Goal: Task Accomplishment & Management: Use online tool/utility

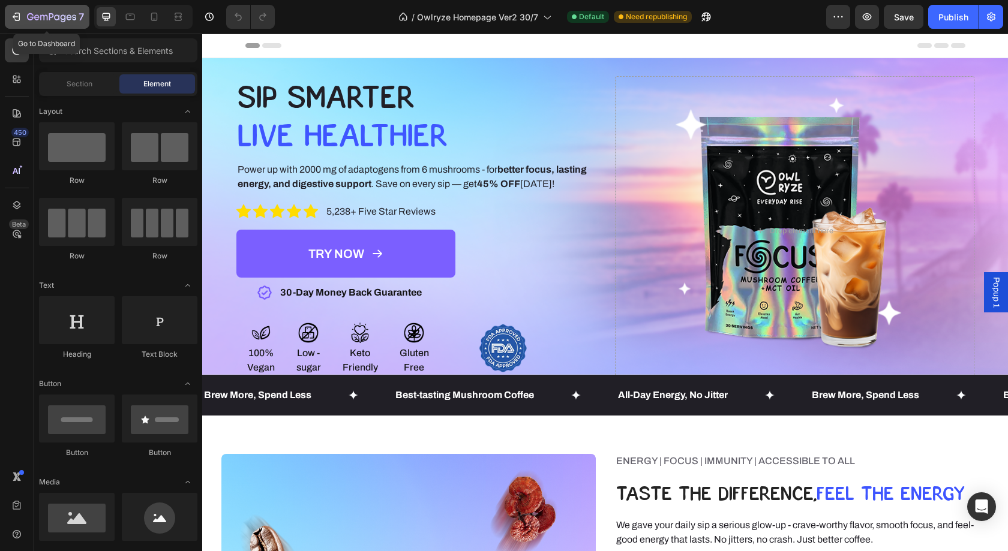
click at [49, 18] on icon "button" at bounding box center [51, 16] width 5 height 7
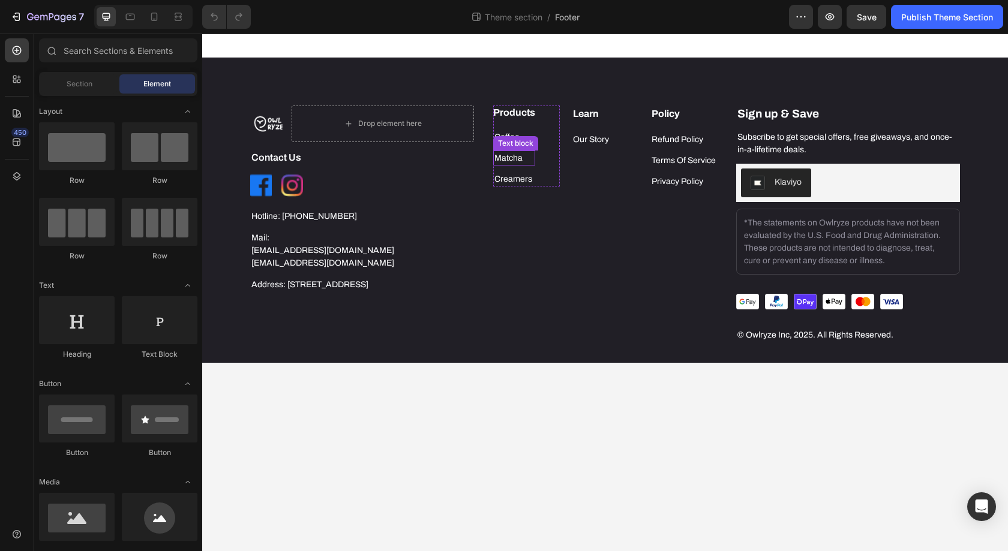
click at [504, 158] on p "Matcha" at bounding box center [514, 158] width 40 height 13
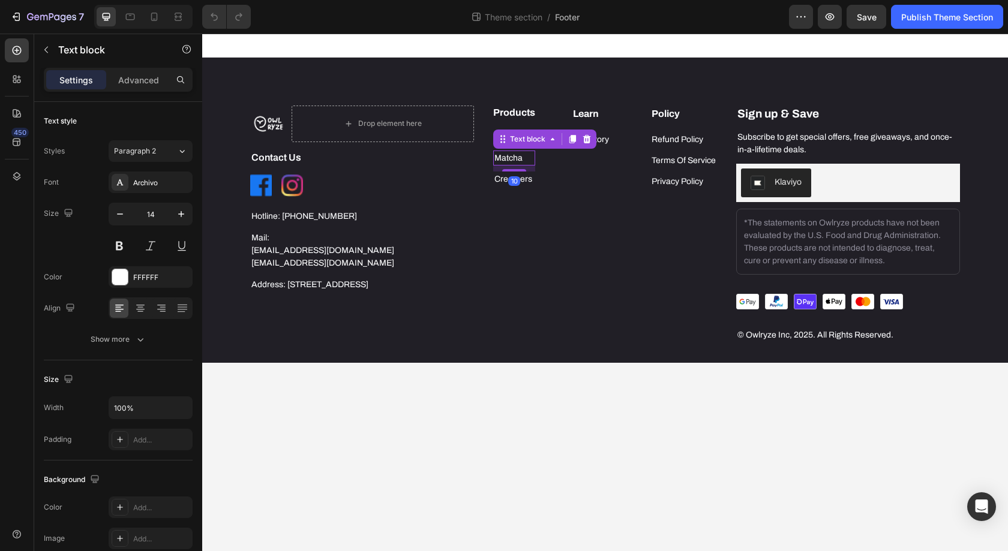
click at [504, 158] on p "Matcha" at bounding box center [514, 158] width 40 height 13
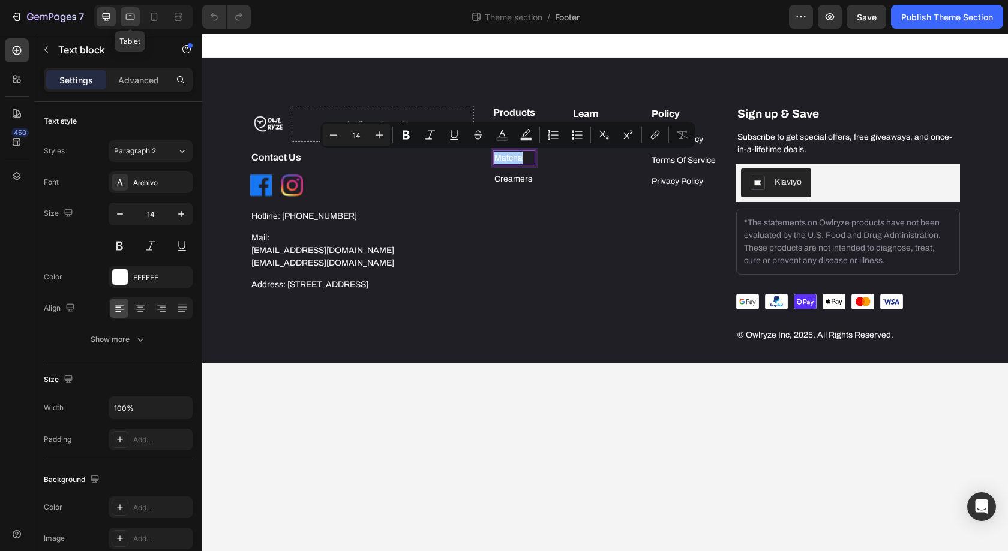
click at [137, 14] on div at bounding box center [130, 16] width 19 height 19
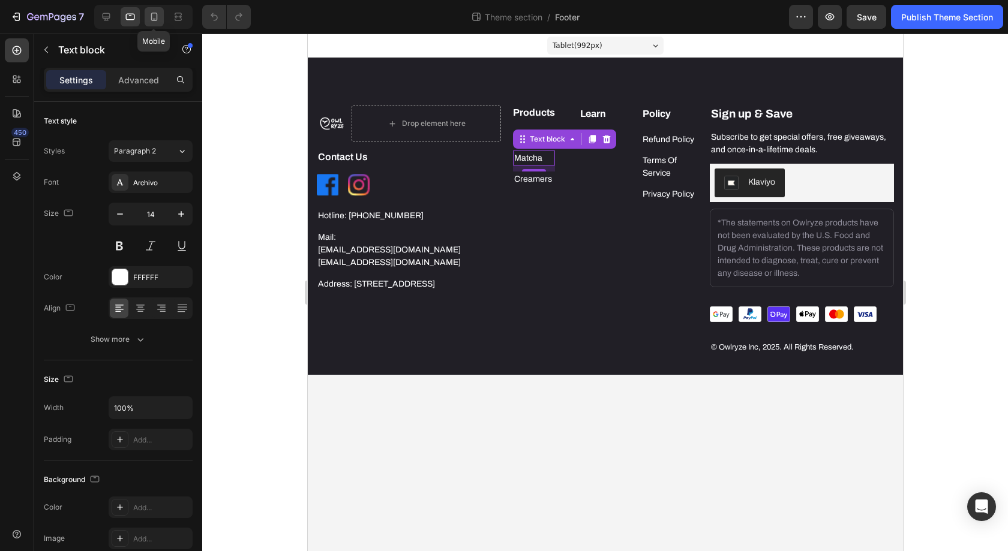
click at [154, 17] on icon at bounding box center [154, 17] width 12 height 12
type input "12"
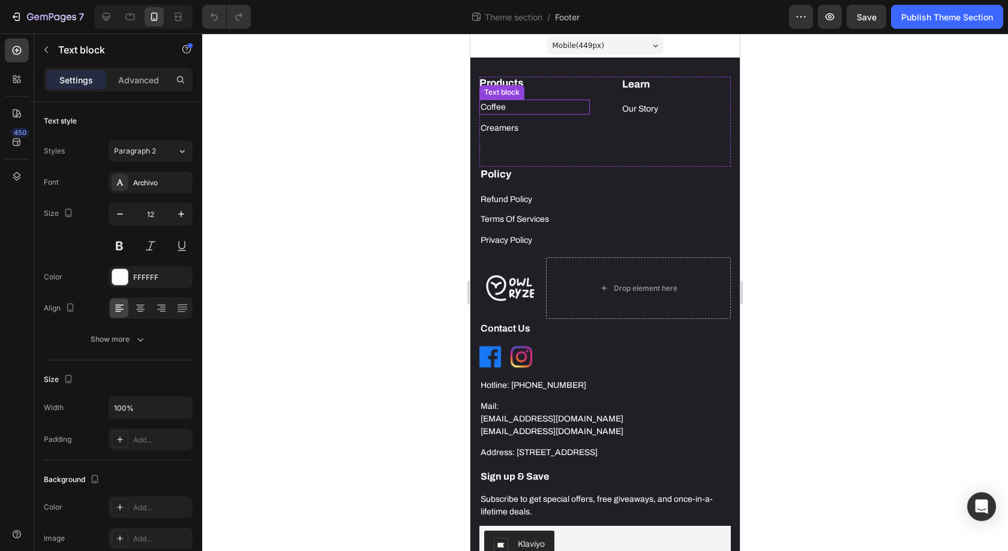
click at [548, 107] on p "Coffee" at bounding box center [534, 107] width 108 height 13
click at [560, 93] on div at bounding box center [558, 88] width 14 height 14
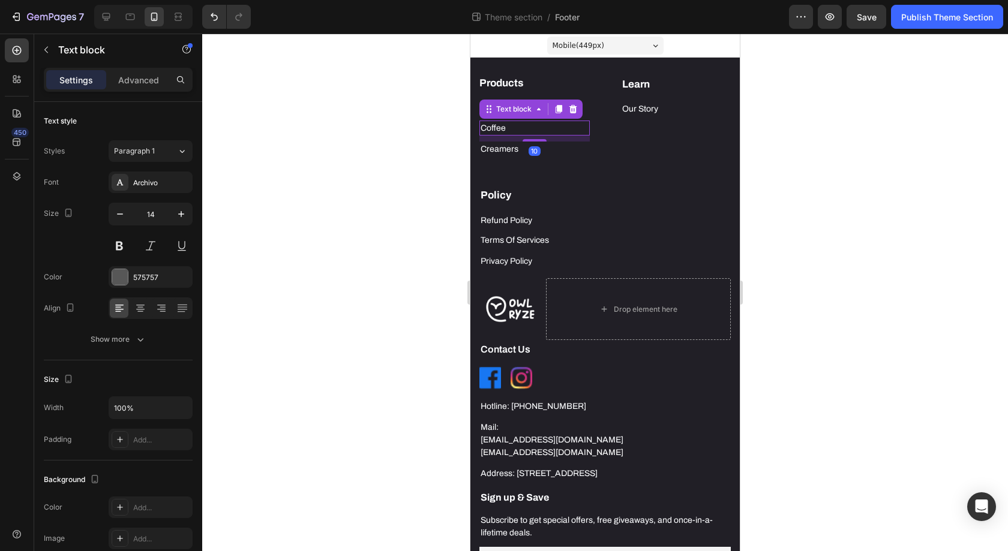
click at [502, 133] on p "Coffee" at bounding box center [534, 128] width 108 height 13
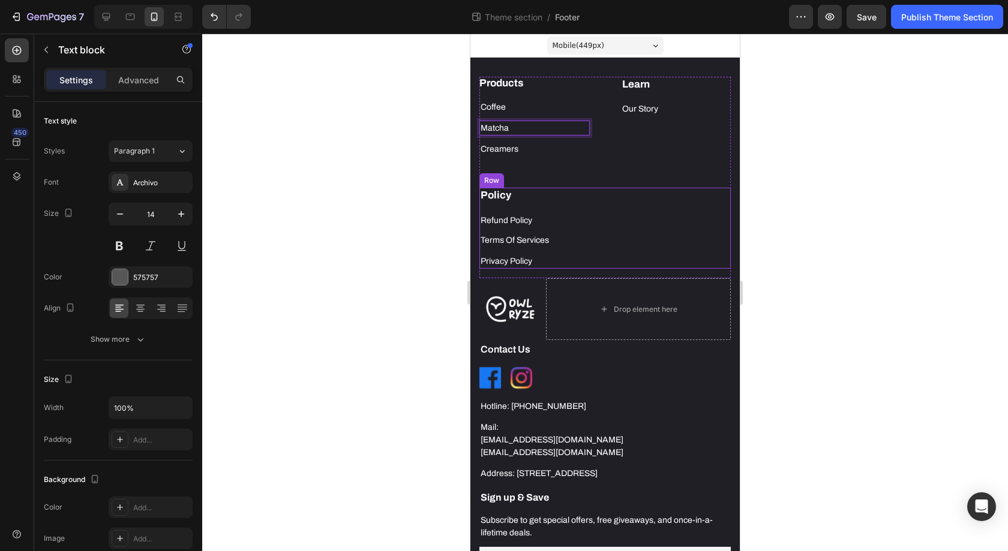
click at [701, 209] on div "Policy Heading Refund Policy Text block Terms Of Services Text block Privacy Po…" at bounding box center [604, 228] width 251 height 81
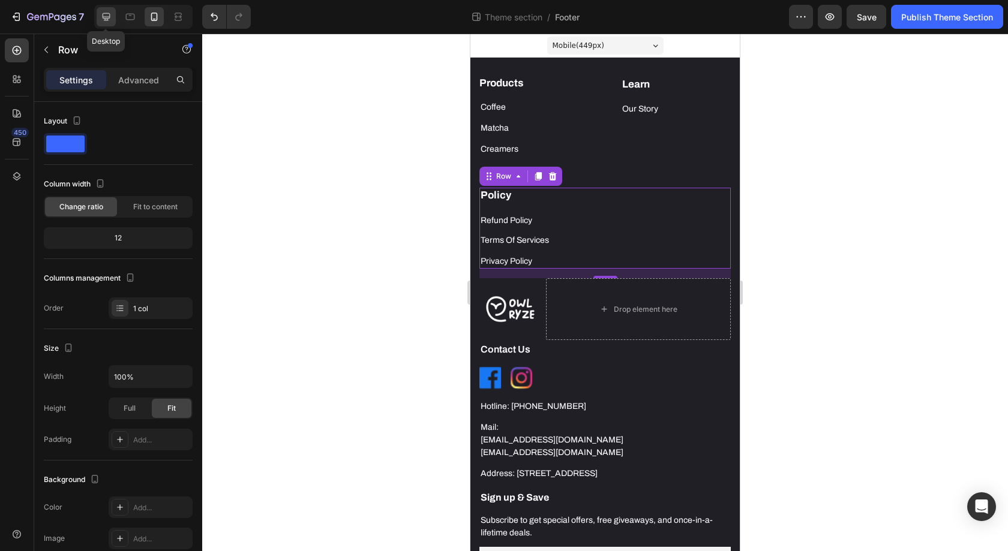
click at [110, 11] on icon at bounding box center [106, 17] width 12 height 12
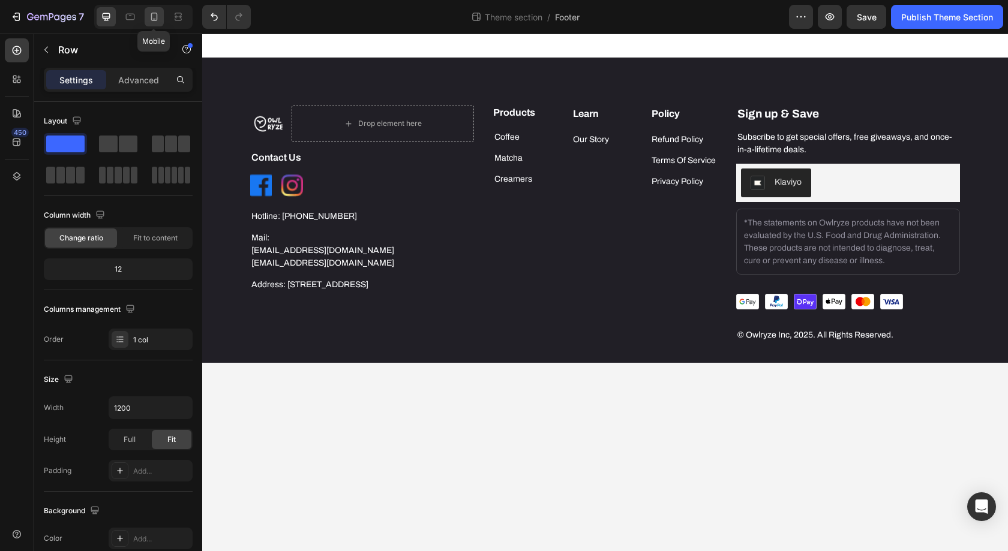
click at [158, 20] on icon at bounding box center [154, 17] width 12 height 12
type input "100%"
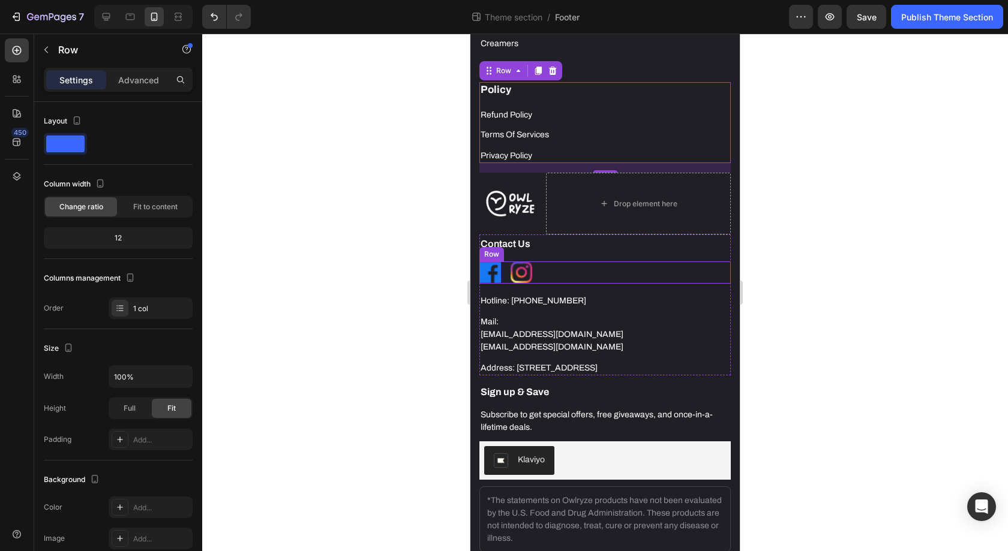
scroll to position [112, 0]
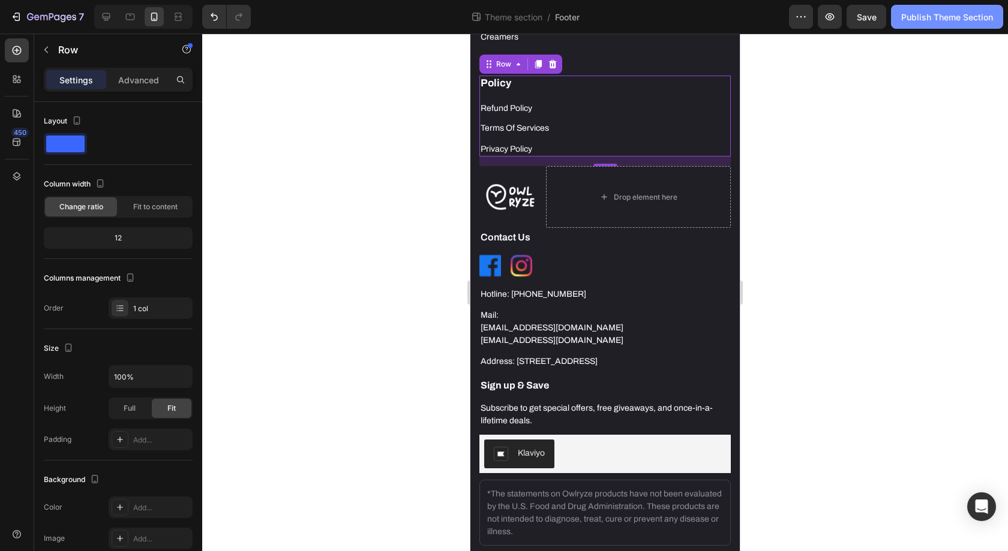
click at [961, 21] on div "Publish Theme Section" at bounding box center [947, 17] width 92 height 13
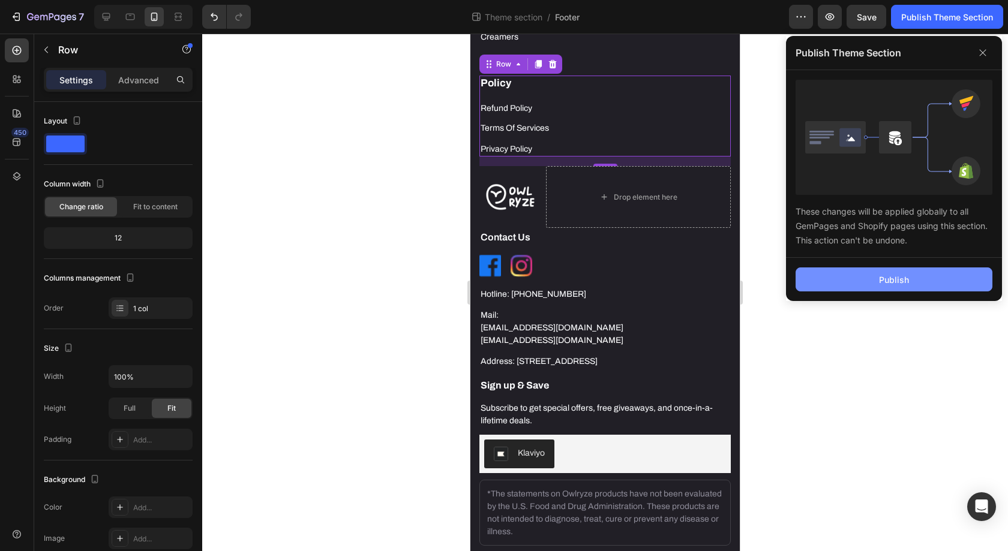
click at [890, 288] on button "Publish" at bounding box center [893, 280] width 197 height 24
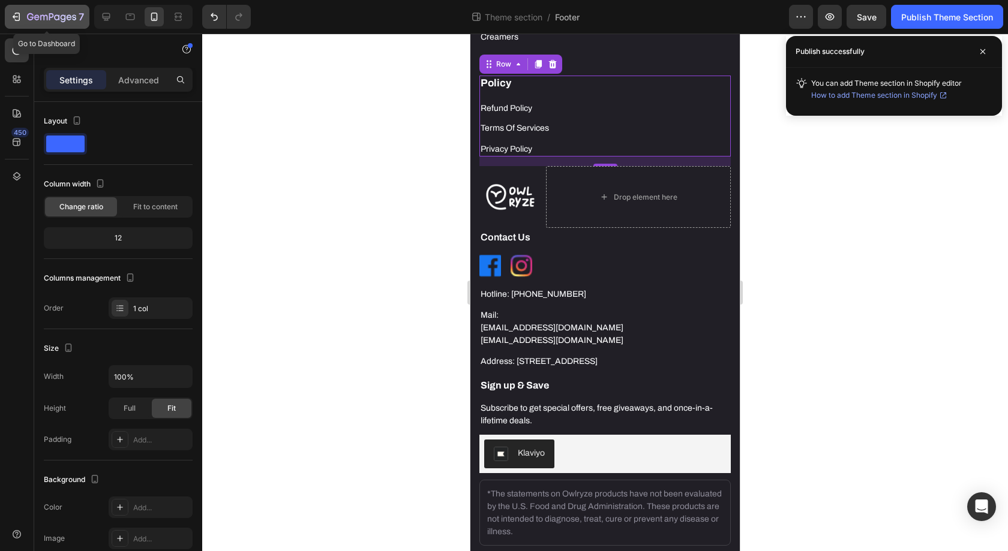
click at [58, 24] on button "7" at bounding box center [47, 17] width 85 height 24
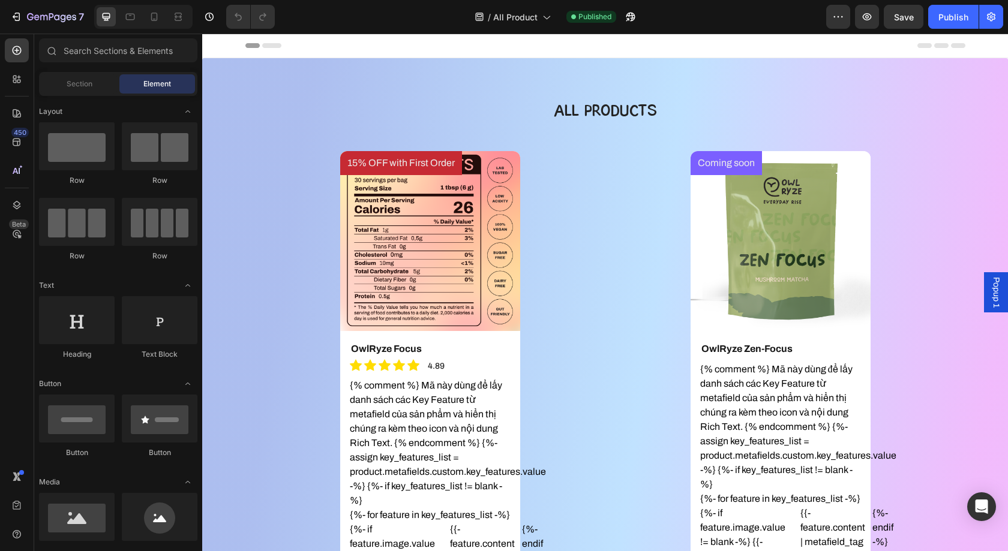
click at [586, 272] on div "15% OFF with First Order Product Badge Product Images OwlRyze Focus Product Tit…" at bounding box center [430, 468] width 350 height 635
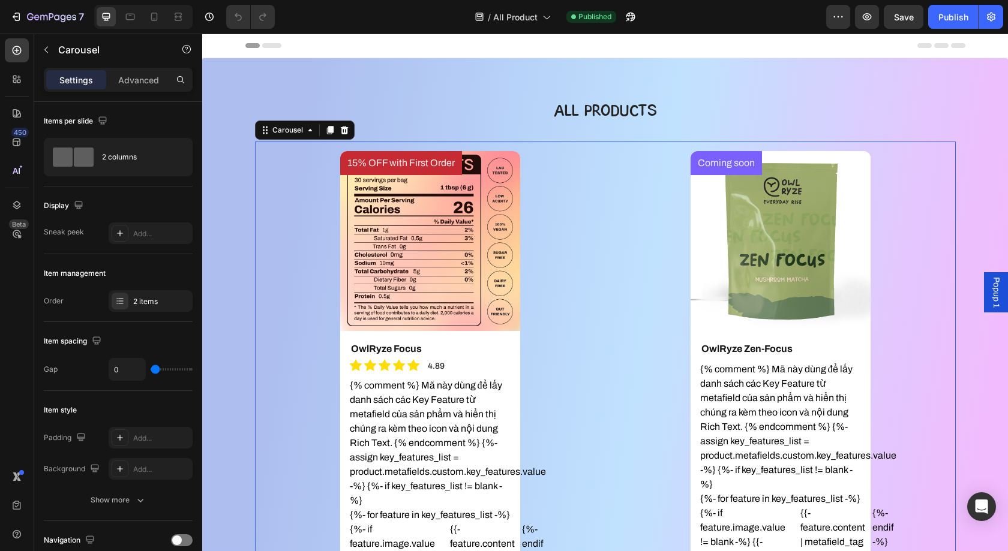
click at [586, 272] on div "15% OFF with First Order Product Badge Product Images OwlRyze Focus Product Tit…" at bounding box center [430, 468] width 350 height 635
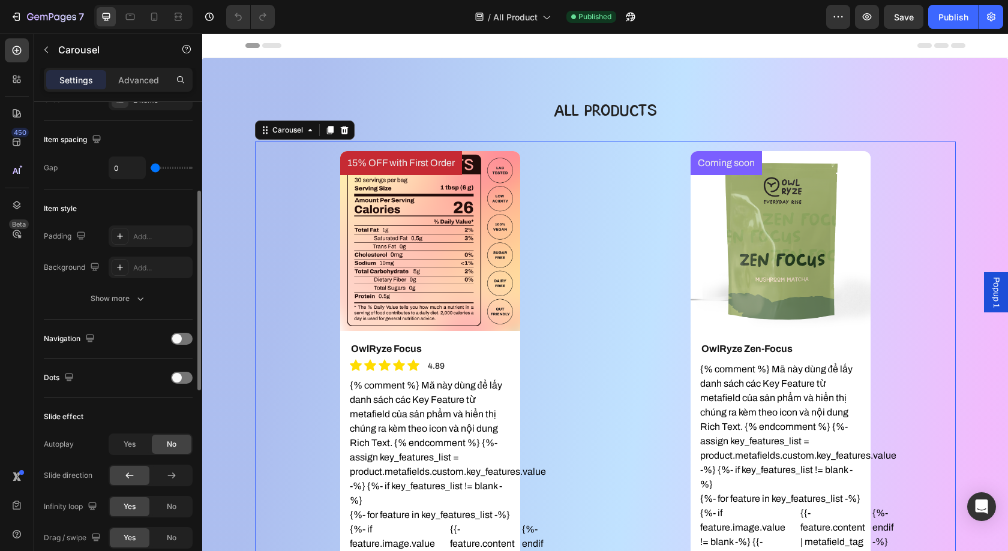
scroll to position [229, 0]
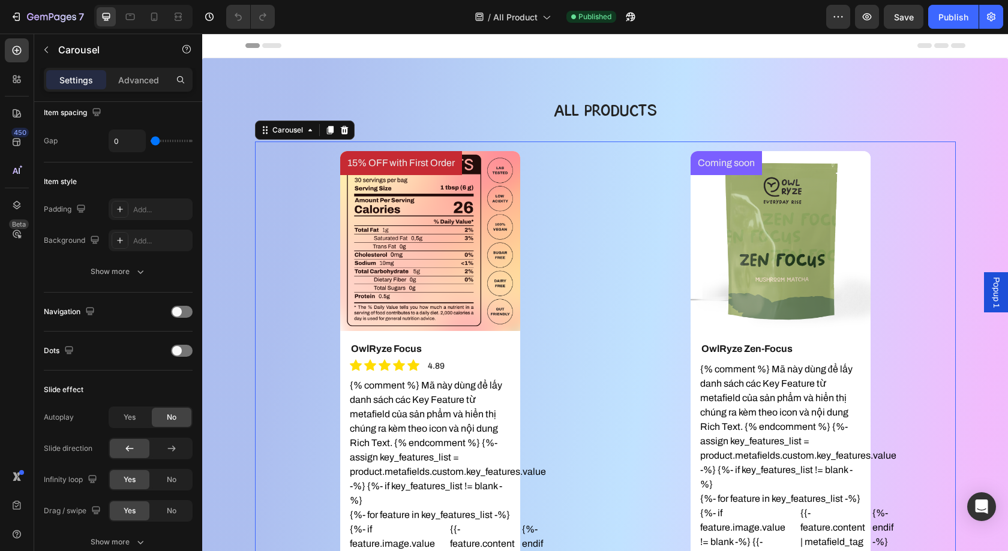
click at [578, 258] on div "15% OFF with First Order Product Badge Product Images OwlRyze Focus Product Tit…" at bounding box center [430, 468] width 350 height 635
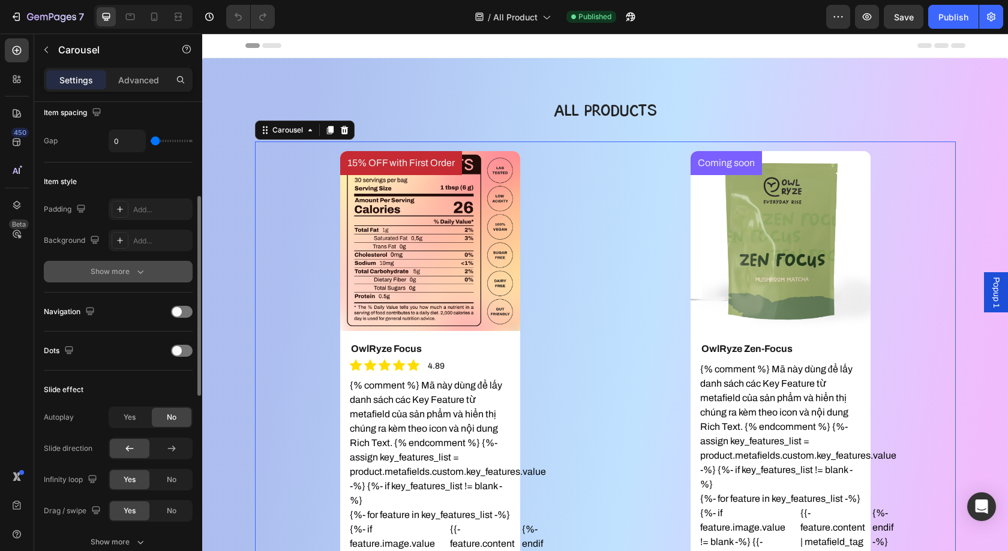
click at [130, 270] on div "Show more" at bounding box center [119, 272] width 56 height 12
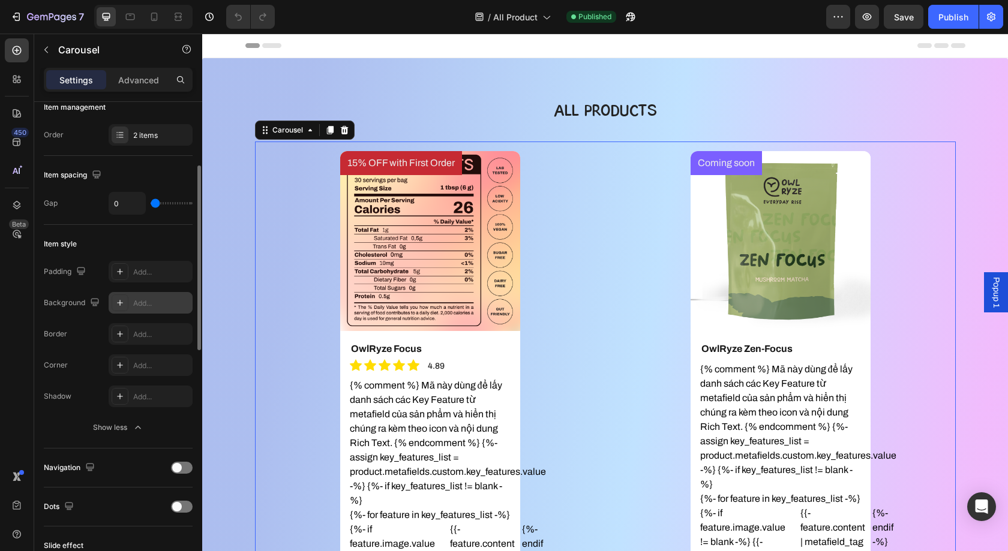
scroll to position [0, 0]
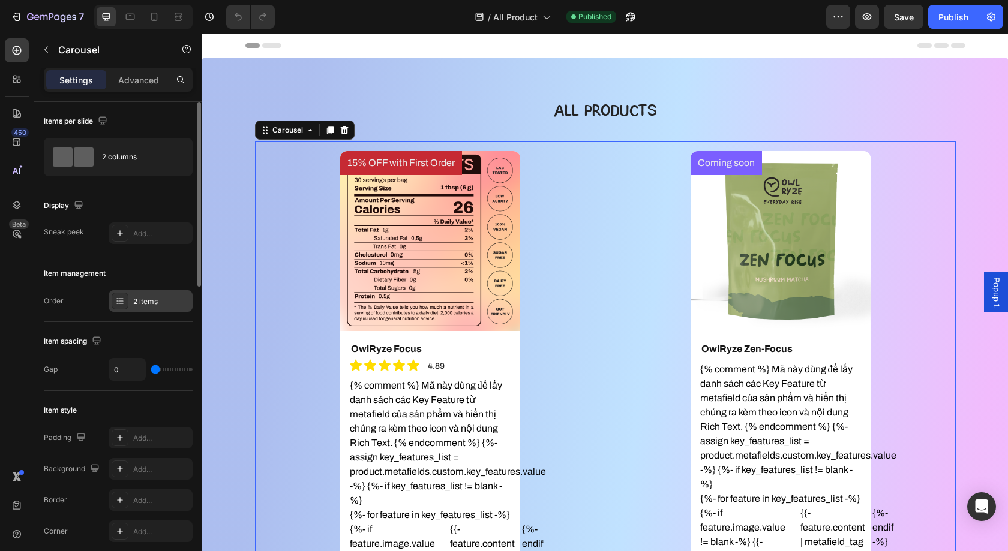
click at [136, 293] on div "2 items" at bounding box center [151, 301] width 84 height 22
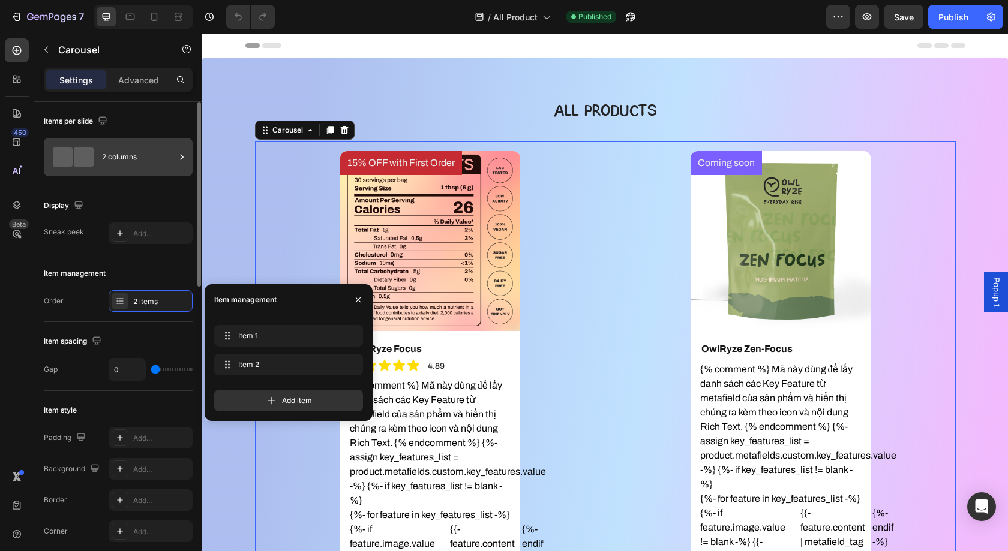
click at [135, 158] on div "2 columns" at bounding box center [138, 157] width 73 height 28
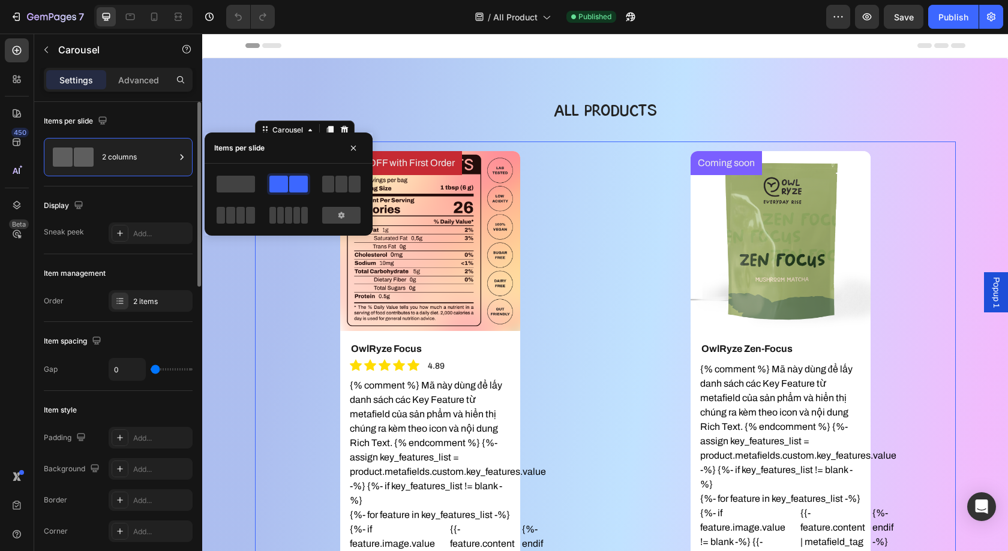
click at [142, 209] on div "Display" at bounding box center [118, 205] width 149 height 19
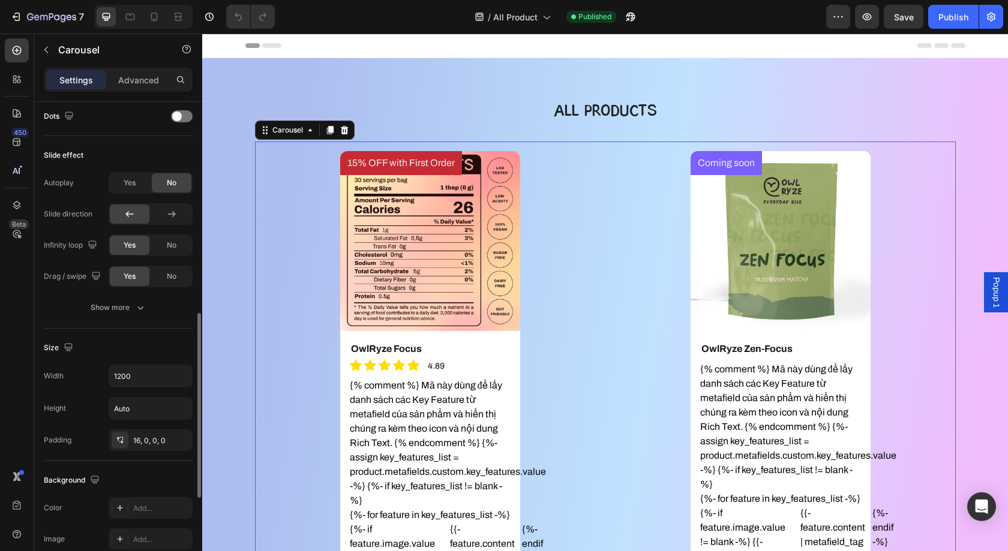
scroll to position [550, 0]
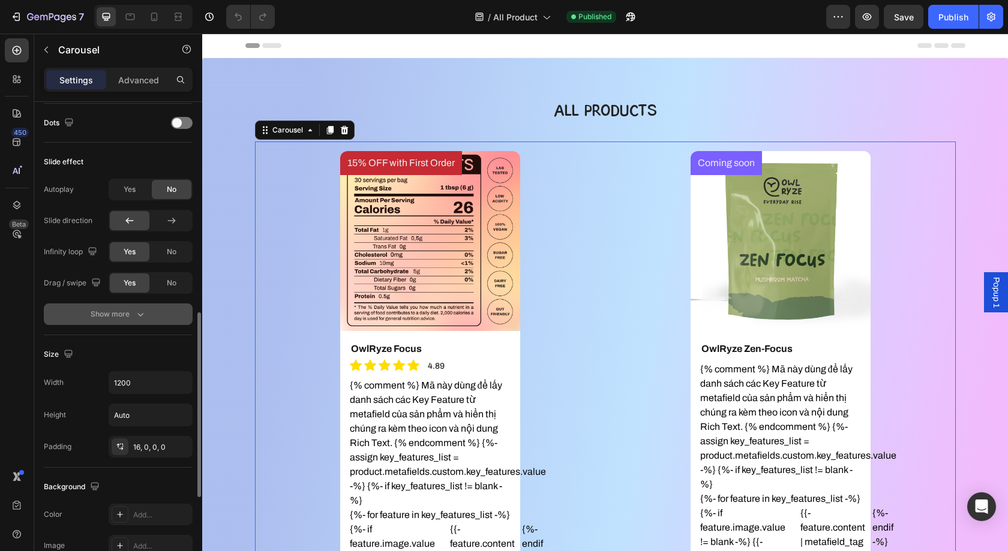
click at [133, 310] on div "Show more" at bounding box center [119, 314] width 56 height 12
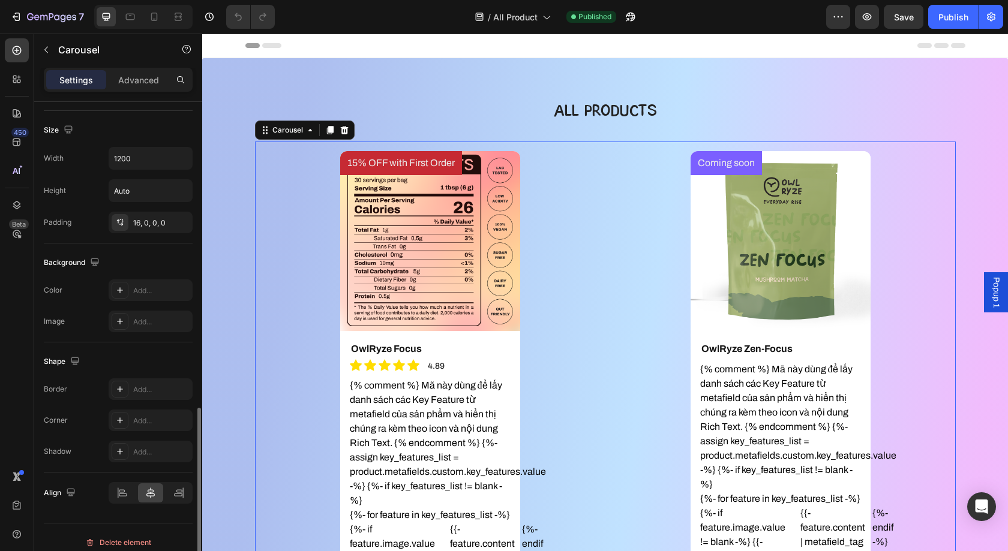
scroll to position [843, 0]
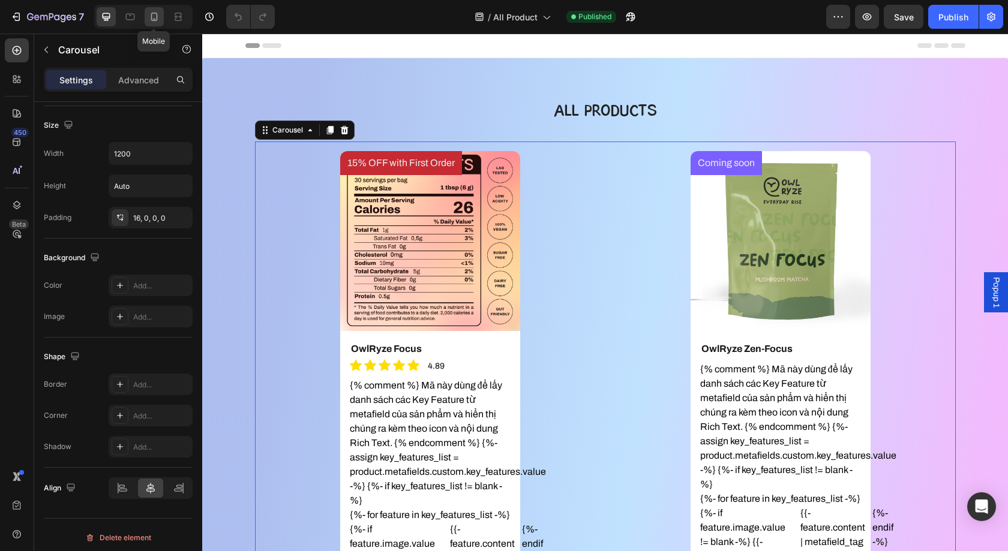
click at [151, 17] on icon at bounding box center [154, 17] width 12 height 12
type input "8"
type input "100%"
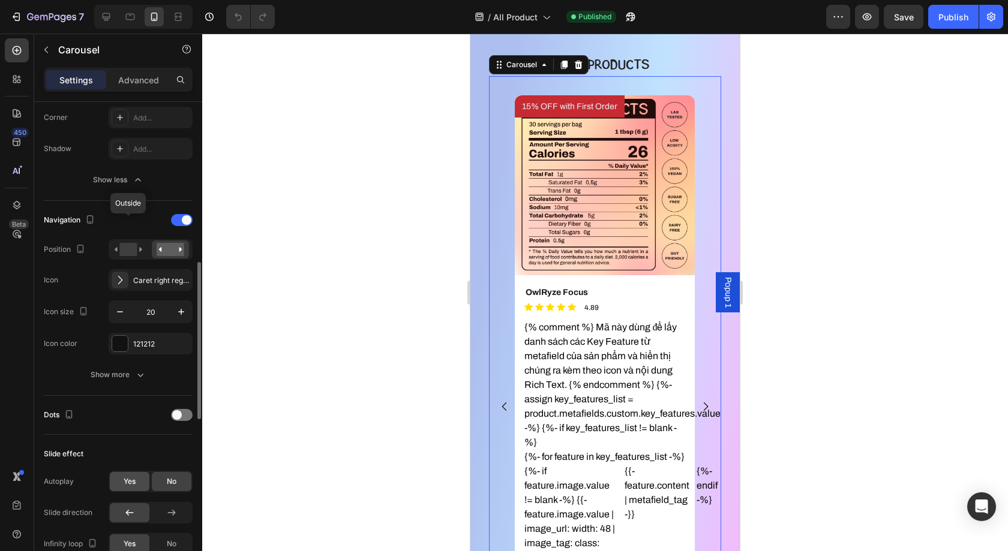
scroll to position [405, 0]
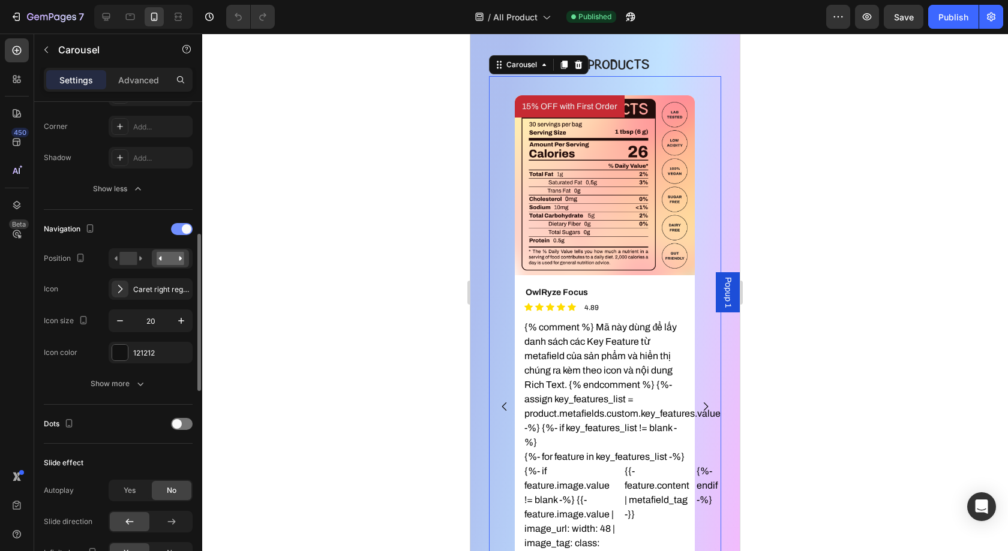
click at [183, 224] on span at bounding box center [187, 229] width 10 height 10
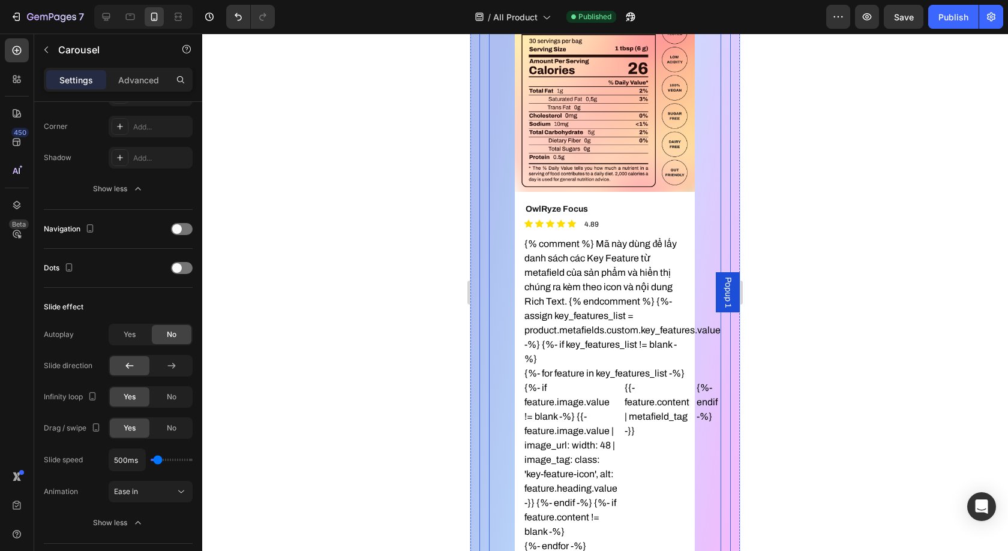
scroll to position [115, 0]
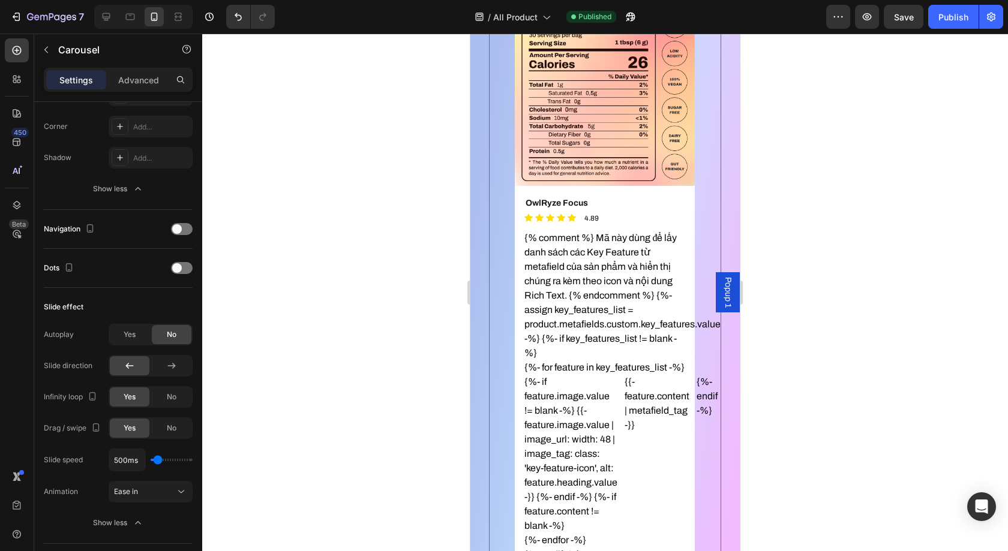
click at [827, 240] on div at bounding box center [605, 293] width 806 height 518
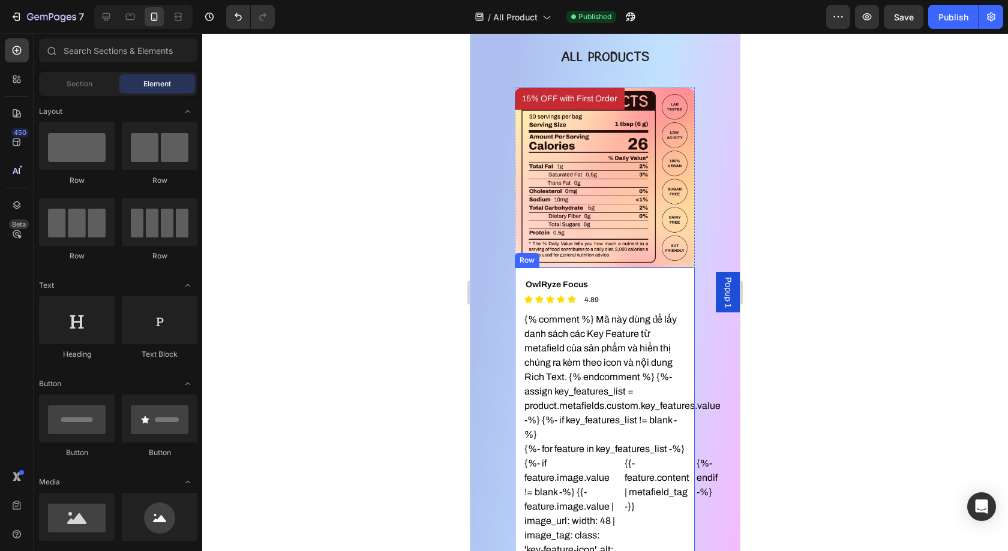
scroll to position [0, 0]
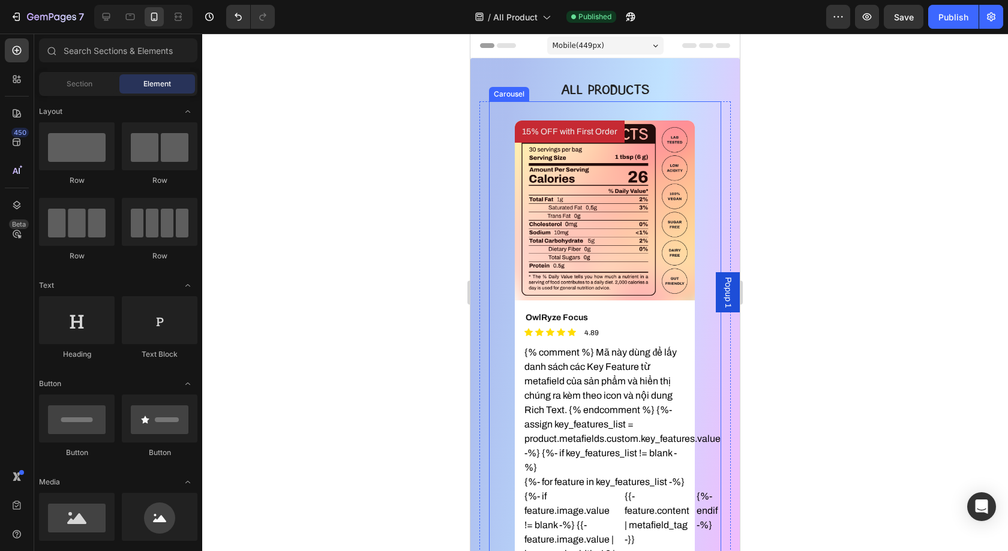
click at [699, 125] on div "15% OFF with First Order Product Badge Product Images OwlRyze Focus Product Tit…" at bounding box center [604, 437] width 213 height 632
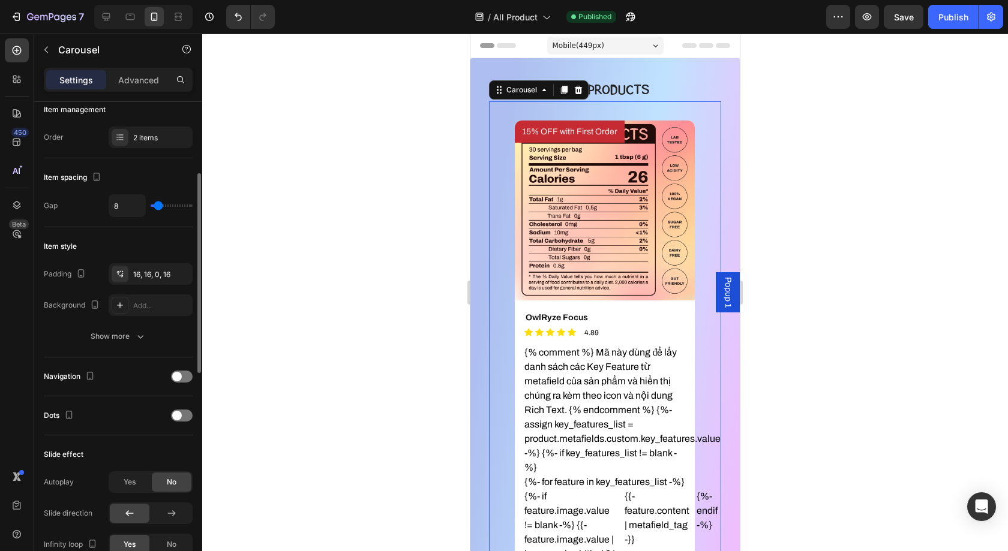
scroll to position [171, 0]
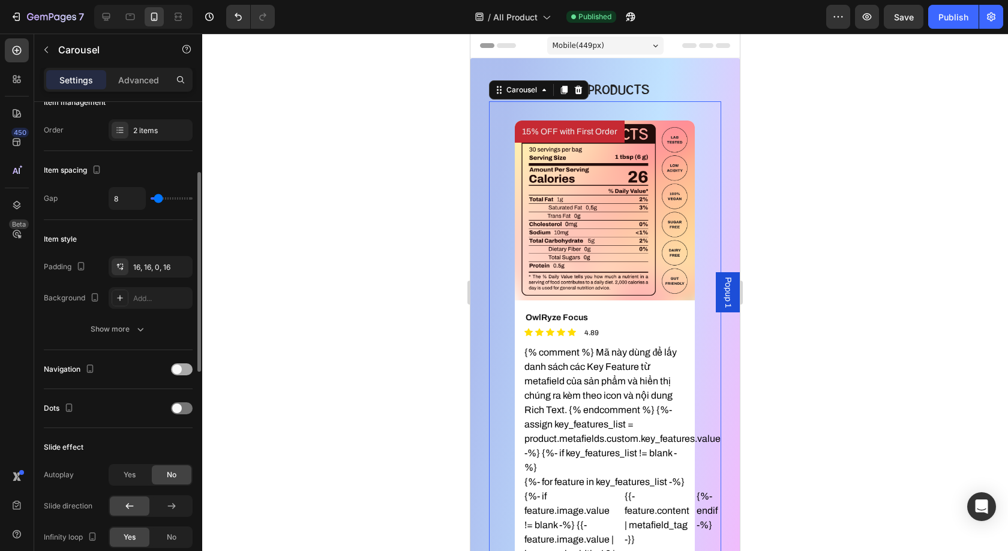
click at [179, 370] on span at bounding box center [177, 370] width 10 height 10
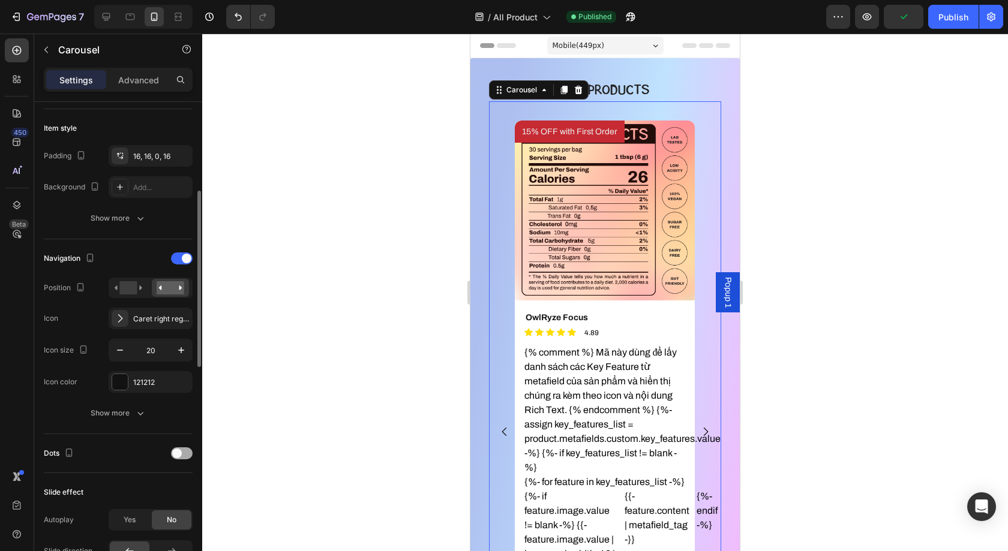
scroll to position [284, 0]
click at [121, 410] on div "Show more" at bounding box center [119, 411] width 56 height 12
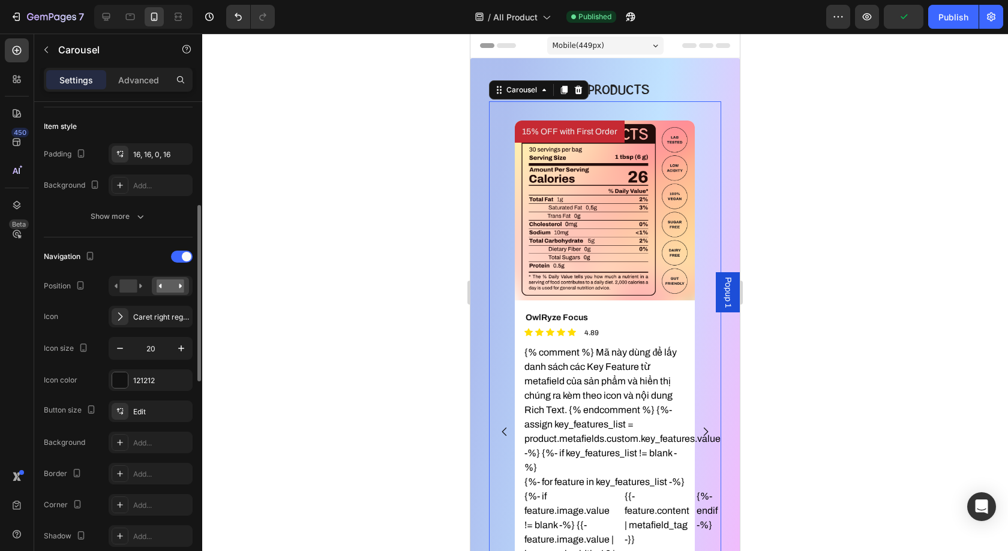
scroll to position [0, 0]
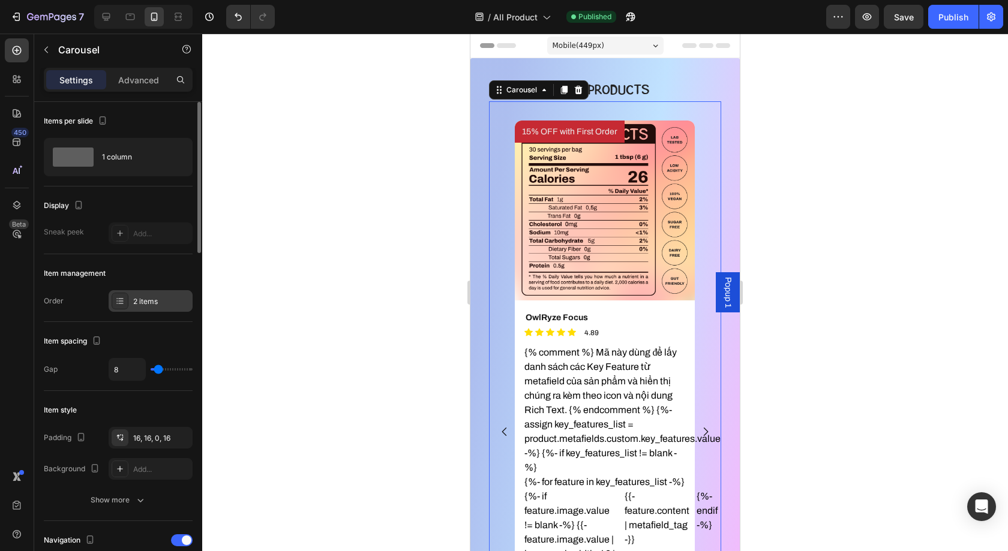
click at [156, 299] on div "2 items" at bounding box center [161, 301] width 56 height 11
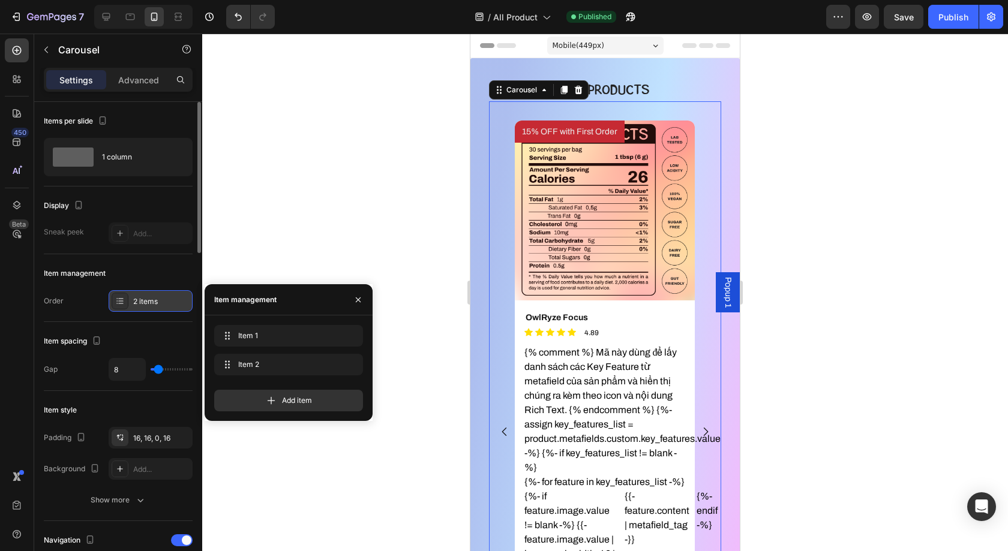
click at [156, 299] on div "2 items" at bounding box center [161, 301] width 56 height 11
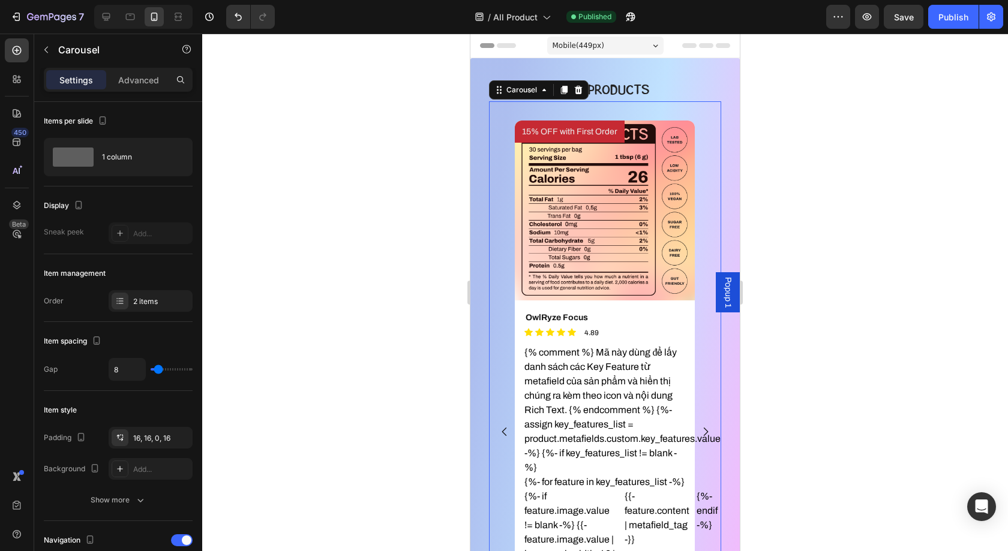
click at [707, 423] on button "Carousel Next Arrow" at bounding box center [705, 431] width 31 height 31
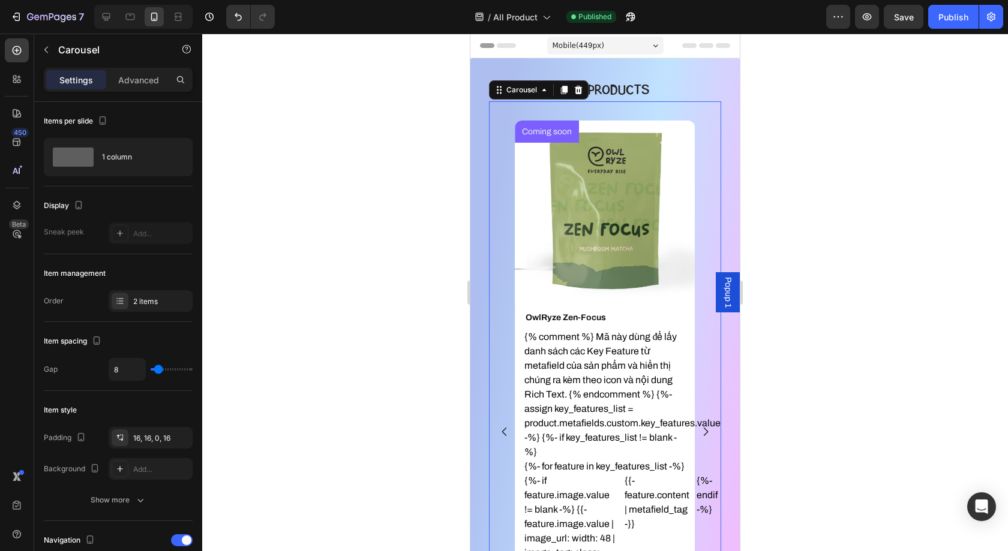
click at [707, 426] on icon "Carousel Next Arrow" at bounding box center [705, 432] width 12 height 12
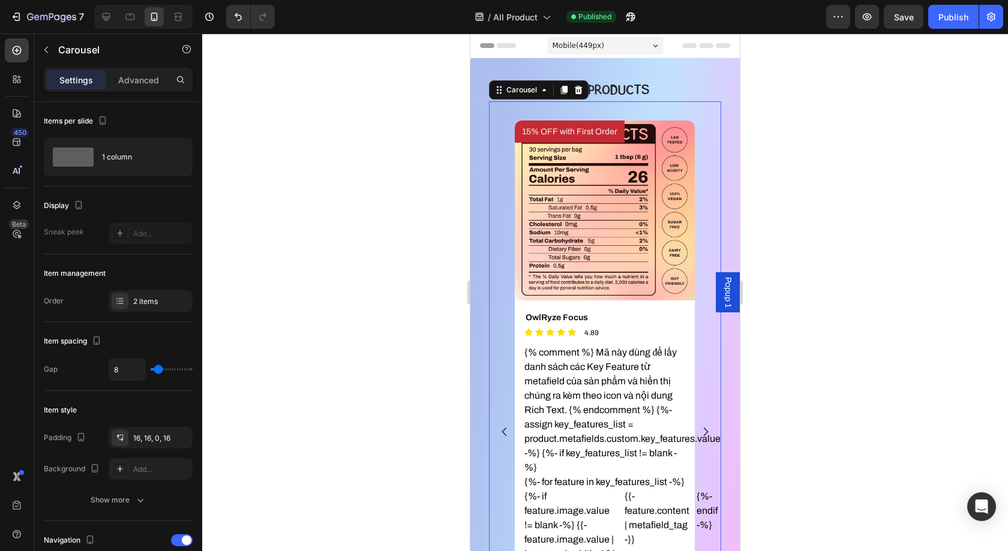
click at [707, 428] on icon "Carousel Next Arrow" at bounding box center [705, 432] width 12 height 12
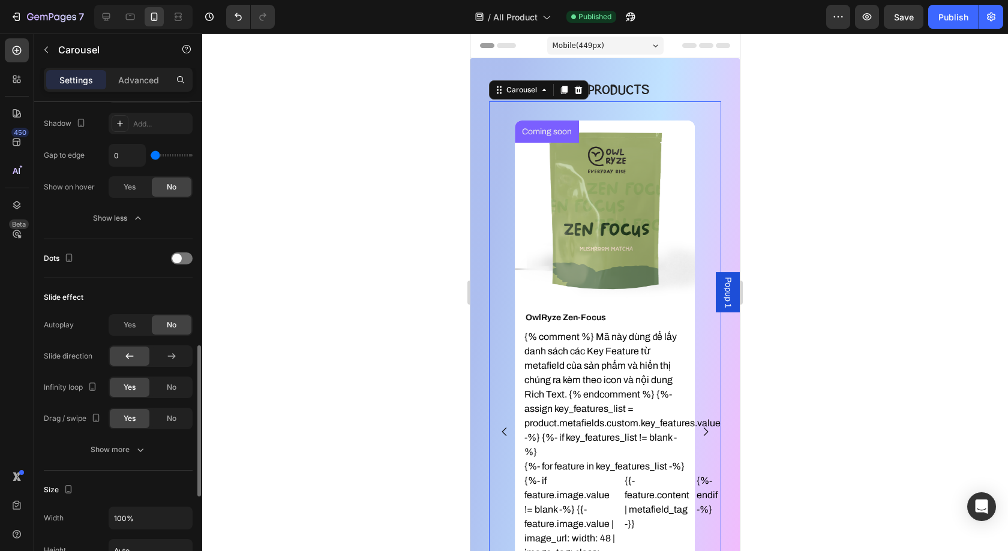
scroll to position [733, 0]
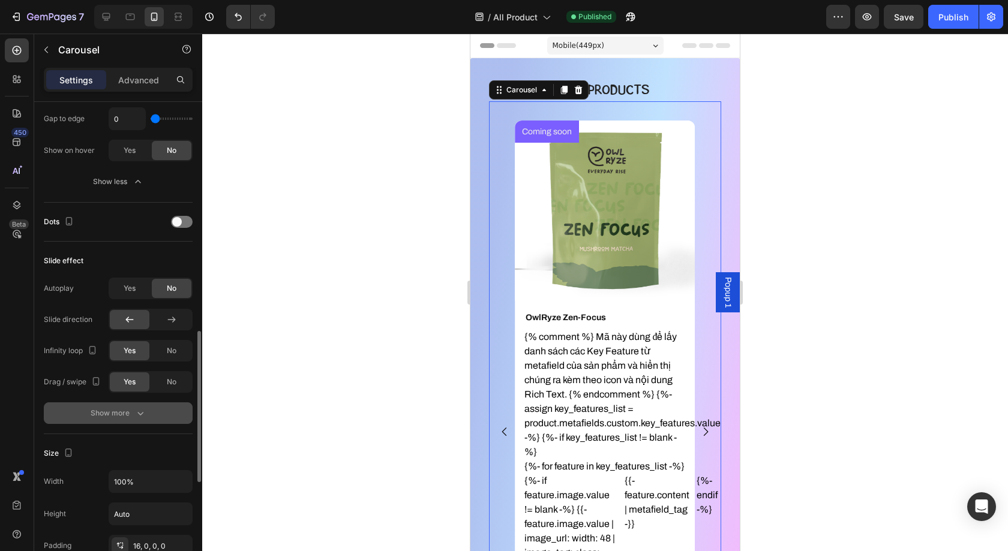
click at [140, 409] on icon "button" at bounding box center [140, 413] width 12 height 12
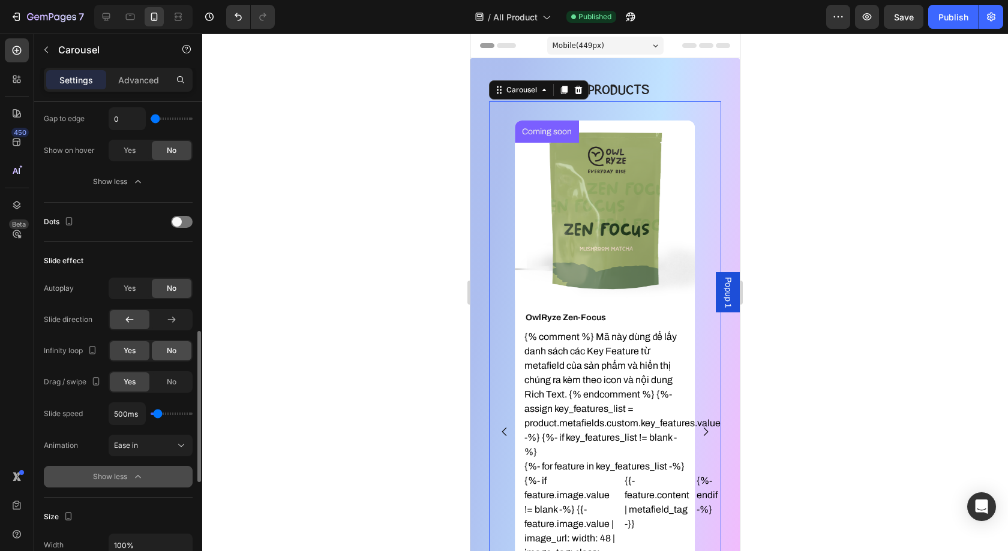
click at [169, 345] on span "No" at bounding box center [172, 350] width 10 height 11
click at [501, 433] on icon "Carousel Back Arrow" at bounding box center [504, 432] width 12 height 12
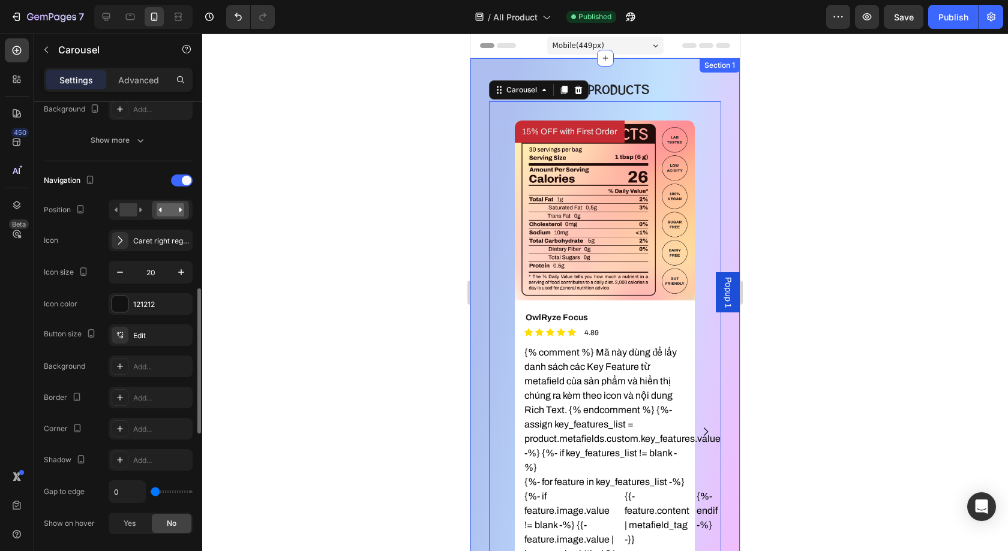
scroll to position [277, 0]
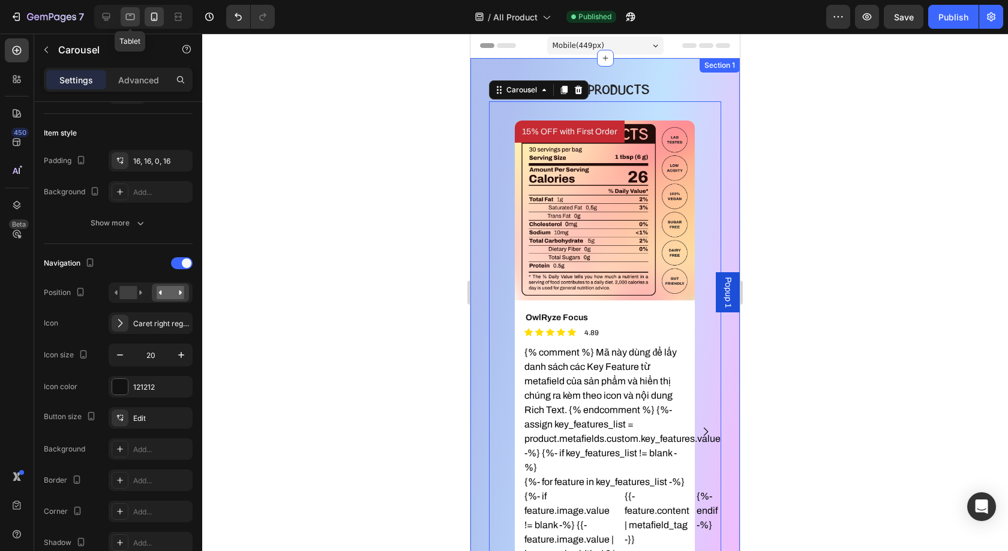
click at [121, 23] on div at bounding box center [130, 16] width 19 height 19
type input "16"
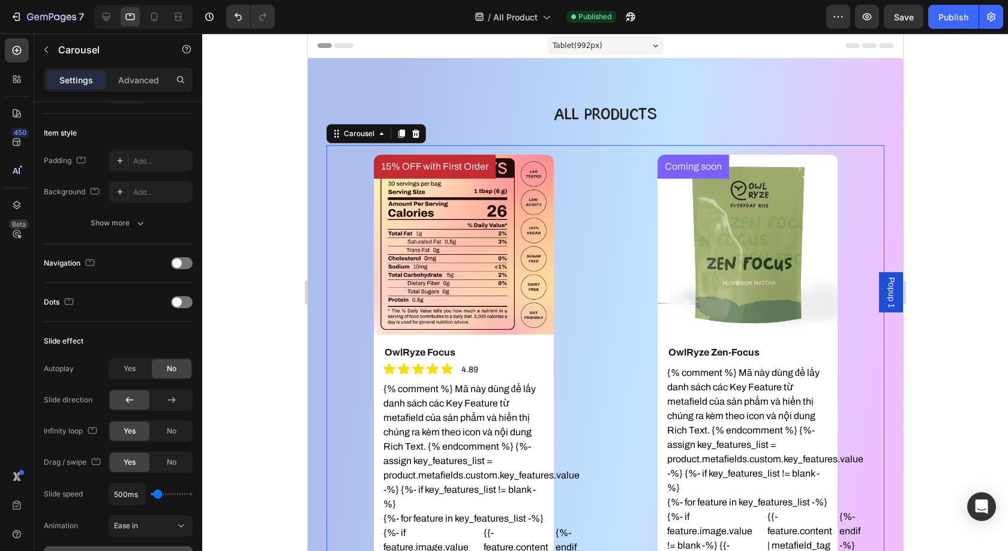
click at [622, 281] on div "Coming soon Product Badge Product Images OwlRyze Zen-Focus Product Title {% com…" at bounding box center [746, 492] width 274 height 674
click at [366, 131] on div "Carousel" at bounding box center [358, 133] width 35 height 11
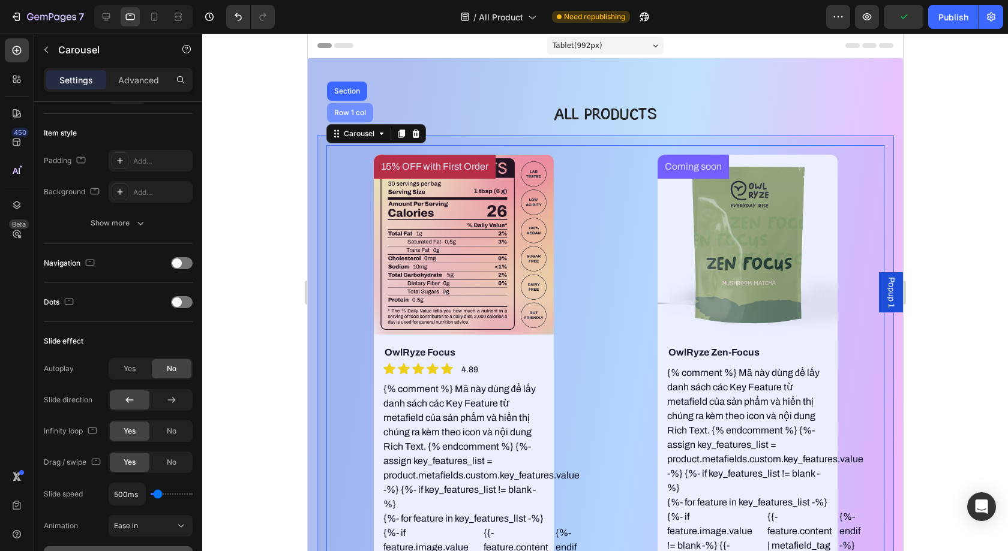
click at [358, 120] on div "Row 1 col" at bounding box center [349, 112] width 46 height 19
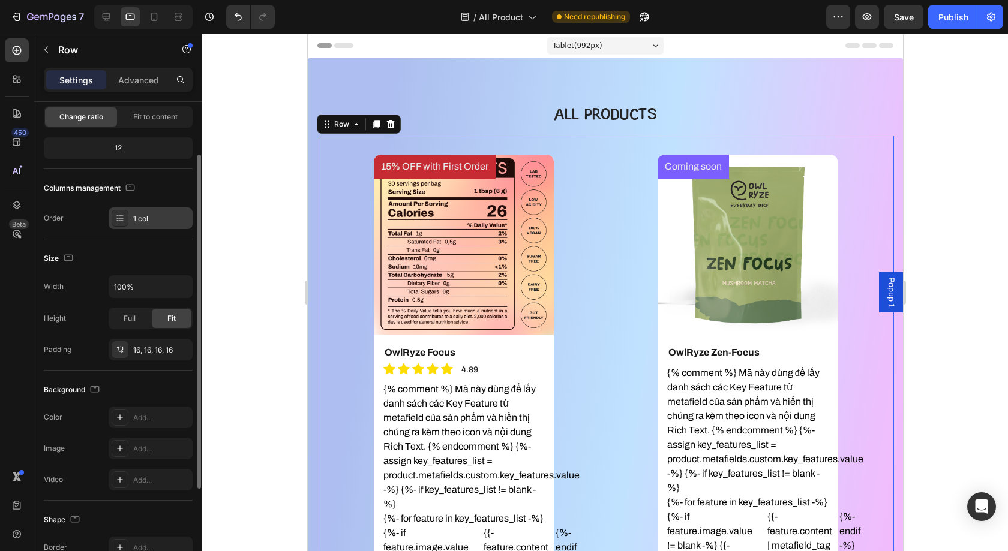
scroll to position [98, 0]
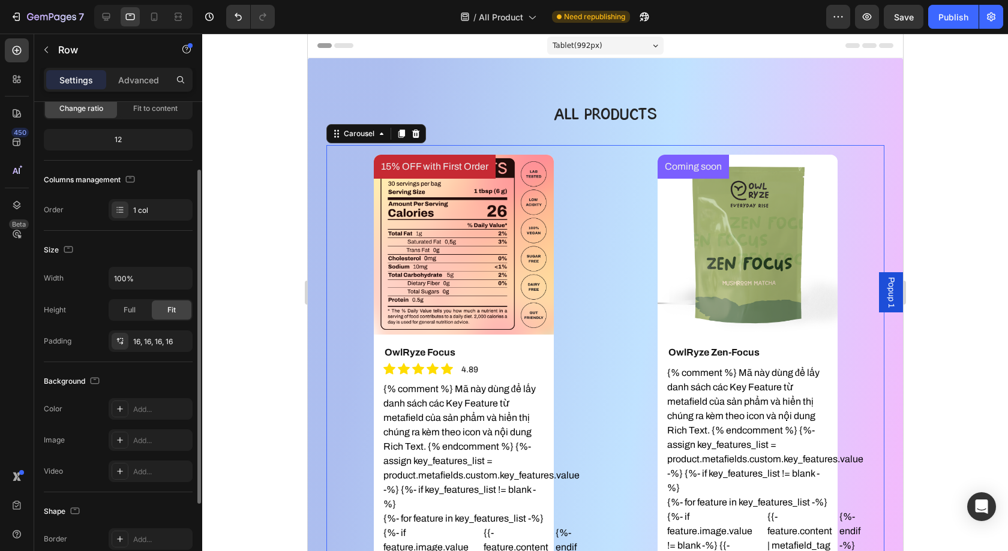
click at [617, 344] on div "Coming soon Product Badge Product Images OwlRyze Zen-Focus Product Title {% com…" at bounding box center [746, 492] width 274 height 674
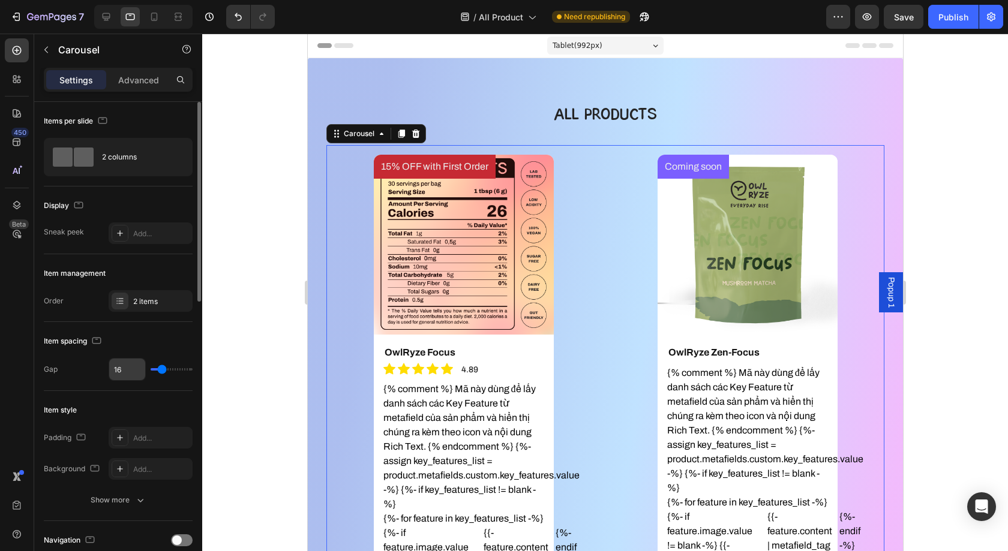
drag, startPoint x: 161, startPoint y: 372, endPoint x: 139, endPoint y: 372, distance: 21.6
click at [139, 372] on div "16" at bounding box center [151, 369] width 84 height 23
type input "0"
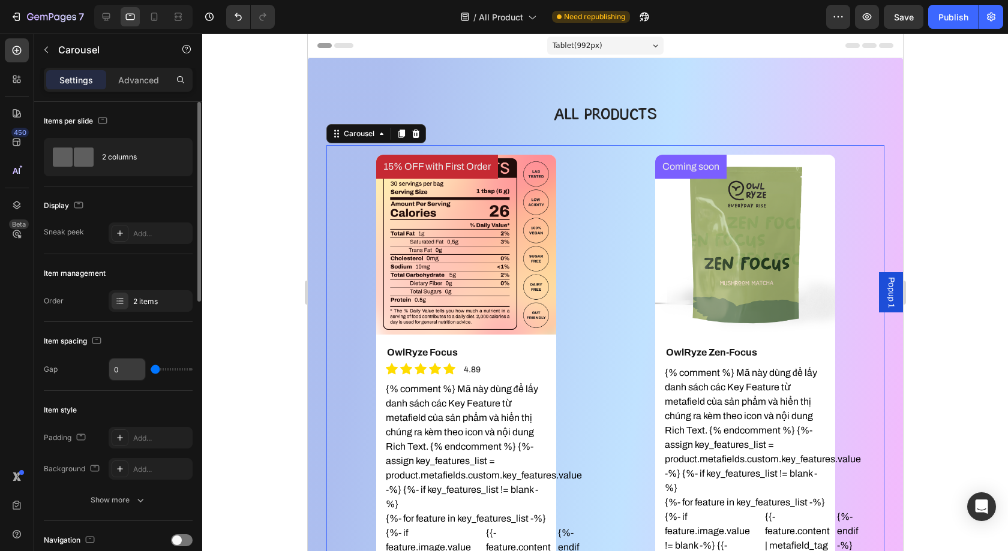
drag, startPoint x: 159, startPoint y: 367, endPoint x: 140, endPoint y: 367, distance: 18.6
type input "0"
click at [151, 368] on input "range" at bounding box center [172, 369] width 42 height 2
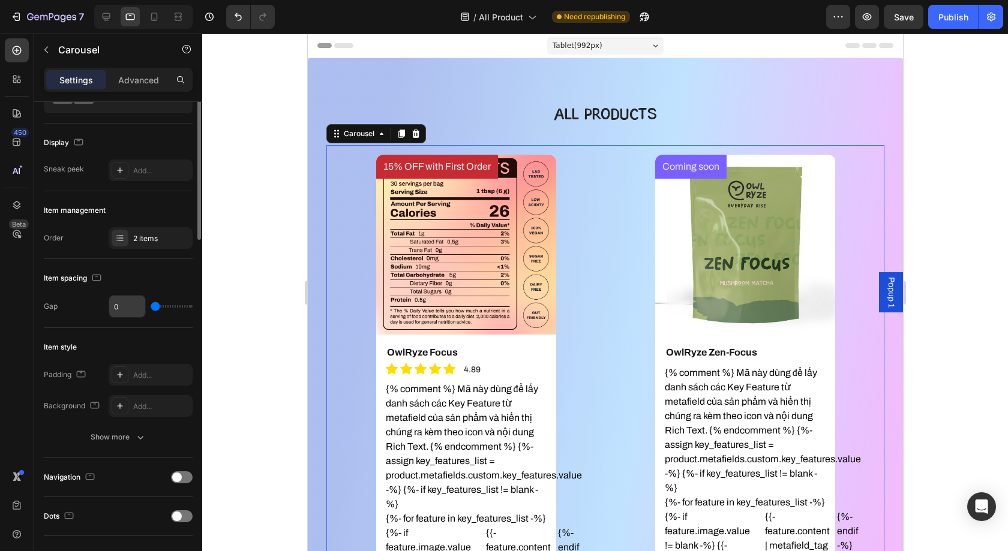
scroll to position [74, 0]
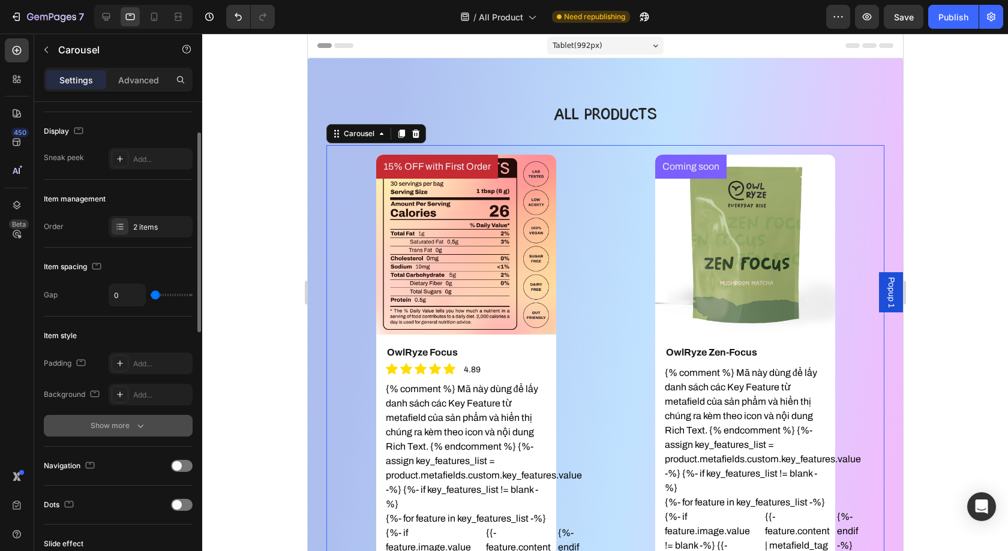
click at [128, 428] on div "Show more" at bounding box center [119, 426] width 56 height 12
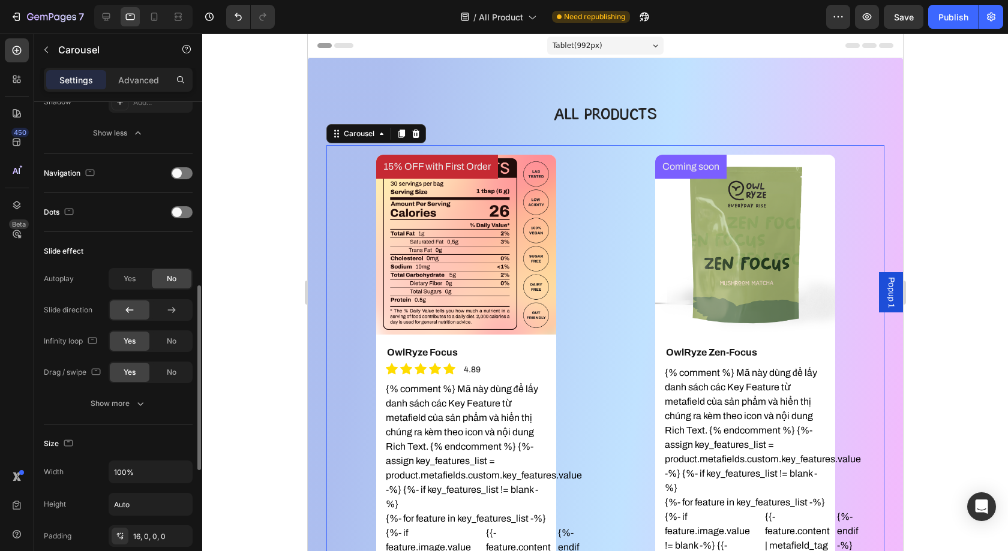
scroll to position [475, 0]
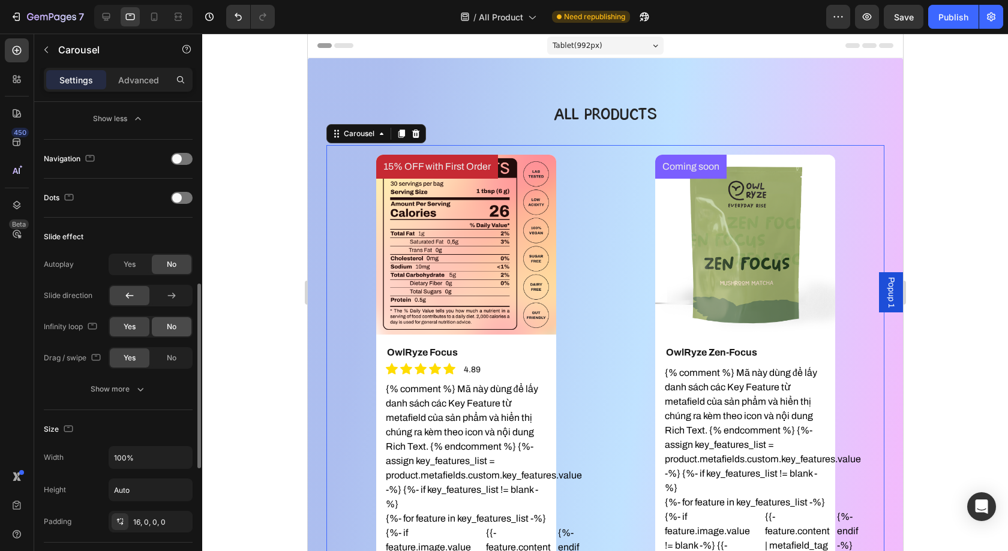
click at [172, 325] on span "No" at bounding box center [172, 327] width 10 height 11
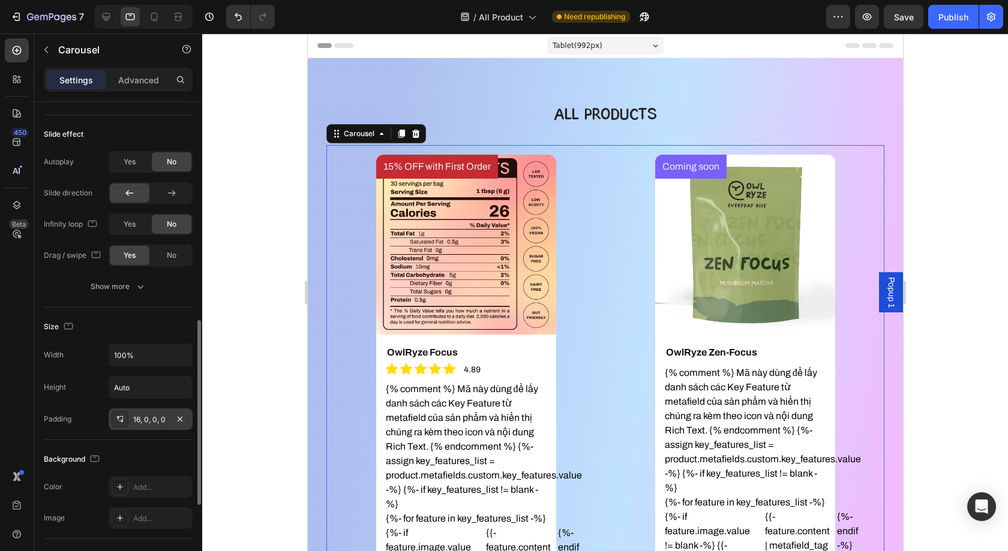
scroll to position [578, 0]
click at [158, 422] on div "16, 0, 0, 0" at bounding box center [151, 419] width 84 height 22
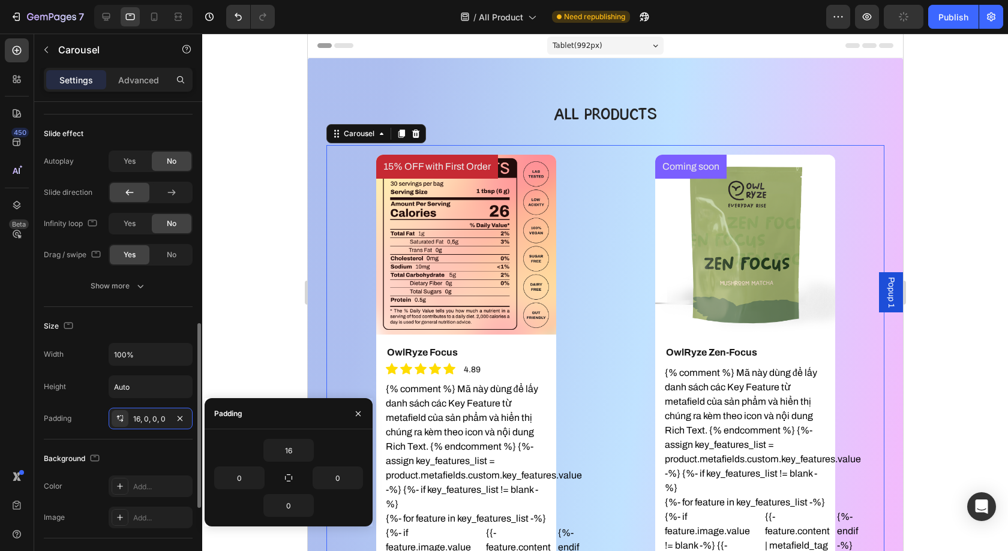
click at [150, 441] on div "Background Color Add... Image Add..." at bounding box center [118, 489] width 149 height 99
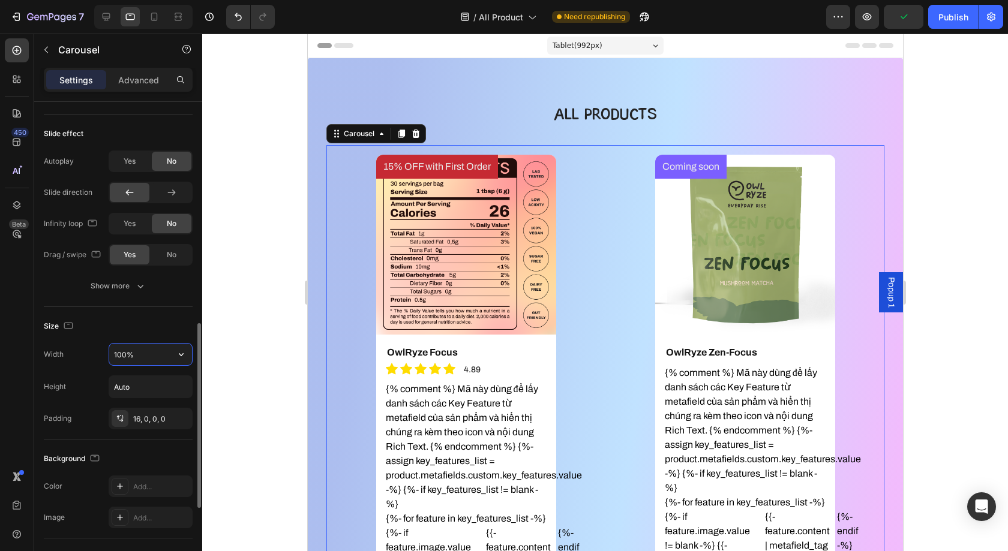
click at [156, 354] on input "100%" at bounding box center [150, 355] width 83 height 22
click at [176, 353] on icon "button" at bounding box center [181, 354] width 12 height 12
click at [154, 451] on div "Background" at bounding box center [118, 458] width 149 height 19
click at [115, 11] on div at bounding box center [106, 16] width 19 height 19
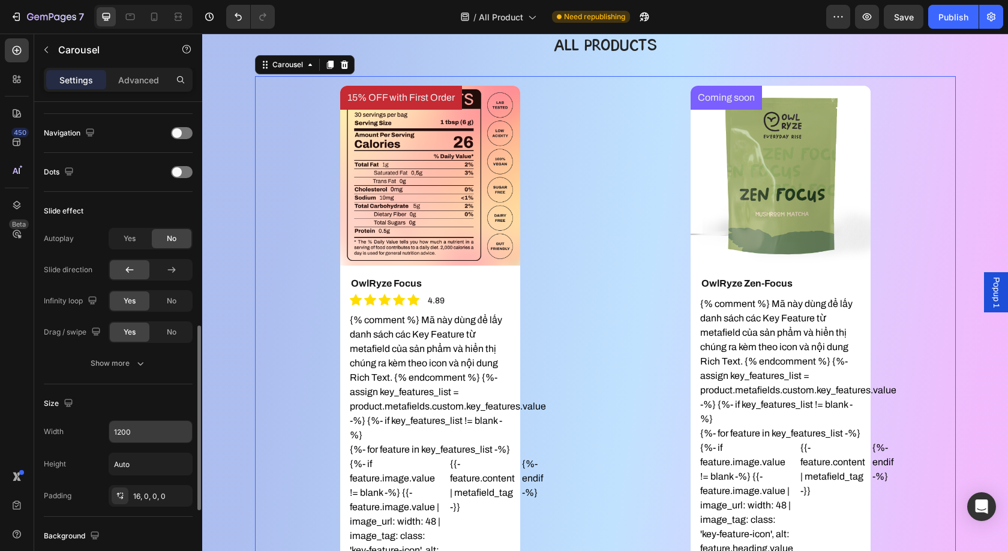
scroll to position [492, 0]
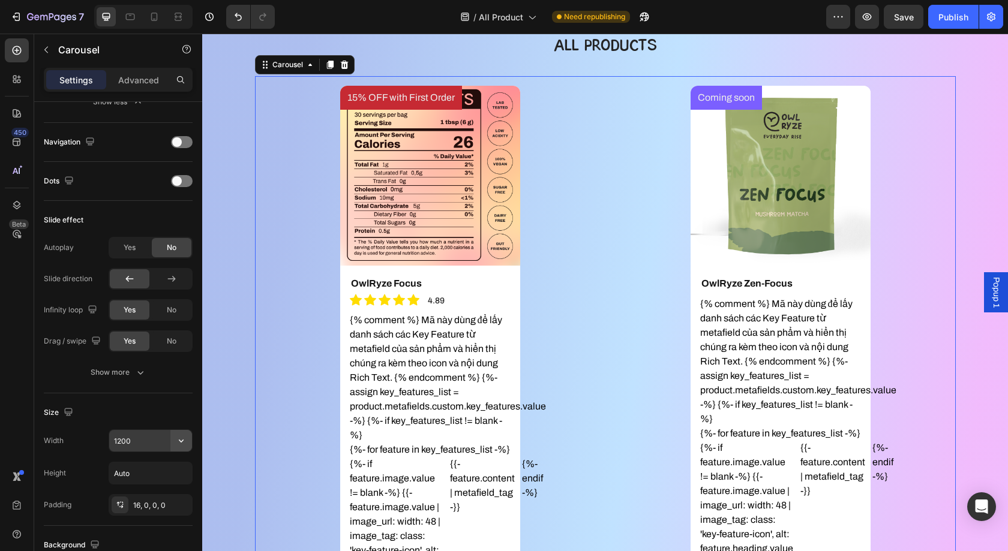
click at [179, 437] on icon "button" at bounding box center [181, 441] width 12 height 12
click at [147, 491] on p "Full 100%" at bounding box center [147, 490] width 68 height 11
click at [184, 435] on icon "button" at bounding box center [181, 441] width 12 height 12
click at [140, 463] on p "Default 1200px" at bounding box center [147, 467] width 68 height 11
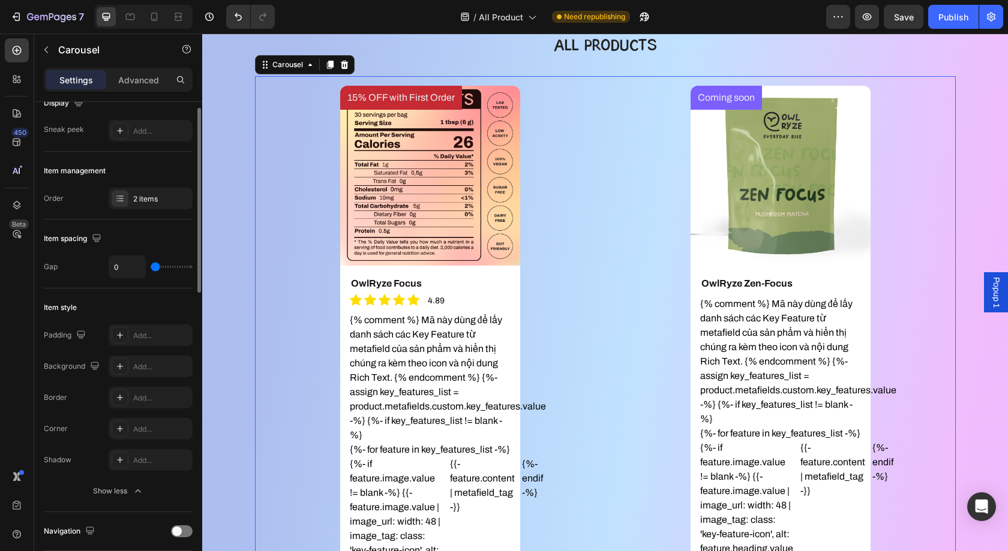
scroll to position [0, 0]
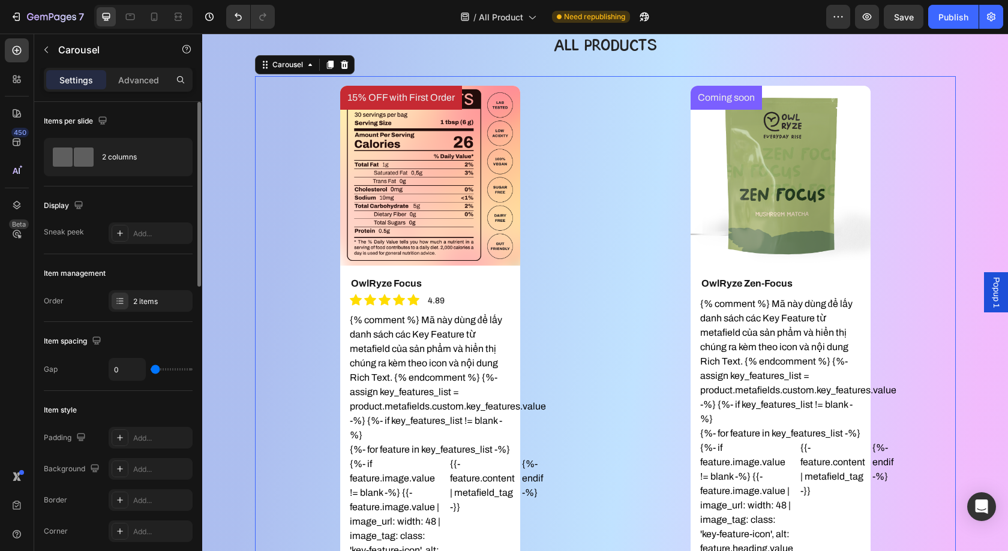
click at [549, 227] on div "15% OFF with First Order Product Badge Product Images OwlRyze Focus Product Tit…" at bounding box center [430, 403] width 350 height 635
click at [137, 232] on div "Add..." at bounding box center [161, 234] width 56 height 11
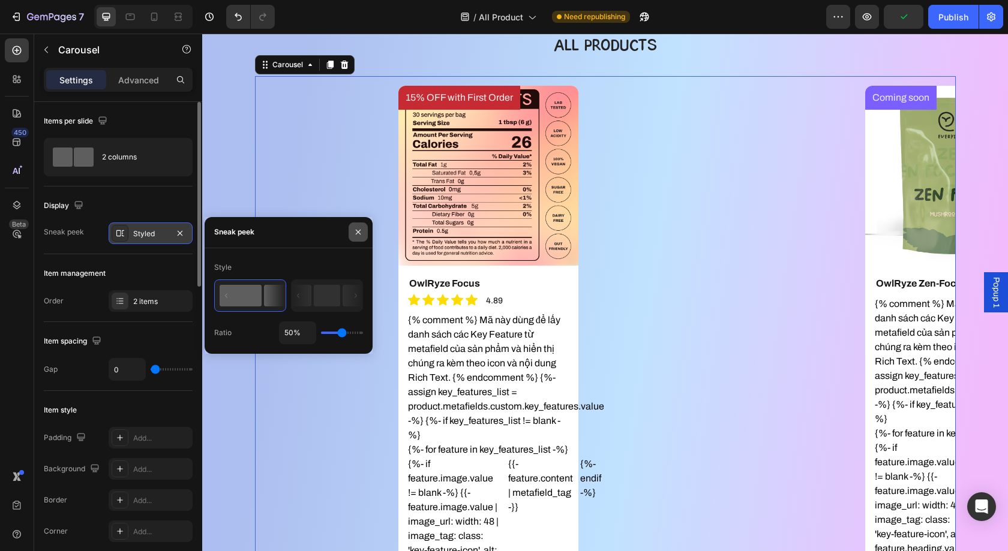
click at [359, 235] on icon "button" at bounding box center [358, 232] width 10 height 10
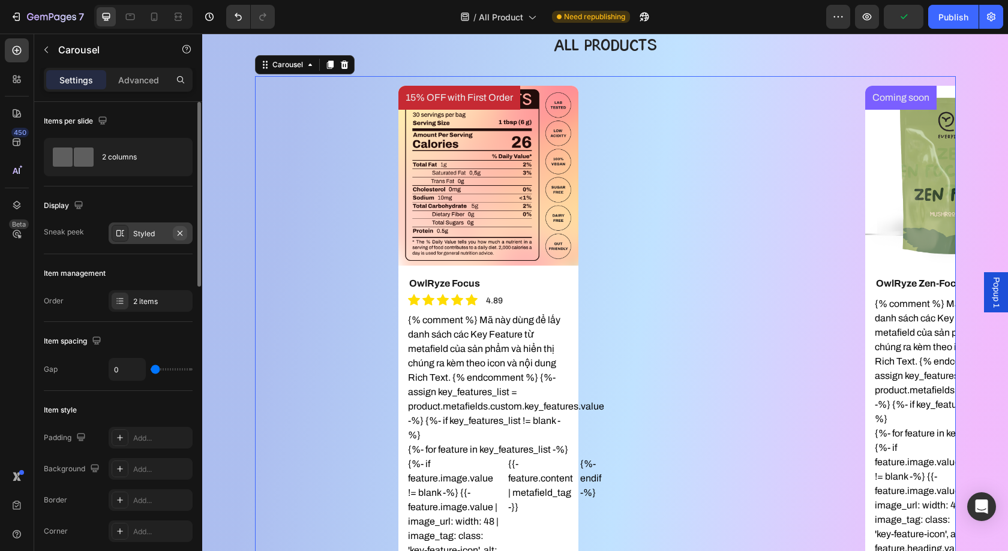
click at [183, 232] on icon "button" at bounding box center [180, 234] width 10 height 10
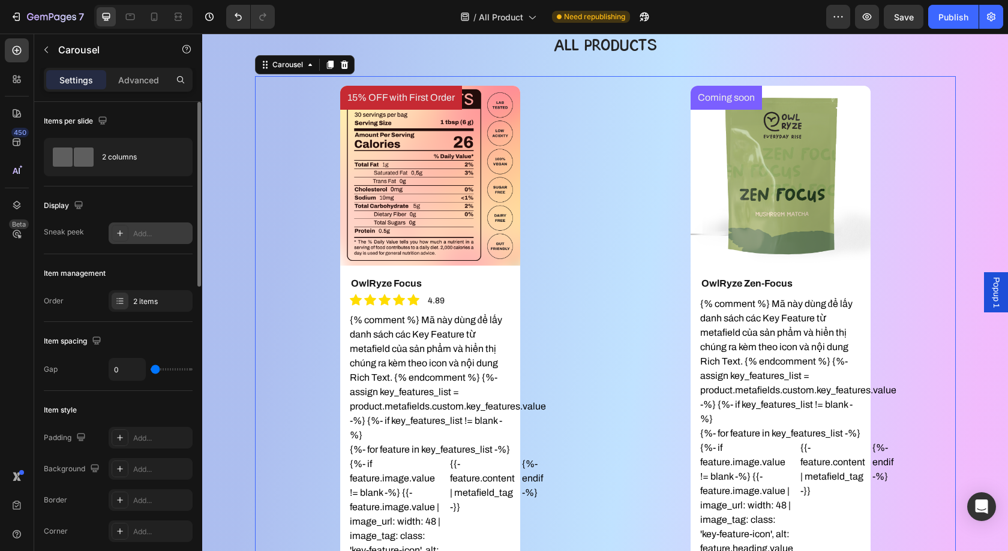
click at [627, 316] on div "Coming soon Product Badge Product Images OwlRyze Zen-Focus Product Title {% com…" at bounding box center [780, 403] width 350 height 635
click at [520, 301] on div "15% OFF with First Order Product Badge Product Images OwlRyze Focus Product Tit…" at bounding box center [430, 403] width 350 height 635
click at [561, 314] on div "15% OFF with First Order Product Badge Product Images OwlRyze Focus Product Tit…" at bounding box center [430, 403] width 350 height 635
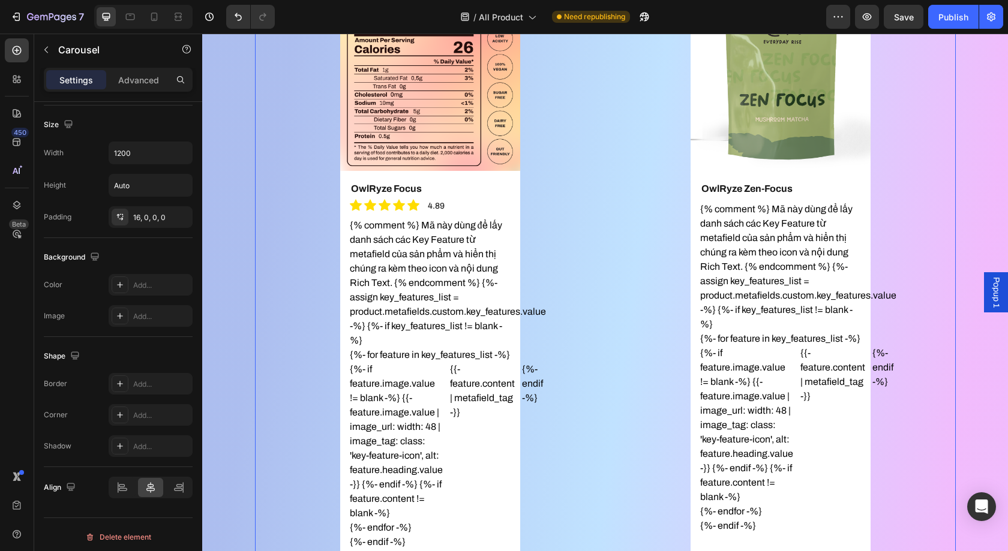
scroll to position [175, 0]
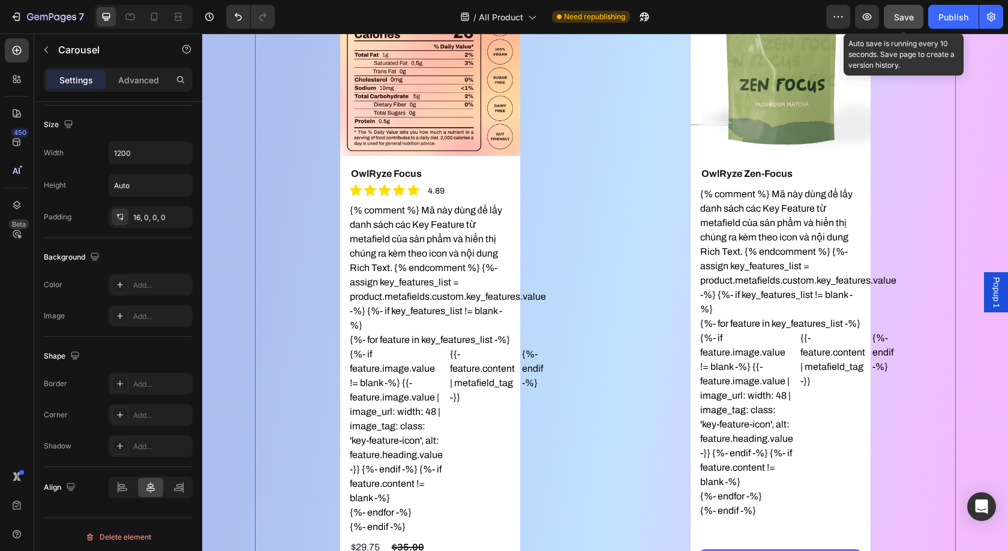
click at [917, 10] on button "Save" at bounding box center [904, 17] width 40 height 24
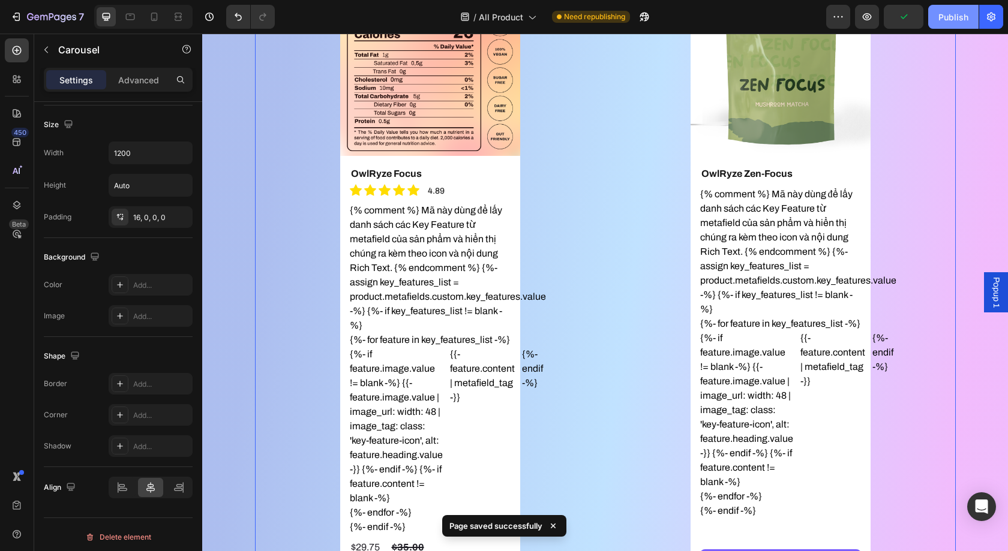
click at [957, 20] on div "Publish" at bounding box center [953, 17] width 30 height 13
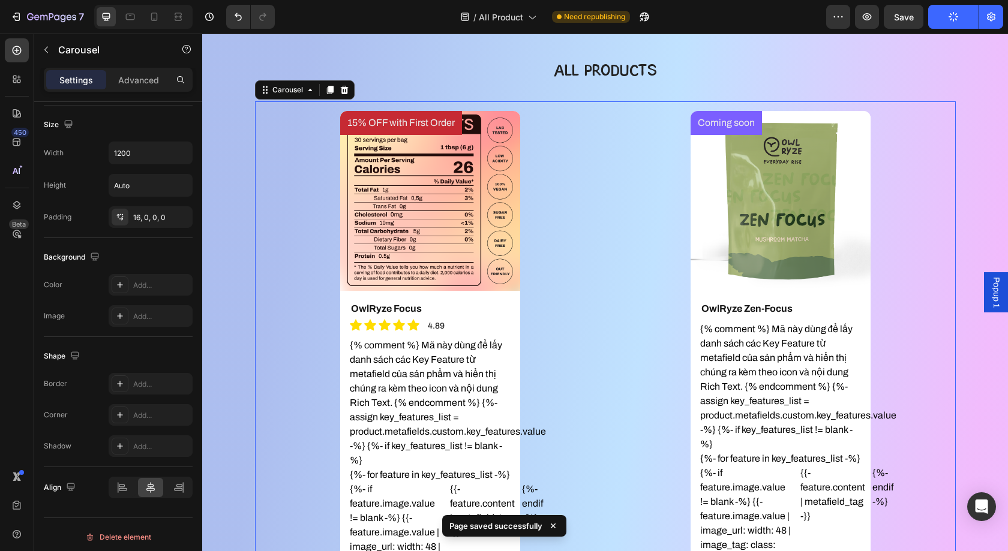
scroll to position [0, 0]
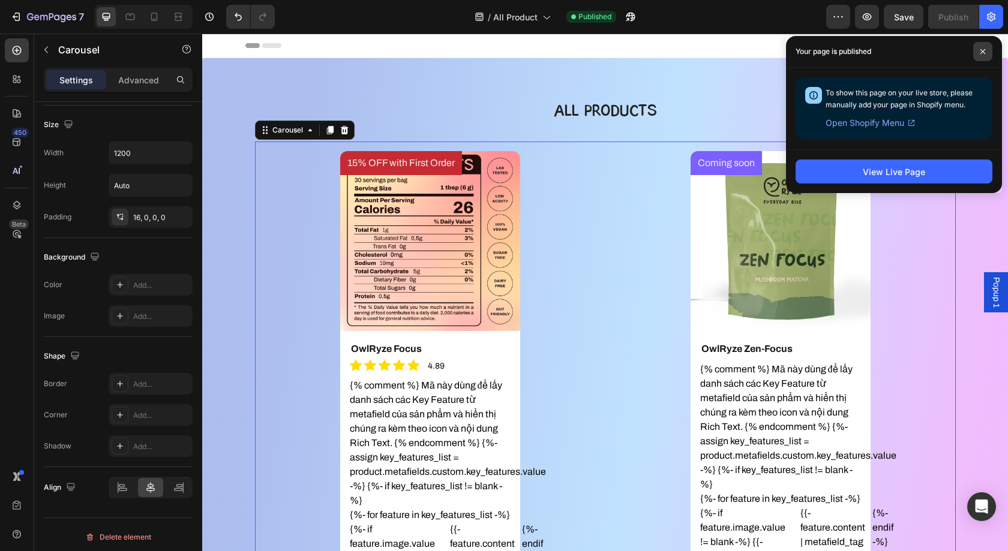
click at [984, 52] on icon at bounding box center [983, 52] width 6 height 6
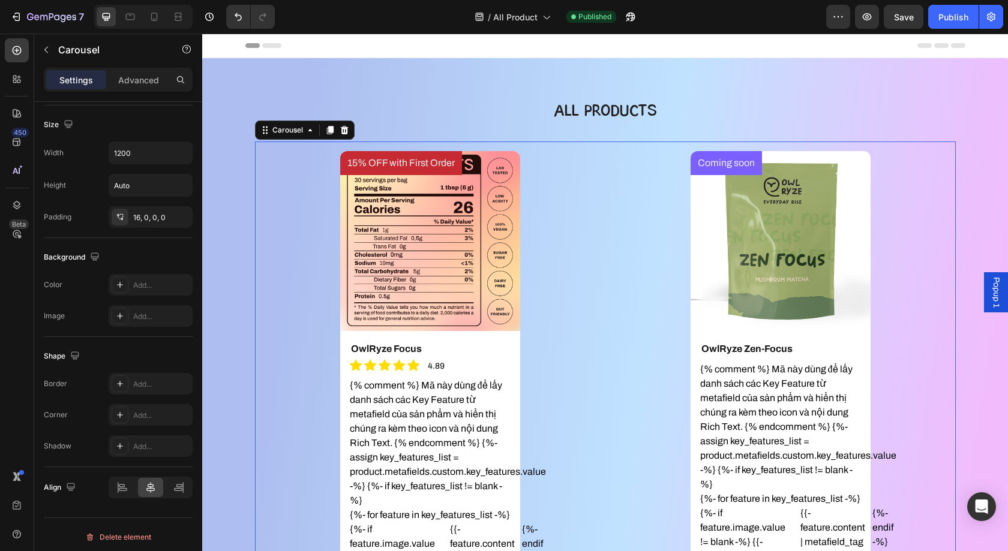
click at [567, 254] on div "15% OFF with First Order Product Badge Product Images OwlRyze Focus Product Tit…" at bounding box center [430, 468] width 350 height 635
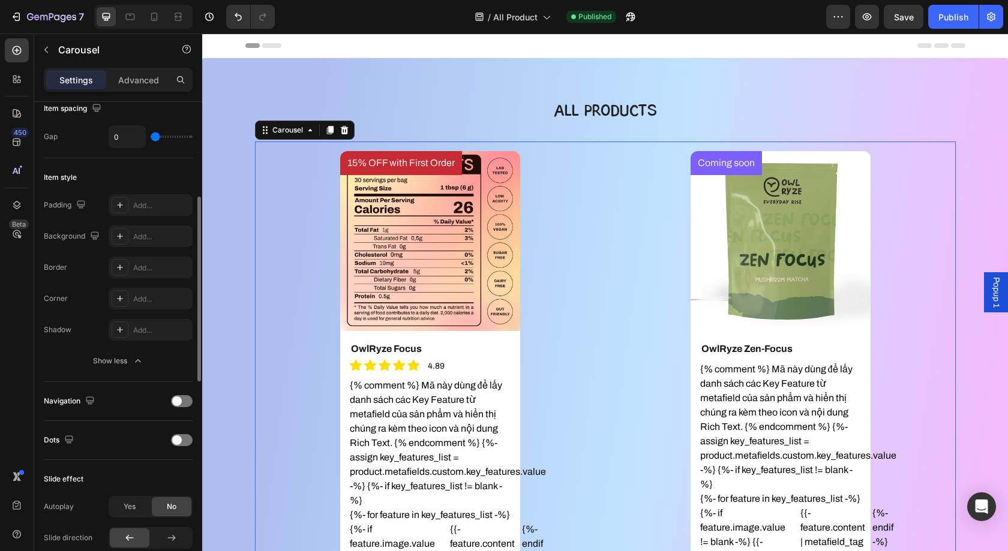
scroll to position [232, 0]
click at [154, 18] on icon at bounding box center [154, 17] width 12 height 12
type input "100%"
type input "8"
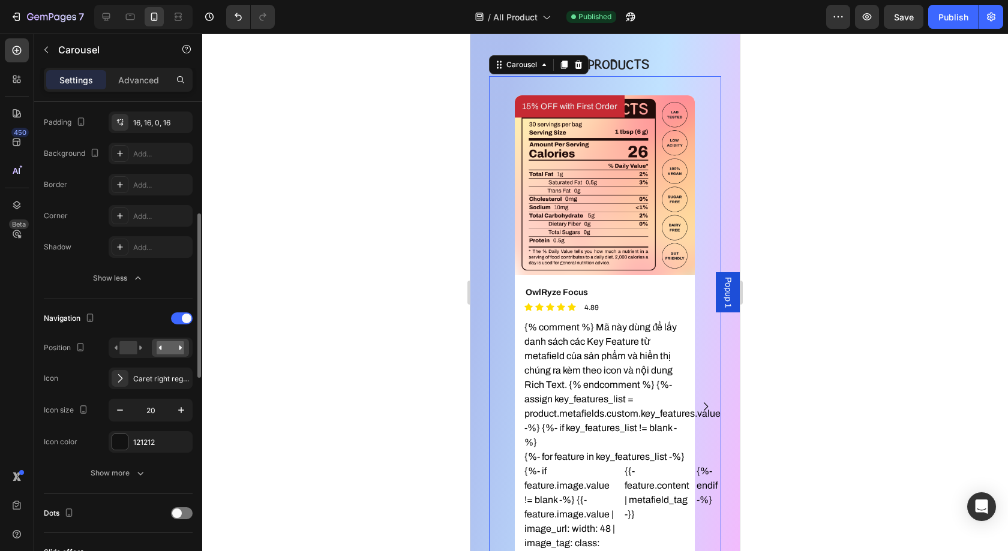
scroll to position [319, 0]
click at [125, 345] on rect at bounding box center [127, 344] width 17 height 13
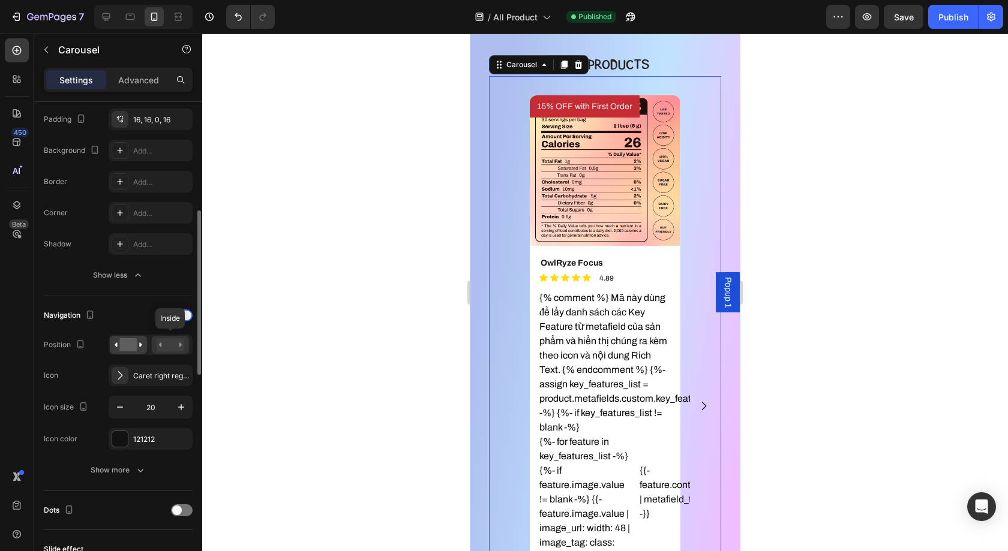
click at [168, 339] on rect at bounding box center [171, 344] width 28 height 13
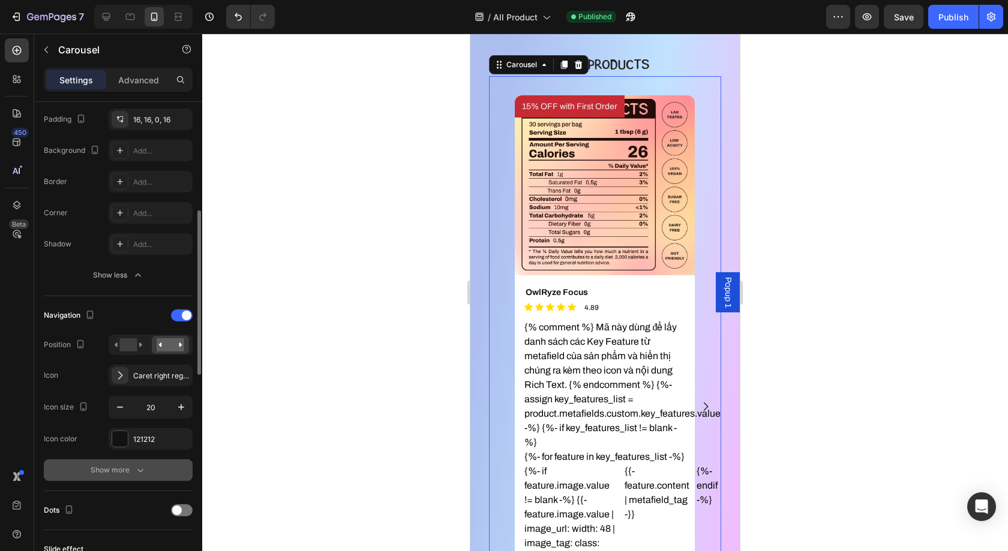
click at [120, 468] on div "Show more" at bounding box center [119, 470] width 56 height 12
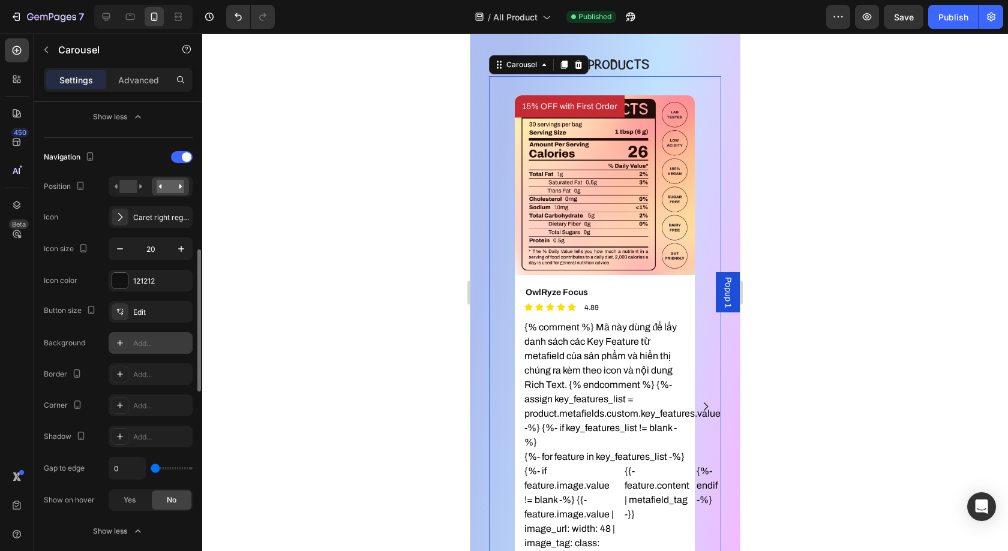
scroll to position [492, 0]
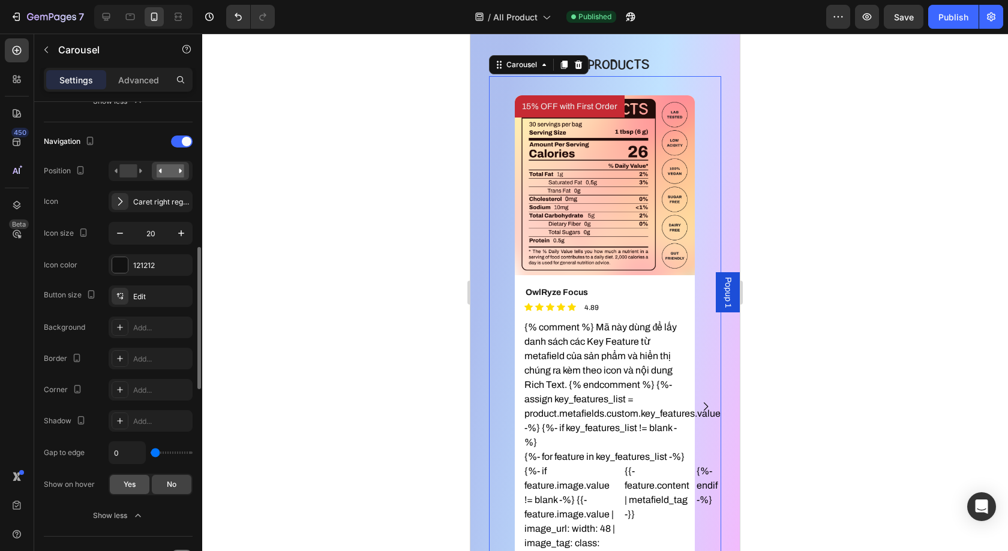
click at [129, 482] on span "Yes" at bounding box center [130, 484] width 12 height 11
click at [171, 482] on span "No" at bounding box center [172, 484] width 10 height 11
type input "31"
type input "48"
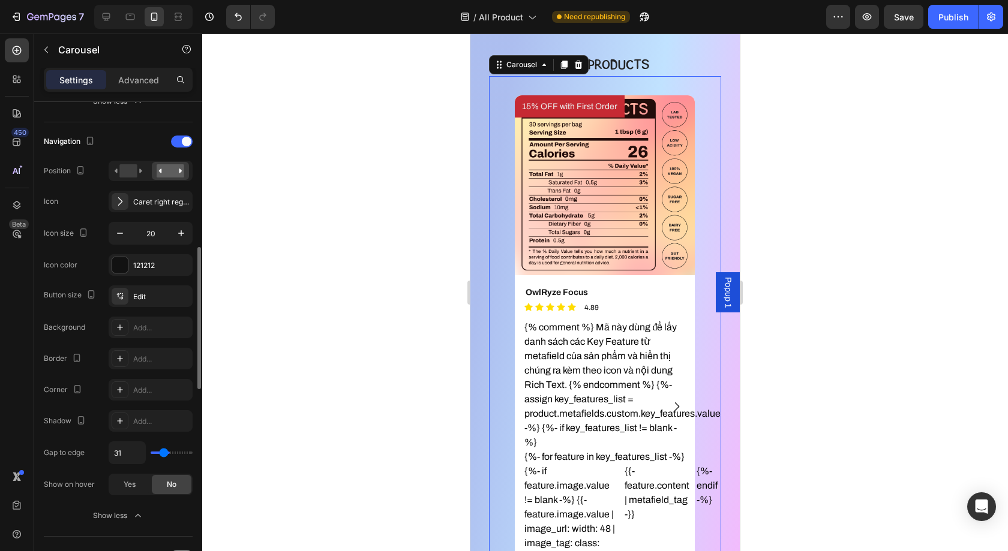
type input "48"
type input "50"
type input "36"
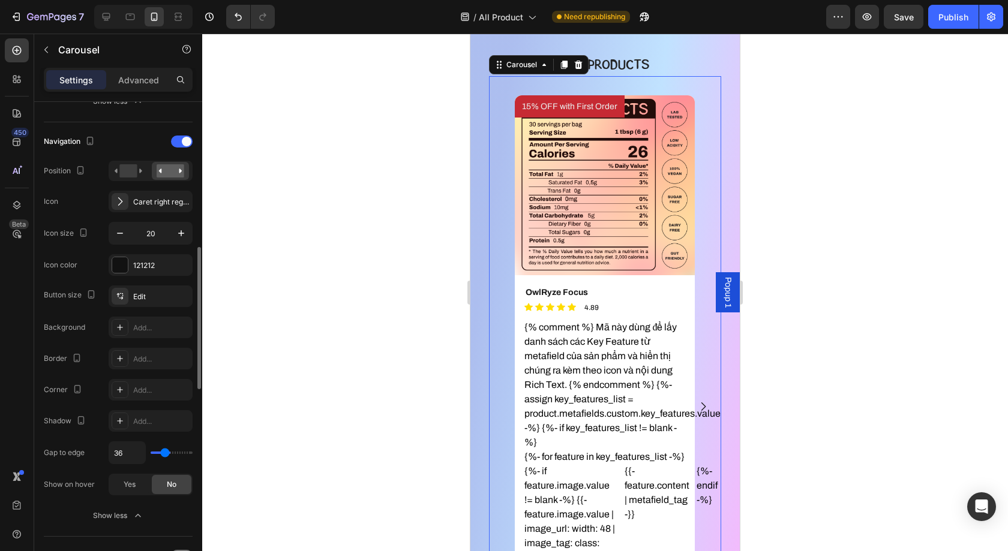
type input "4"
type input "0"
drag, startPoint x: 158, startPoint y: 450, endPoint x: 133, endPoint y: 458, distance: 26.2
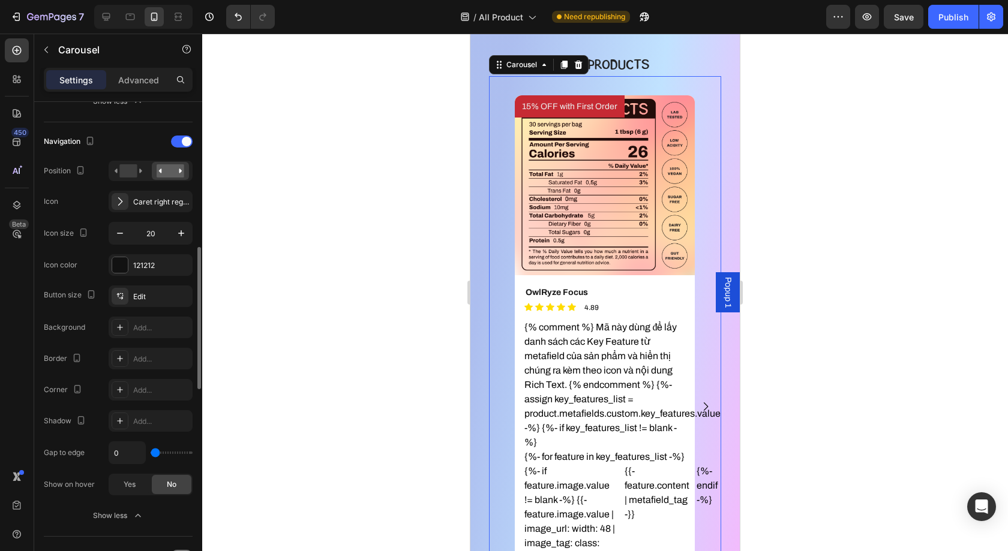
click at [151, 454] on input "range" at bounding box center [172, 453] width 42 height 2
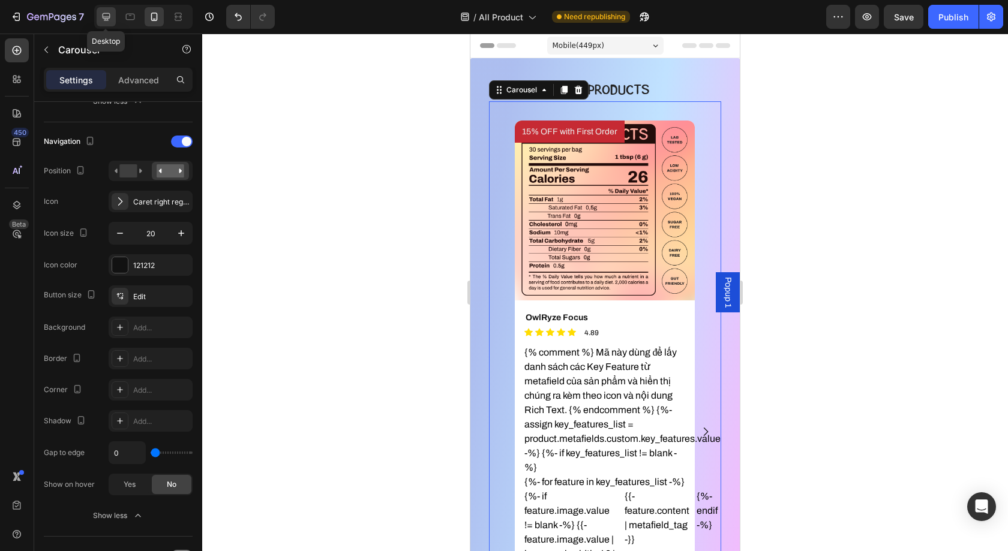
click at [106, 19] on icon at bounding box center [106, 17] width 12 height 12
type input "1200"
type input "0"
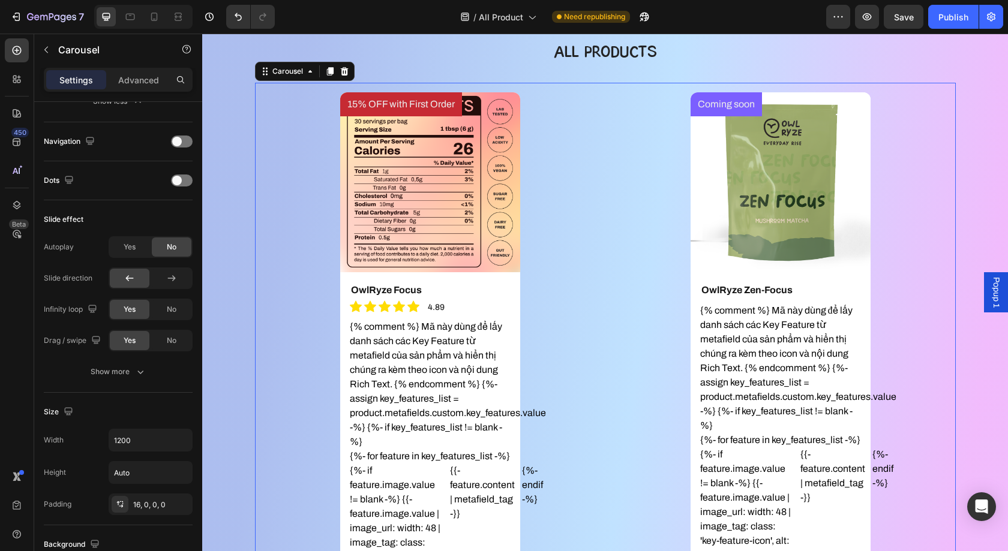
scroll to position [65, 0]
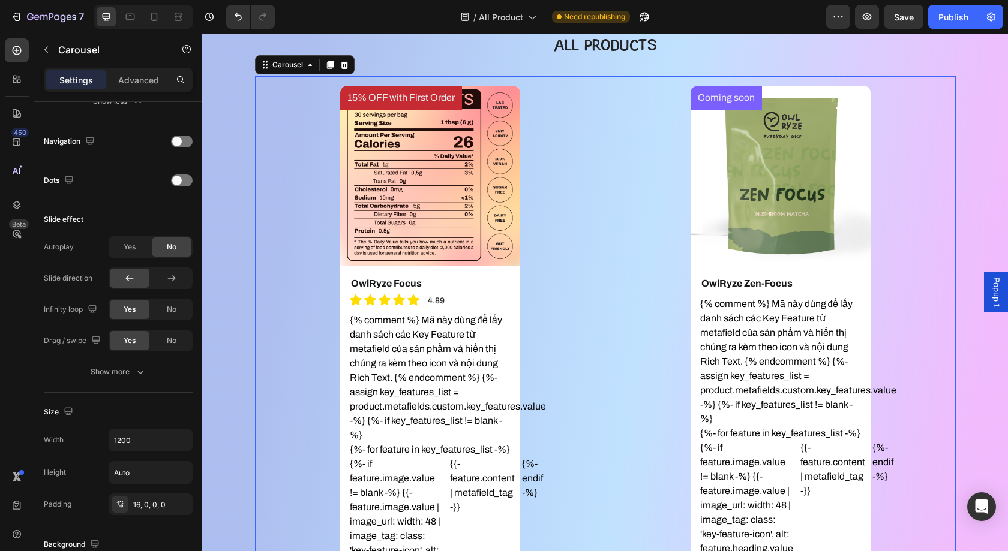
click at [638, 225] on div "Coming soon Product Badge Product Images OwlRyze Zen-Focus Product Title {% com…" at bounding box center [780, 403] width 350 height 635
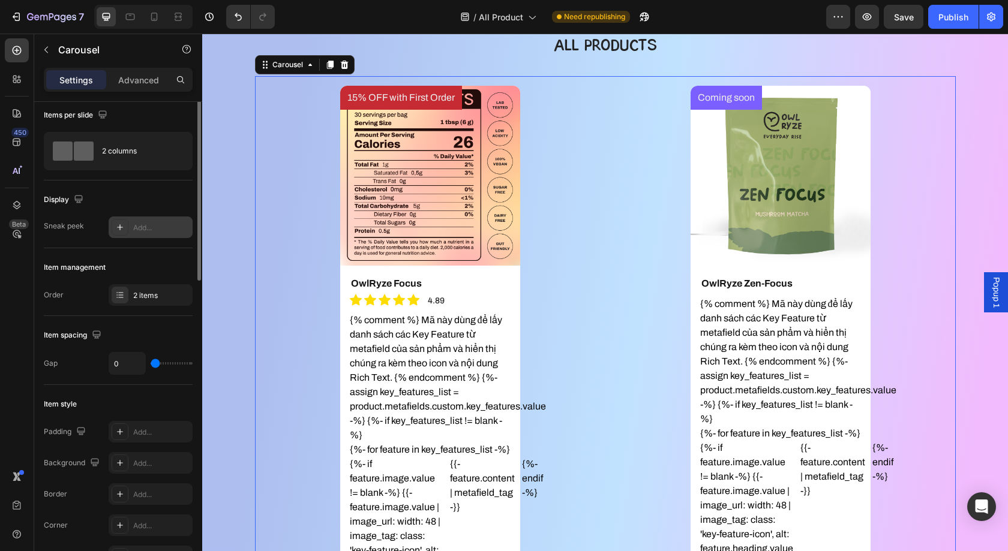
scroll to position [0, 0]
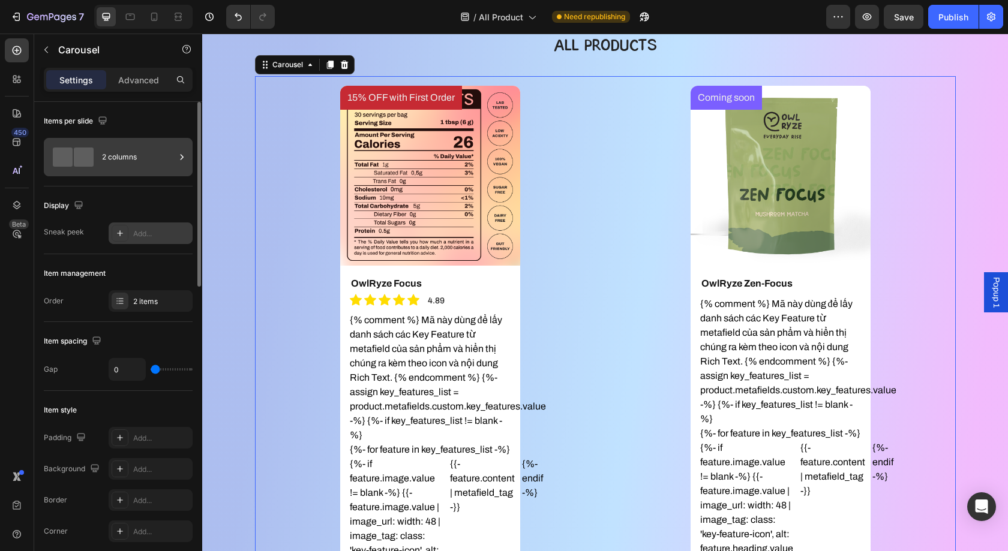
click at [130, 163] on div "2 columns" at bounding box center [138, 157] width 73 height 28
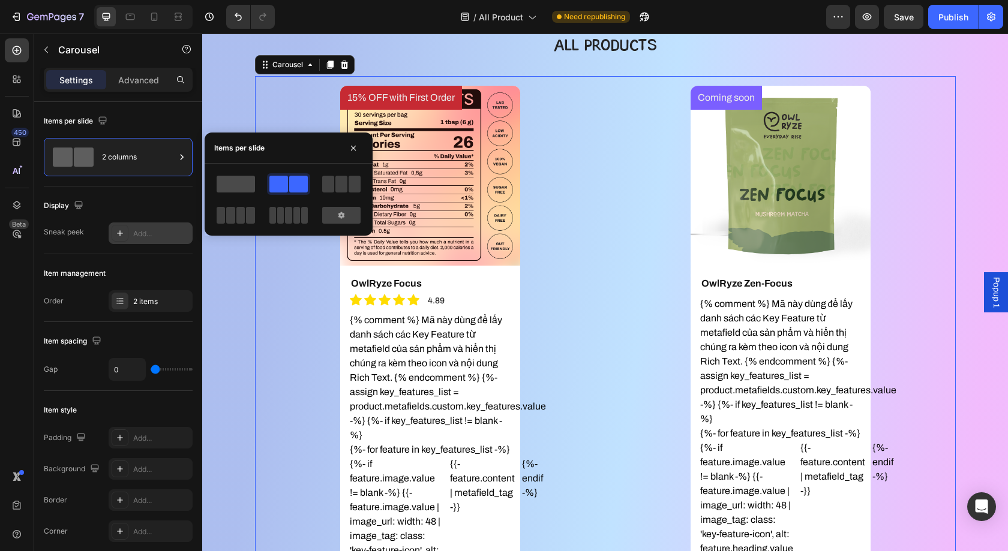
click at [233, 181] on span at bounding box center [236, 184] width 38 height 17
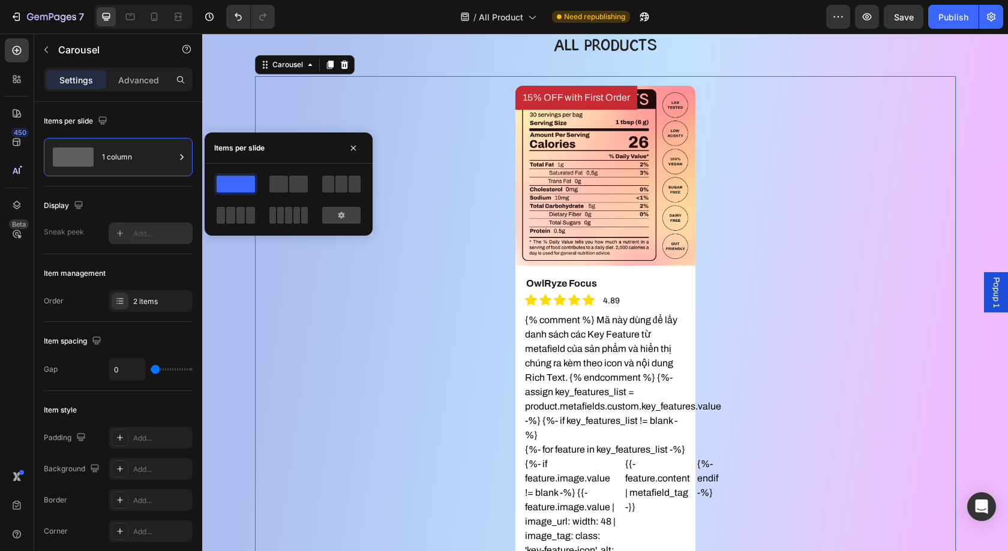
click at [308, 182] on div at bounding box center [288, 184] width 43 height 22
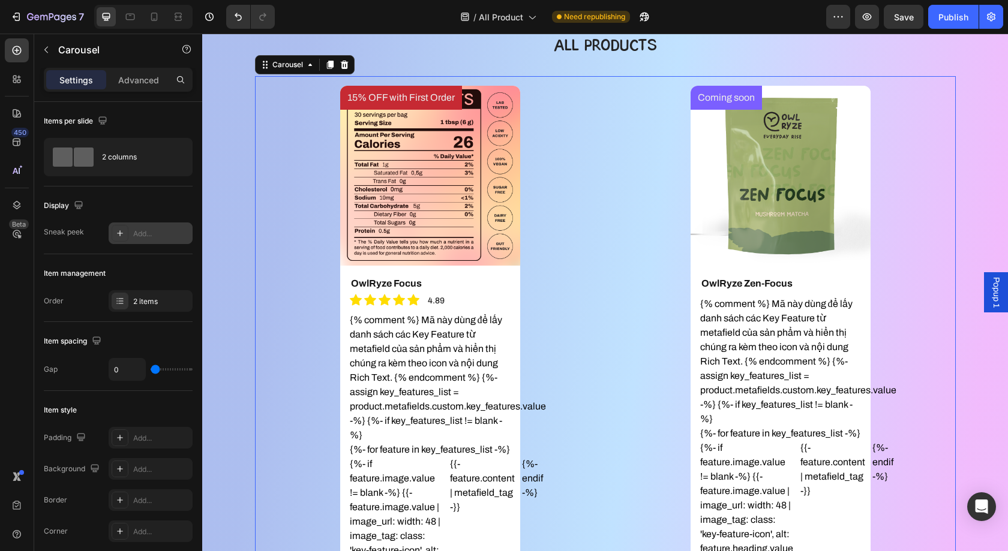
click at [574, 224] on div "15% OFF with First Order Product Badge Product Images OwlRyze Focus Product Tit…" at bounding box center [430, 403] width 350 height 635
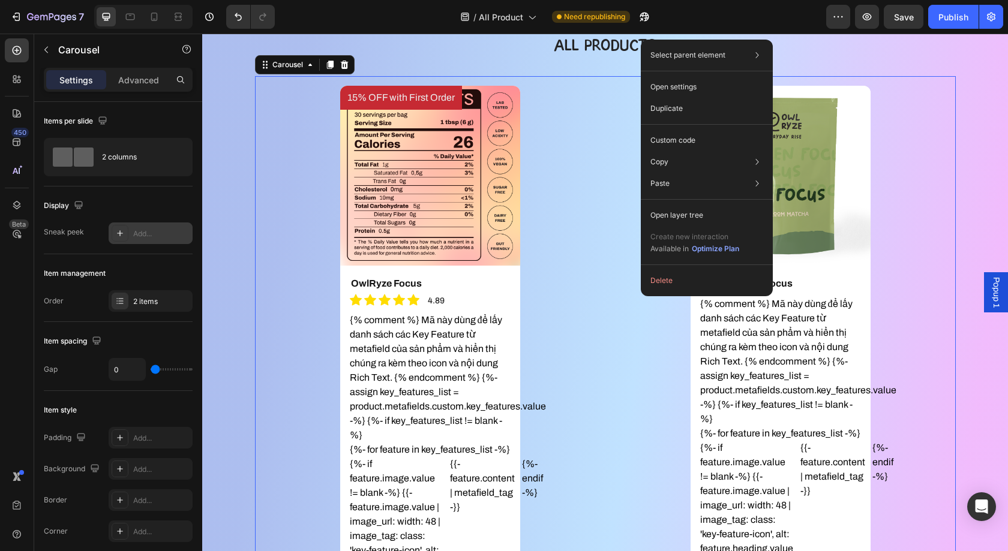
click at [576, 278] on div "15% OFF with First Order Product Badge Product Images OwlRyze Focus Product Tit…" at bounding box center [430, 403] width 350 height 635
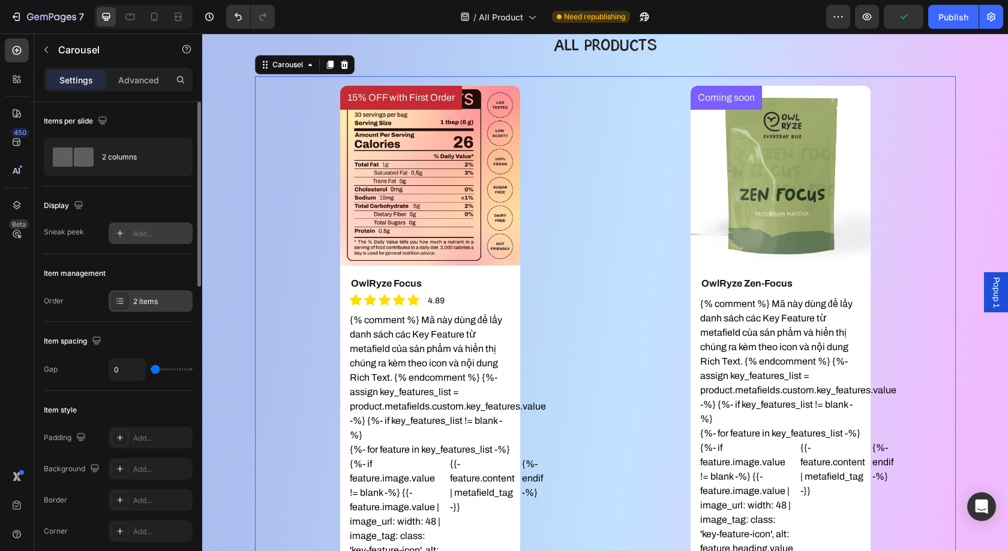
click at [146, 296] on div "2 items" at bounding box center [161, 301] width 56 height 11
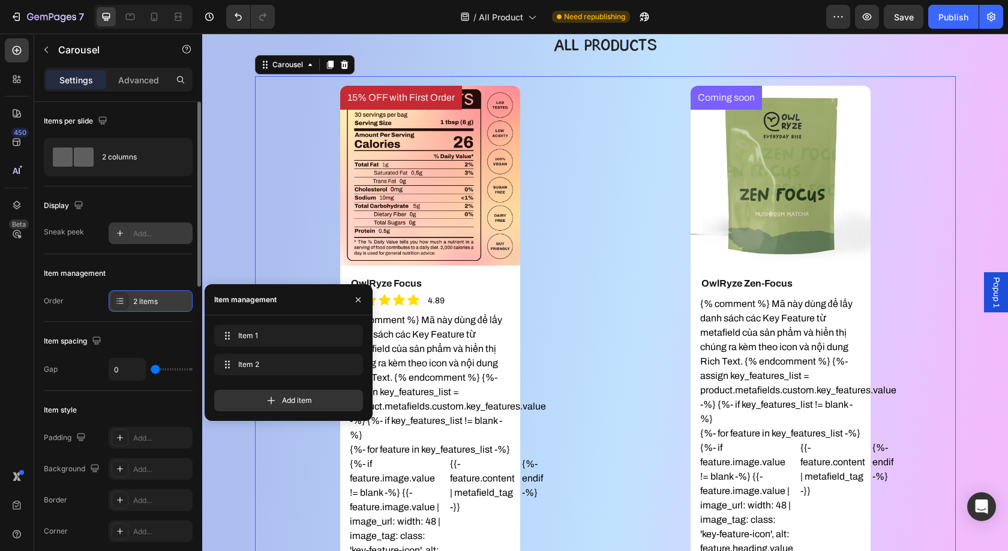
click at [145, 296] on div "2 items" at bounding box center [161, 301] width 56 height 11
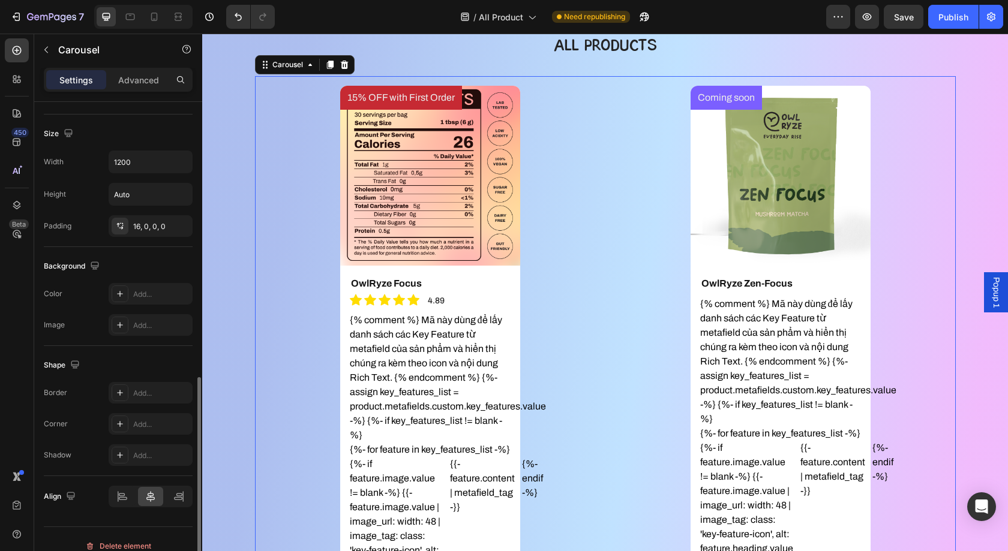
scroll to position [772, 0]
click at [154, 160] on input "1200" at bounding box center [150, 161] width 83 height 22
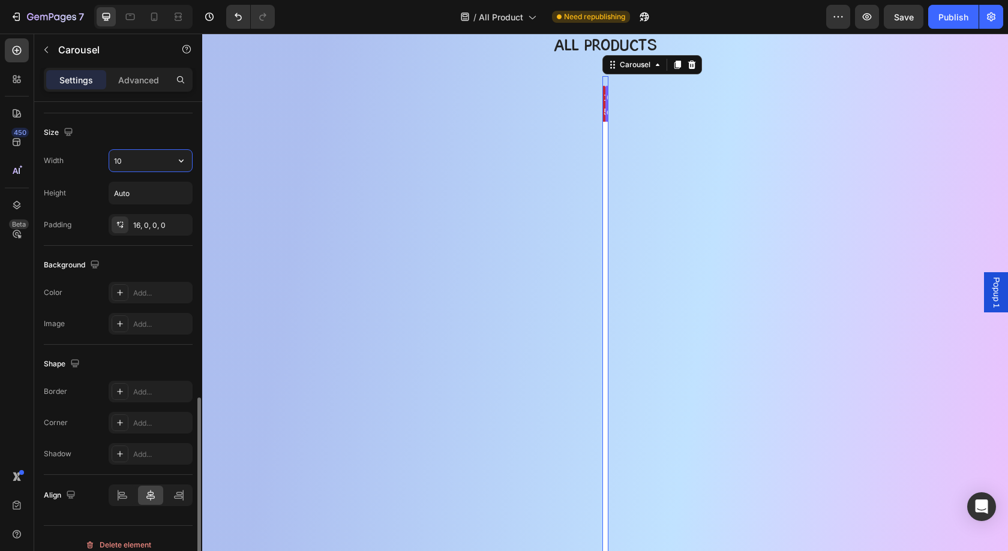
type input "1"
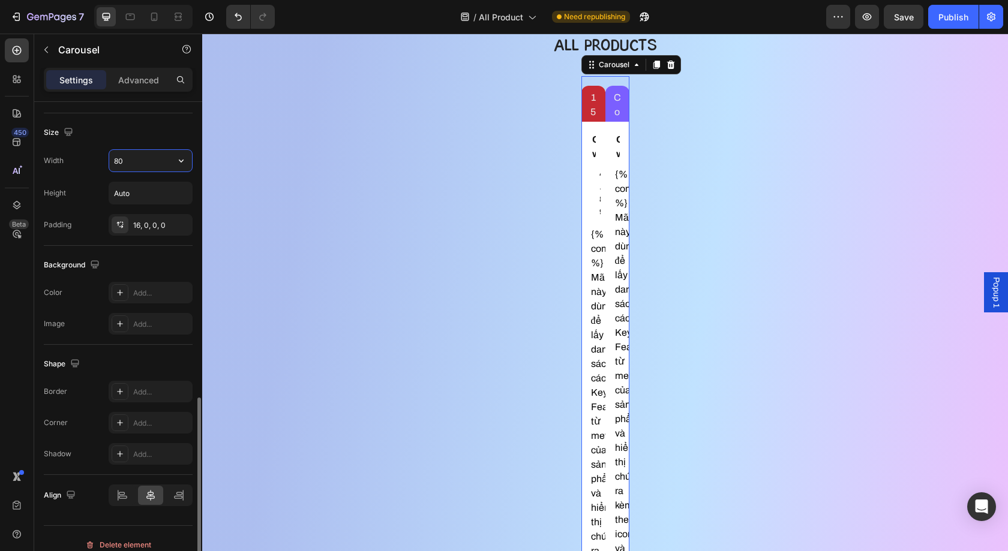
type input "800"
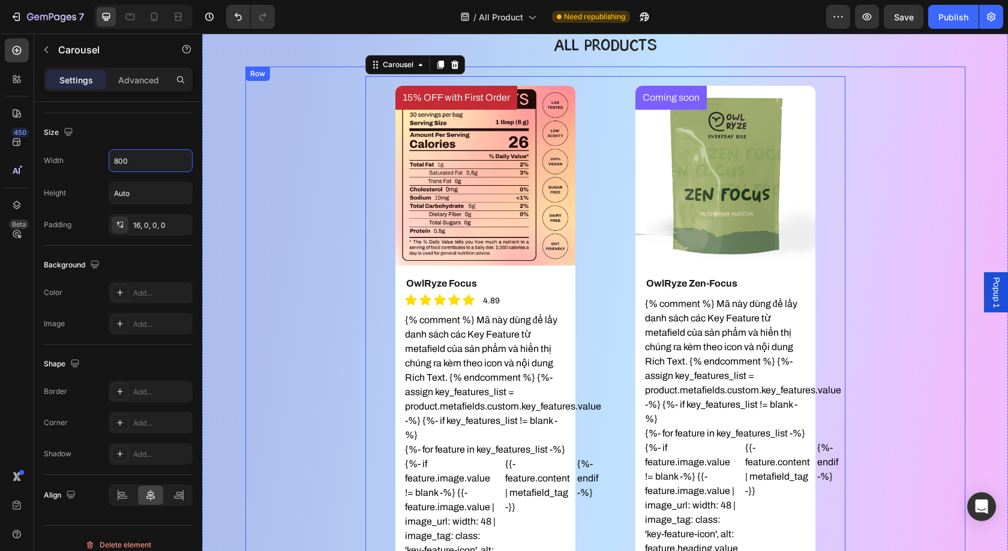
click at [290, 183] on div "15% OFF with First Order Product Badge Product Images OwlRyze Focus Product Tit…" at bounding box center [605, 398] width 701 height 645
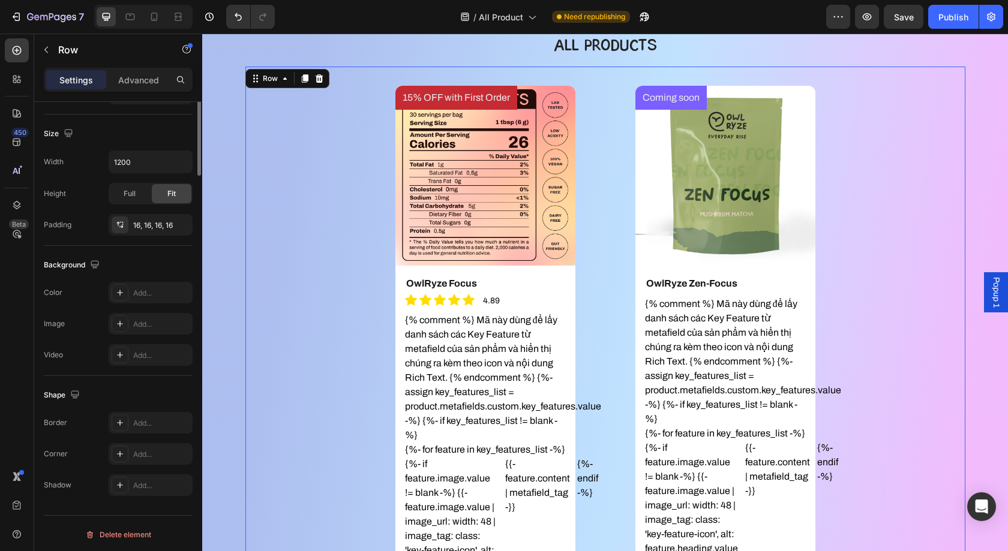
scroll to position [0, 0]
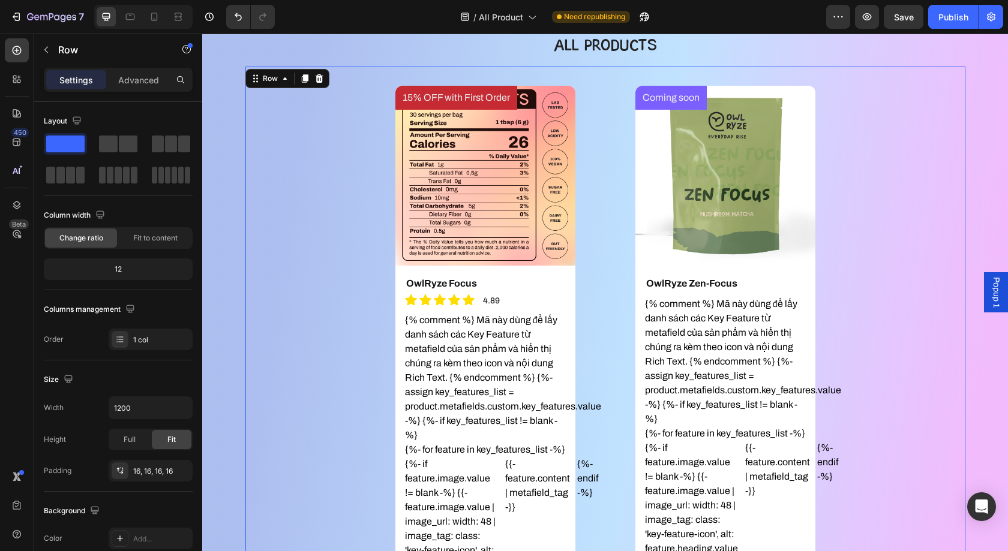
click at [132, 26] on div at bounding box center [143, 17] width 98 height 24
click at [132, 23] on icon at bounding box center [130, 17] width 12 height 12
type input "100%"
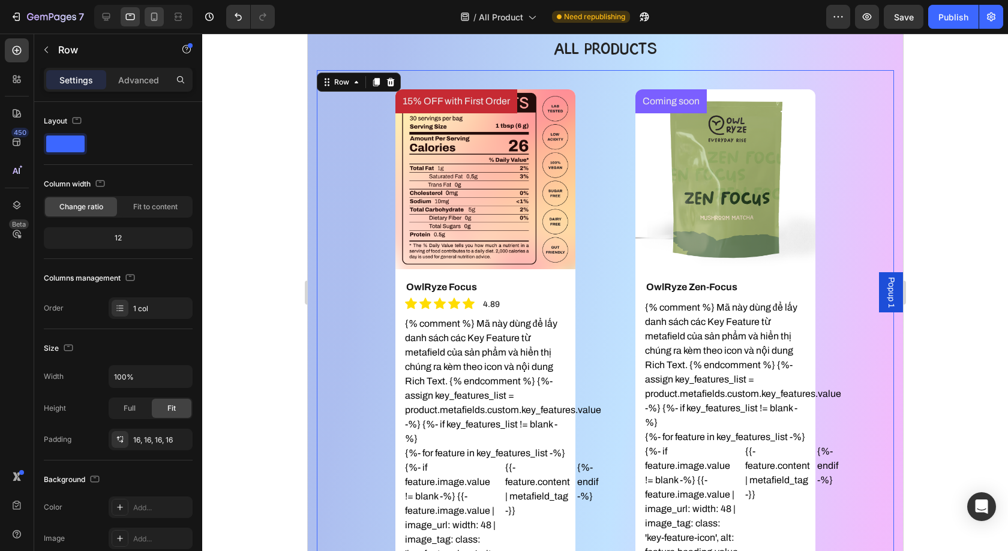
scroll to position [59, 0]
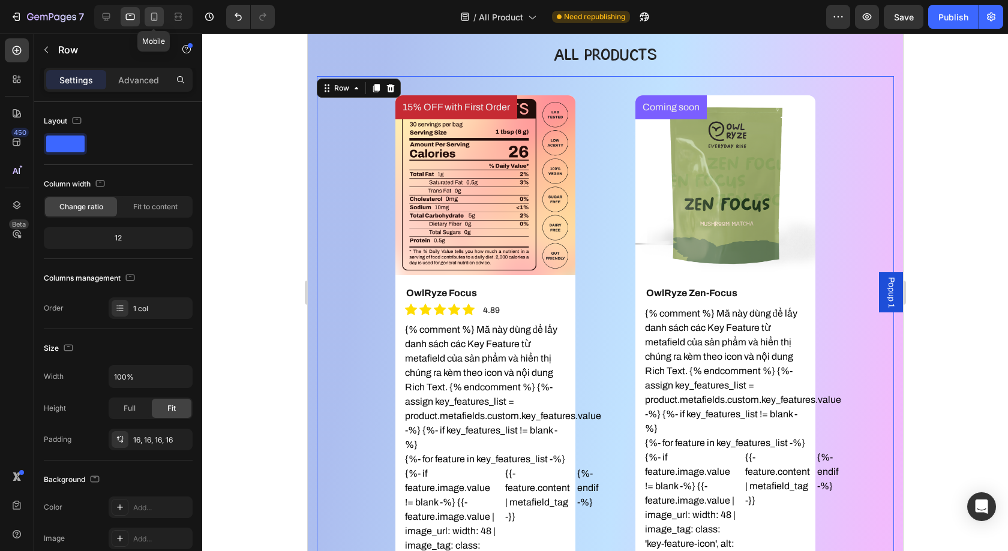
click at [155, 19] on icon at bounding box center [154, 17] width 12 height 12
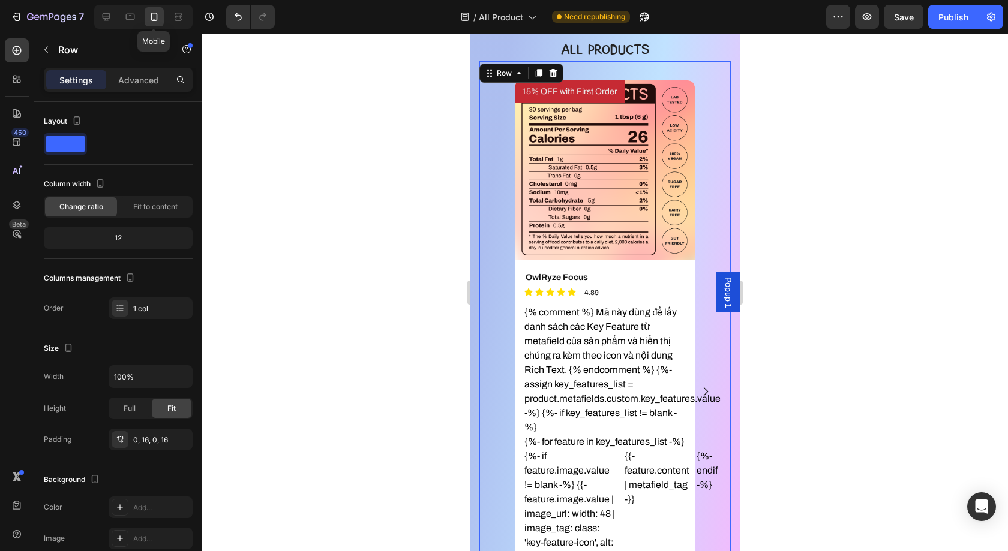
scroll to position [25, 0]
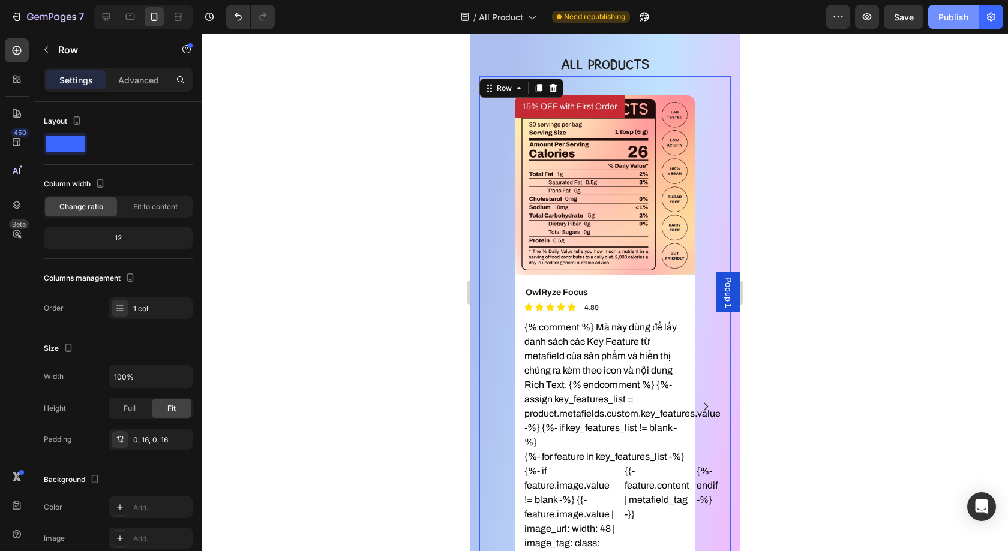
click at [947, 18] on div "Publish" at bounding box center [953, 17] width 30 height 13
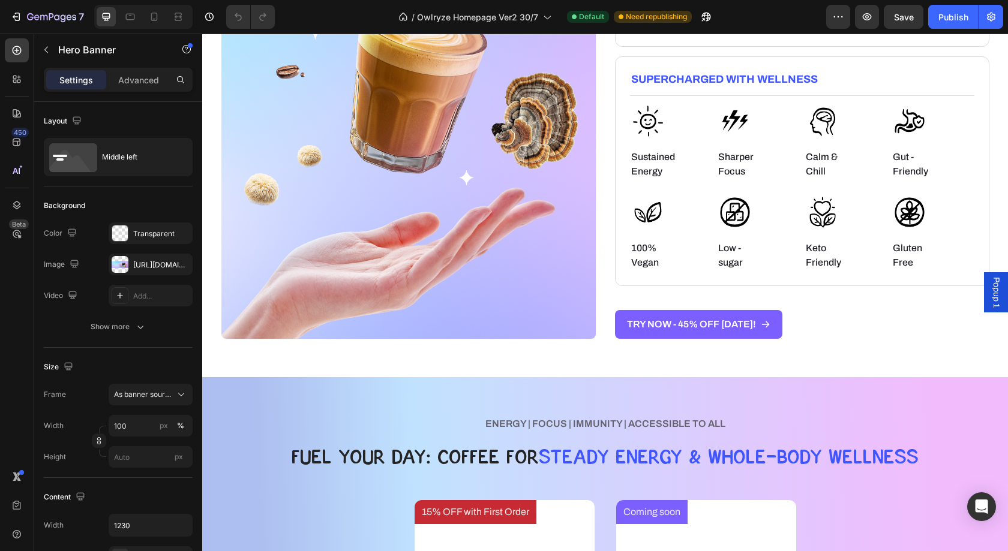
scroll to position [636, 0]
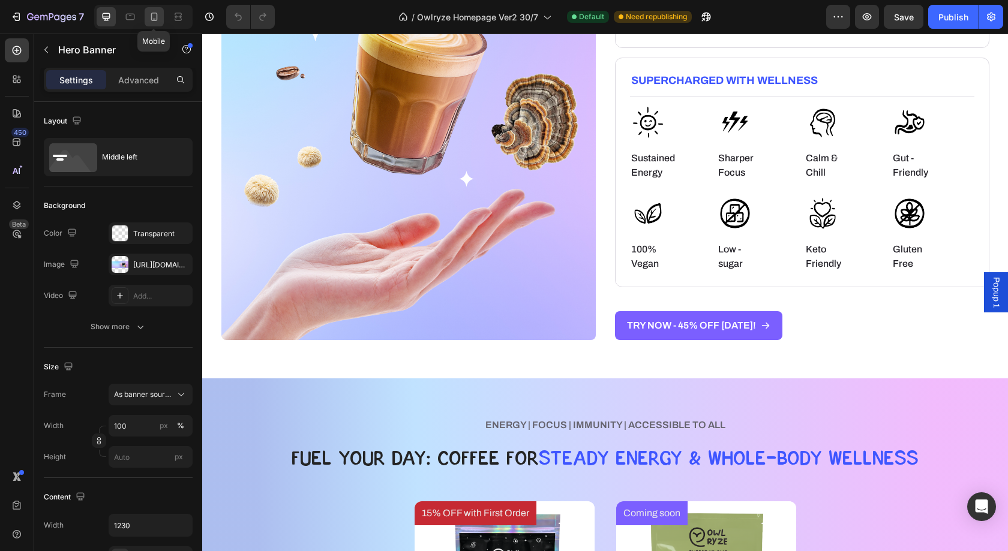
click at [152, 17] on icon at bounding box center [154, 17] width 12 height 12
type input "100%"
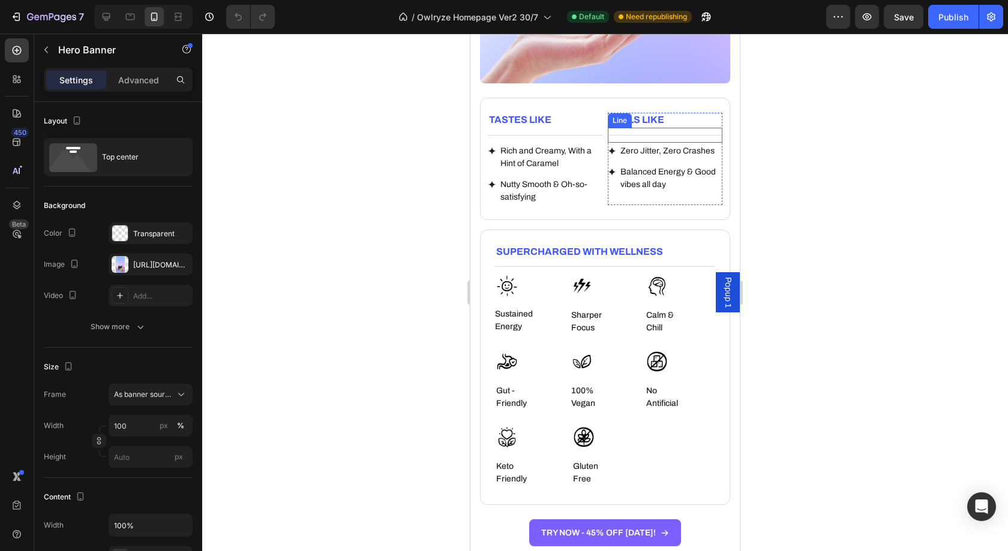
scroll to position [842, 0]
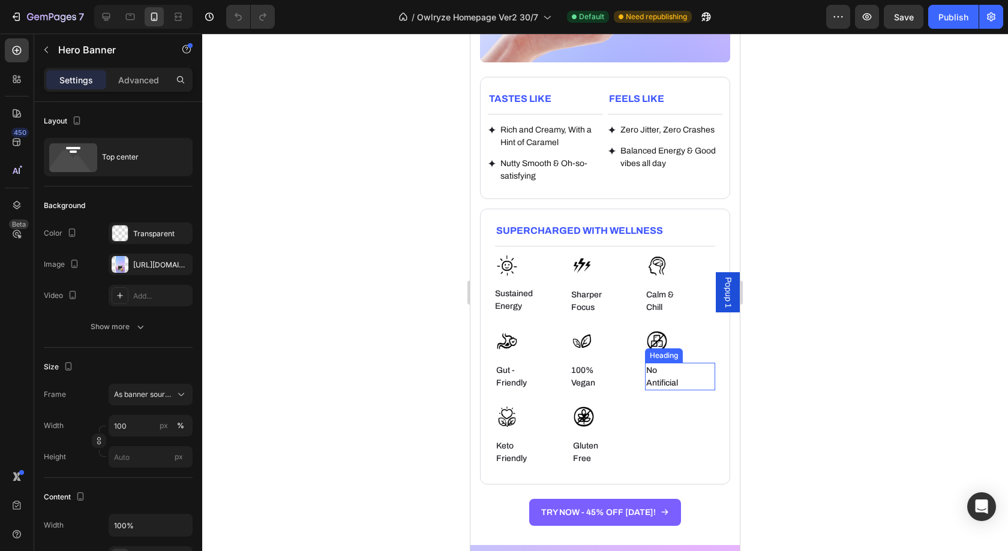
click at [663, 377] on h6 "No Antificial" at bounding box center [671, 377] width 52 height 28
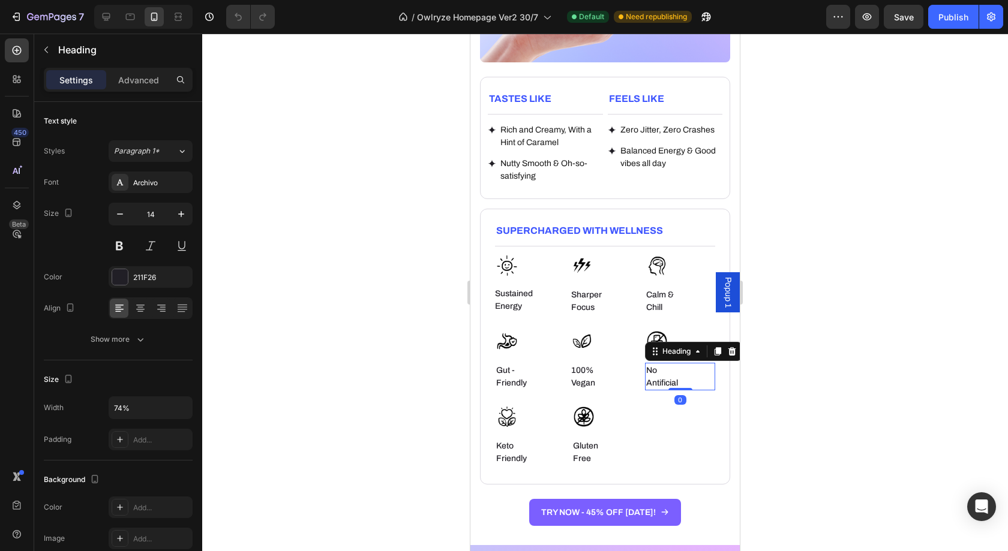
click at [663, 377] on h6 "No Antificial" at bounding box center [671, 377] width 52 height 28
click at [663, 377] on p "No Antificial" at bounding box center [671, 376] width 50 height 25
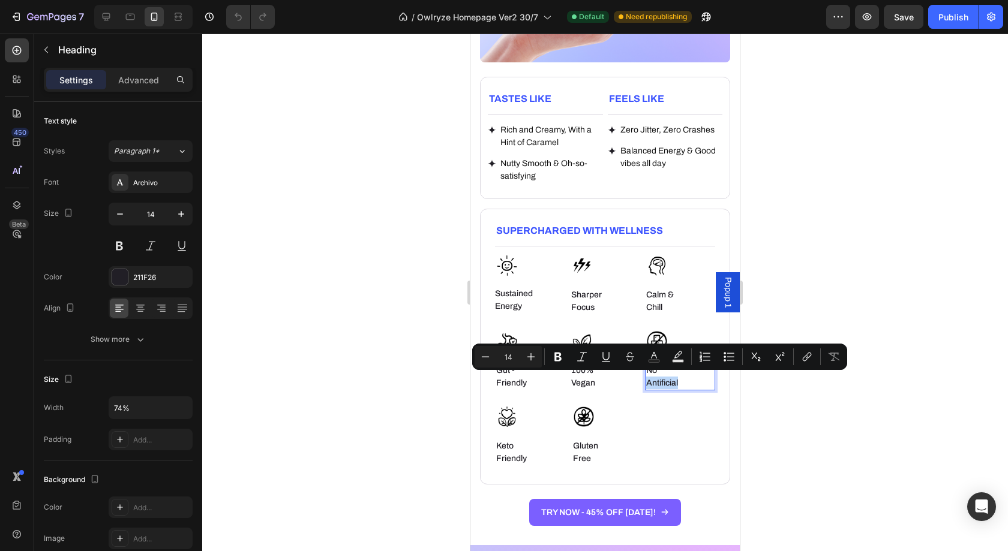
click at [663, 377] on p "No Antificial" at bounding box center [671, 376] width 50 height 25
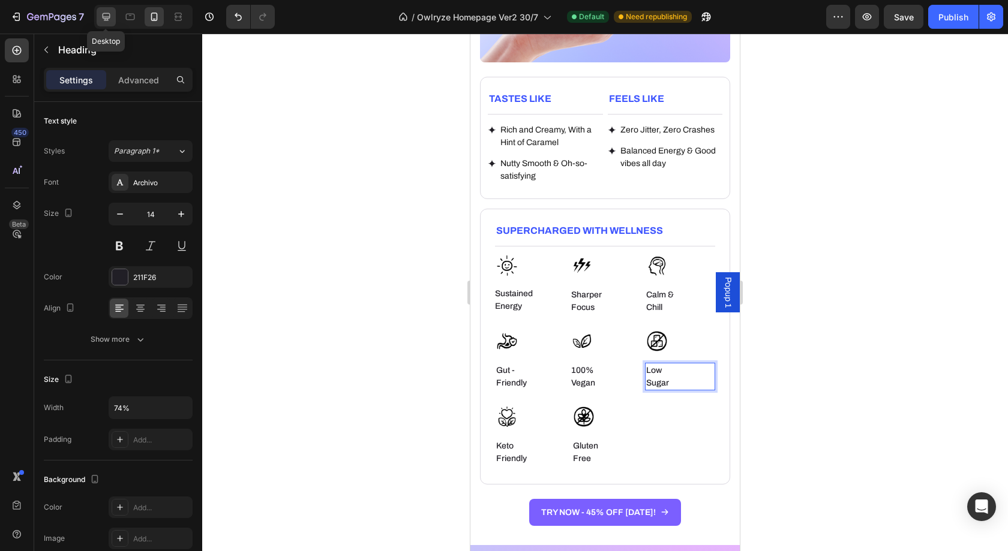
click at [109, 22] on icon at bounding box center [106, 17] width 12 height 12
type input "16"
type input "82"
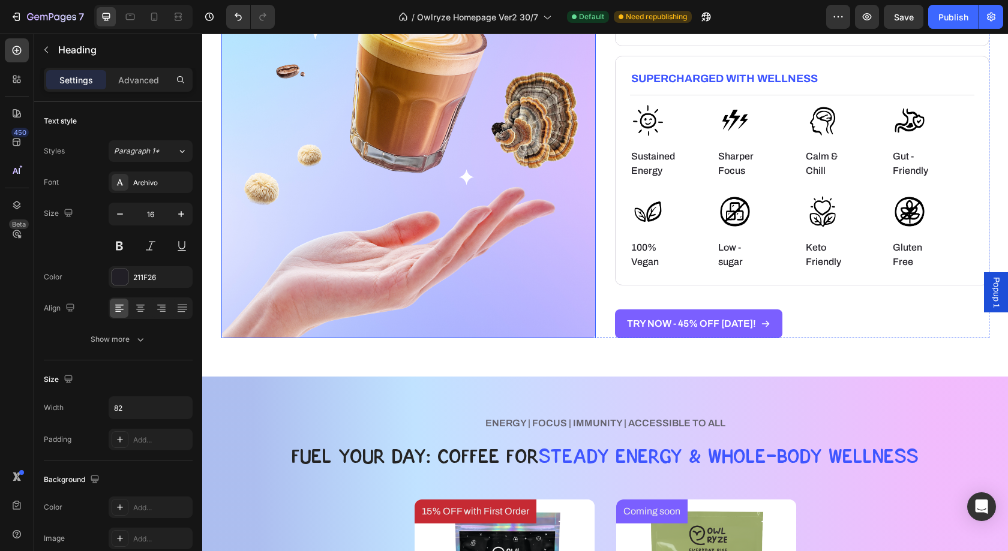
scroll to position [587, 0]
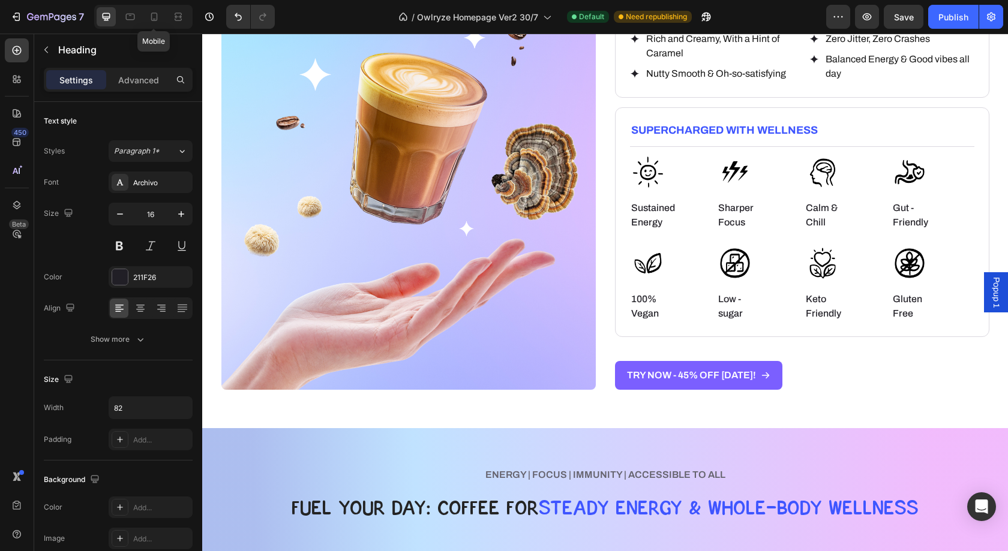
click at [163, 25] on div at bounding box center [154, 16] width 19 height 19
click at [151, 16] on icon at bounding box center [154, 17] width 7 height 8
type input "14"
type input "74%"
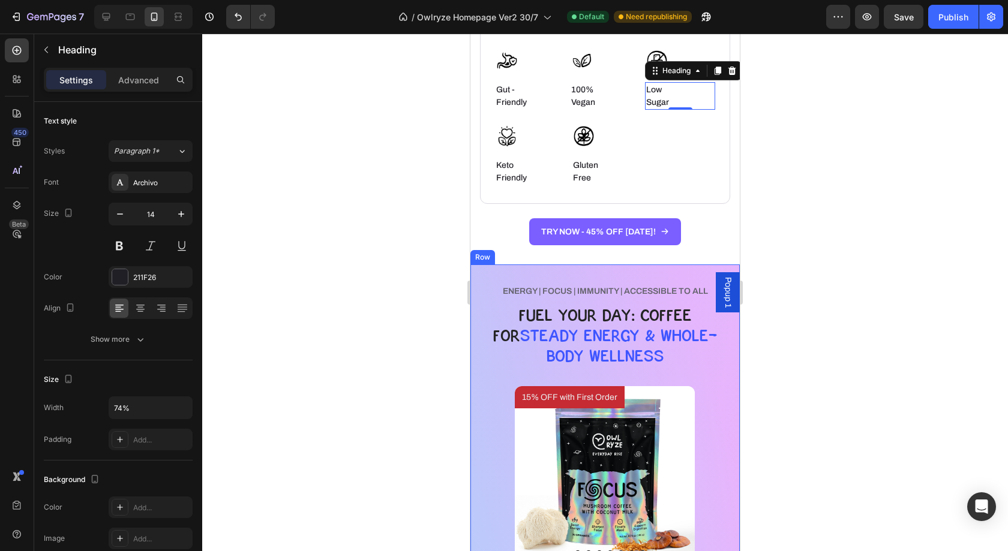
scroll to position [1125, 0]
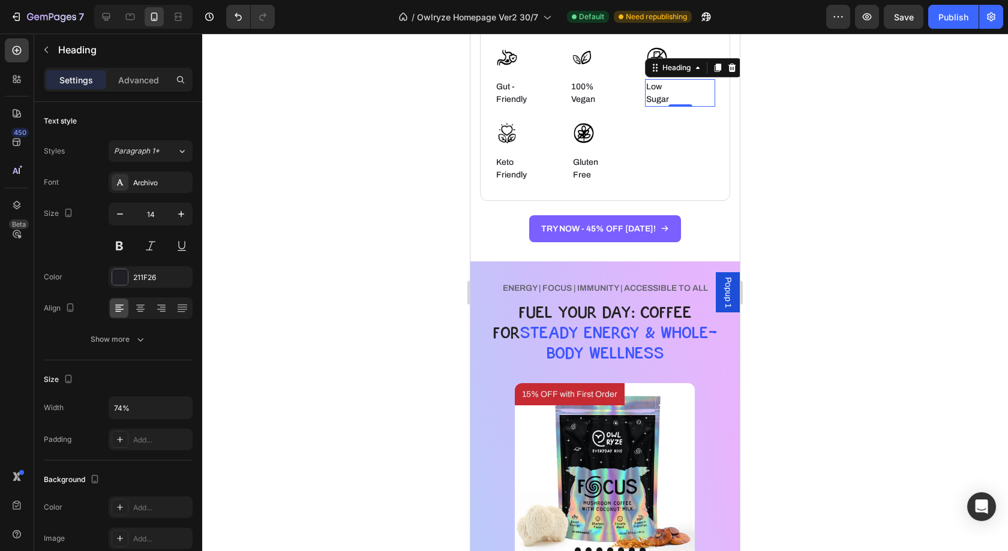
click at [671, 79] on h6 "Low Sugar" at bounding box center [671, 93] width 52 height 28
click at [666, 83] on p "Low Sugar" at bounding box center [671, 92] width 50 height 25
click at [127, 16] on icon at bounding box center [130, 17] width 12 height 12
type input "16"
type input "82"
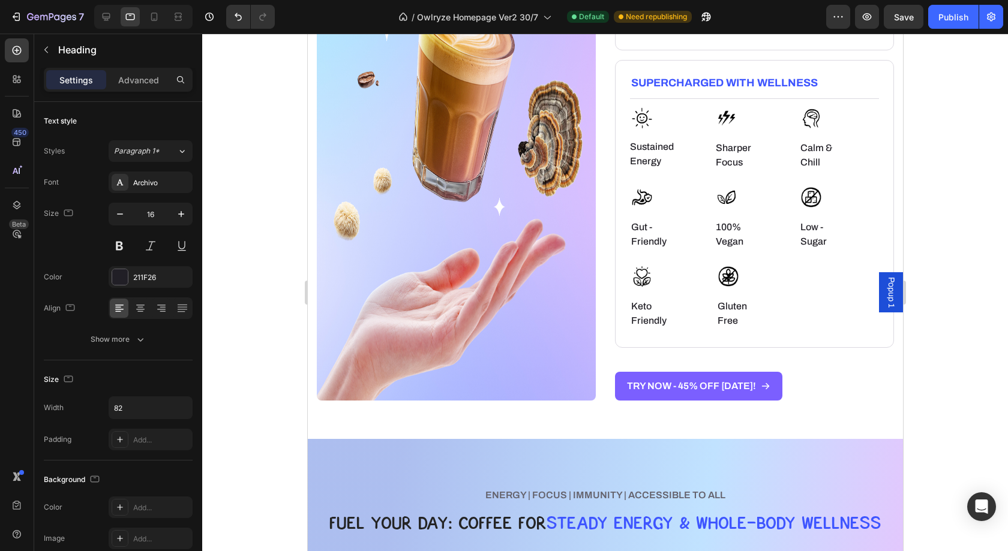
scroll to position [360, 0]
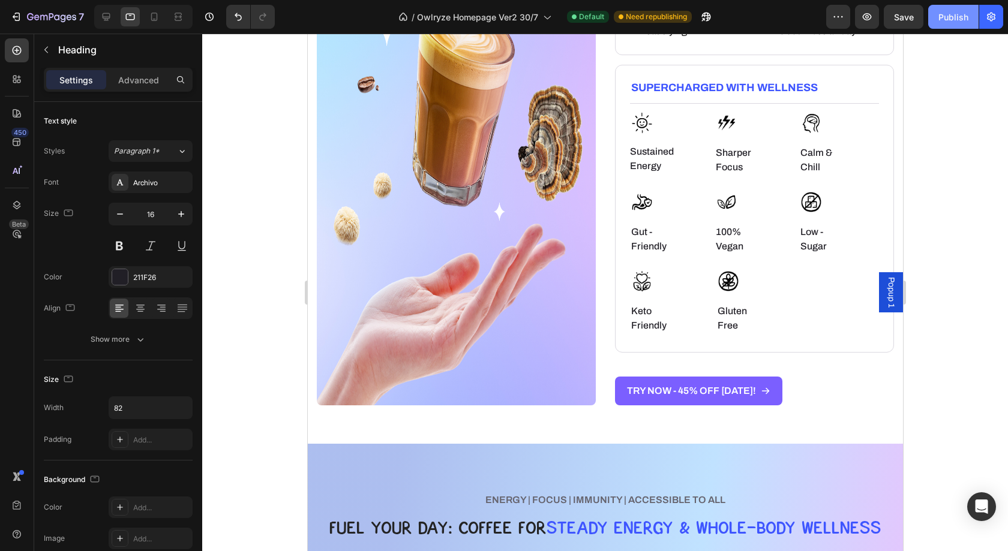
click at [942, 15] on div "Publish" at bounding box center [953, 17] width 30 height 13
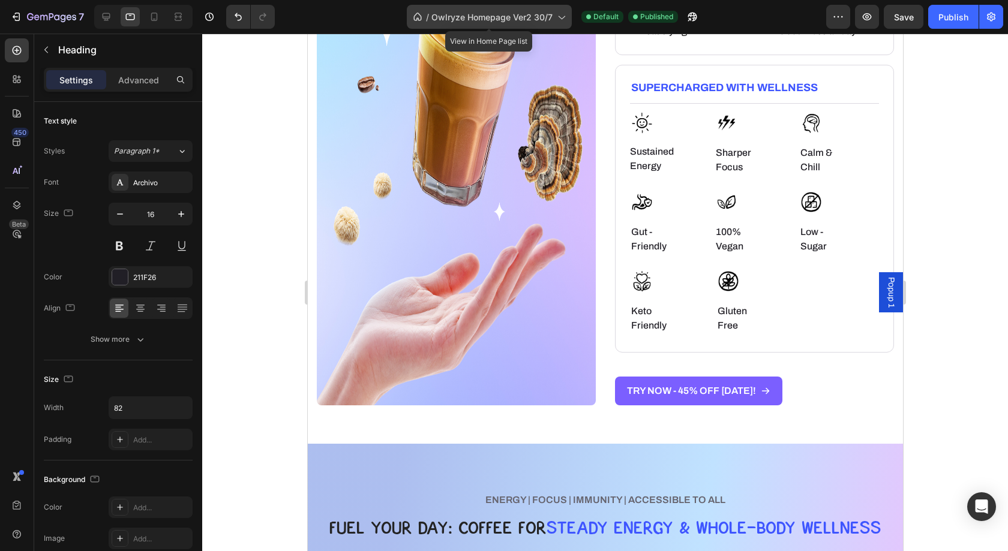
click at [539, 15] on span "Owlryze Homepage Ver2 30/7" at bounding box center [491, 17] width 121 height 13
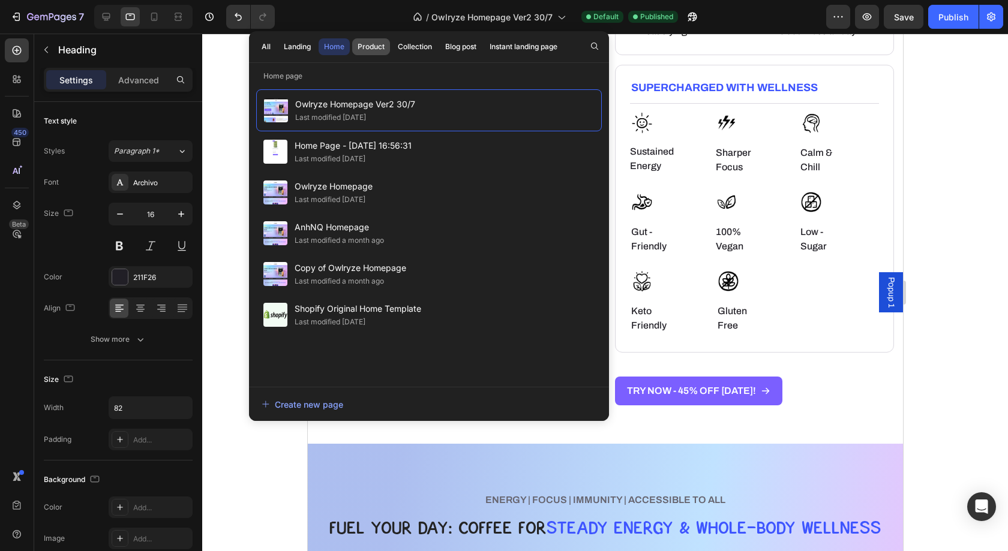
click at [374, 50] on div "Product" at bounding box center [370, 46] width 27 height 11
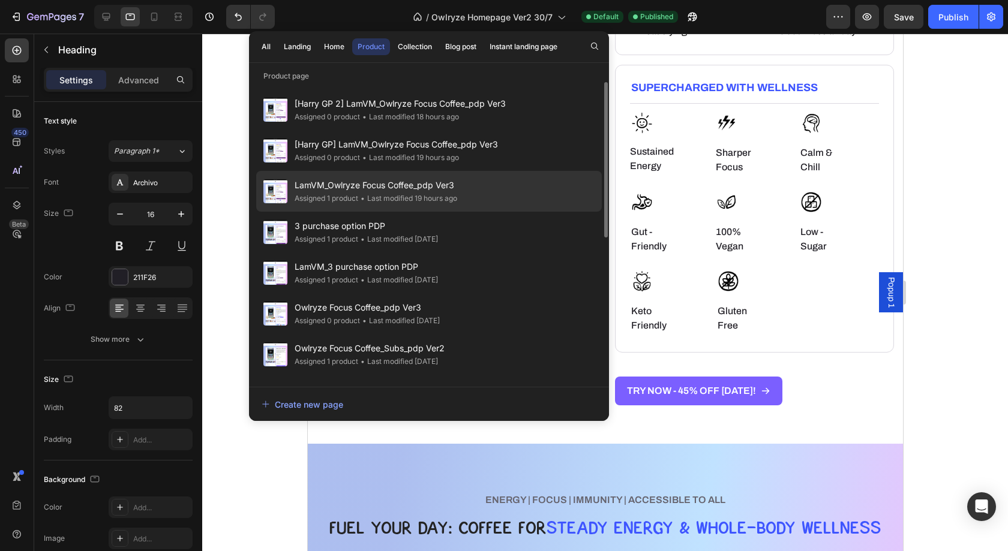
click at [389, 198] on div "• Last modified 19 hours ago" at bounding box center [407, 199] width 99 height 12
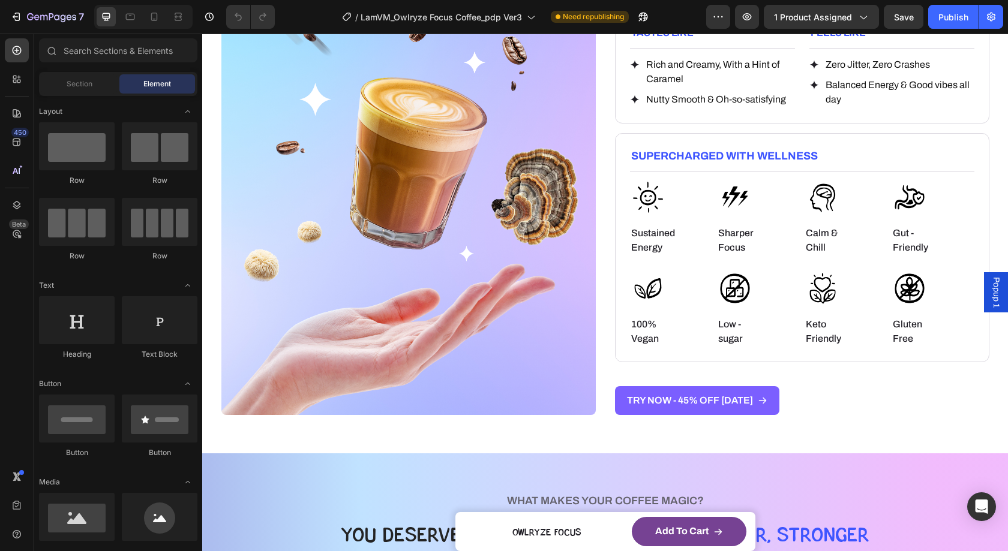
scroll to position [1197, 0]
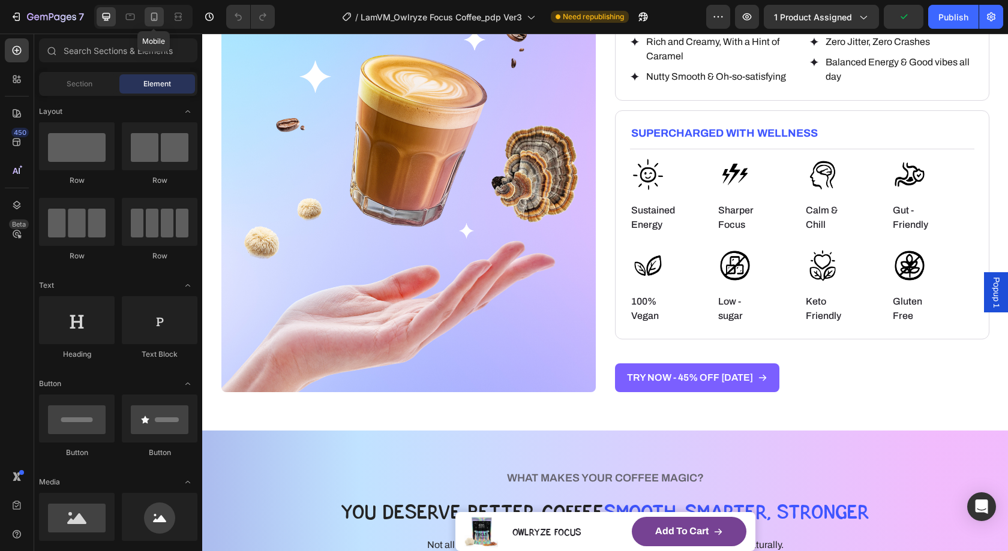
click at [146, 10] on div at bounding box center [154, 16] width 19 height 19
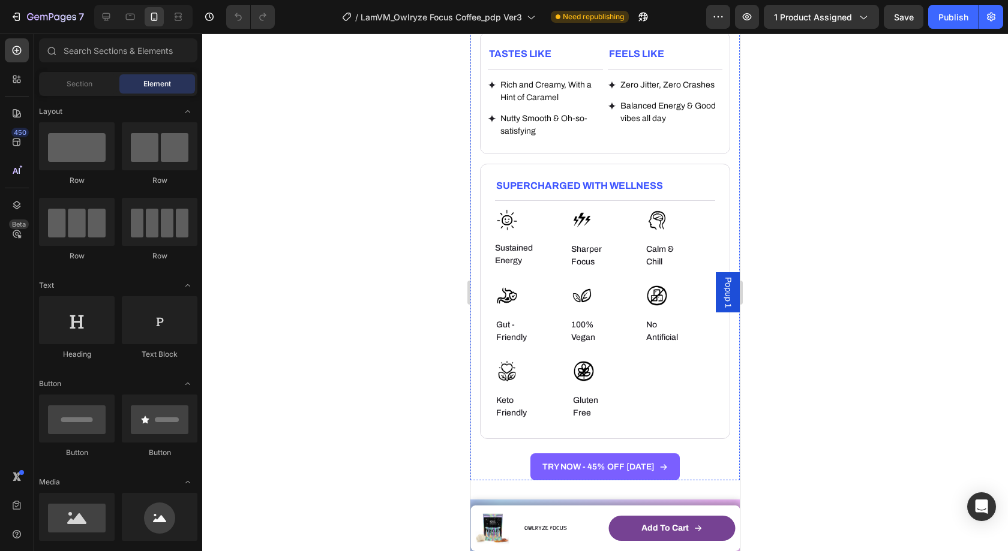
scroll to position [1543, 0]
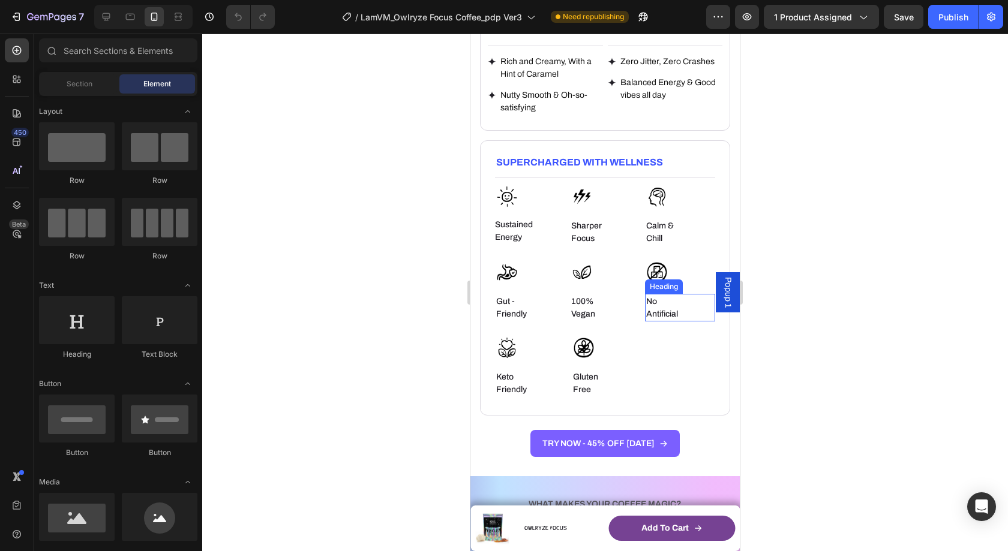
click at [652, 295] on h6 "No Antificial" at bounding box center [671, 308] width 52 height 28
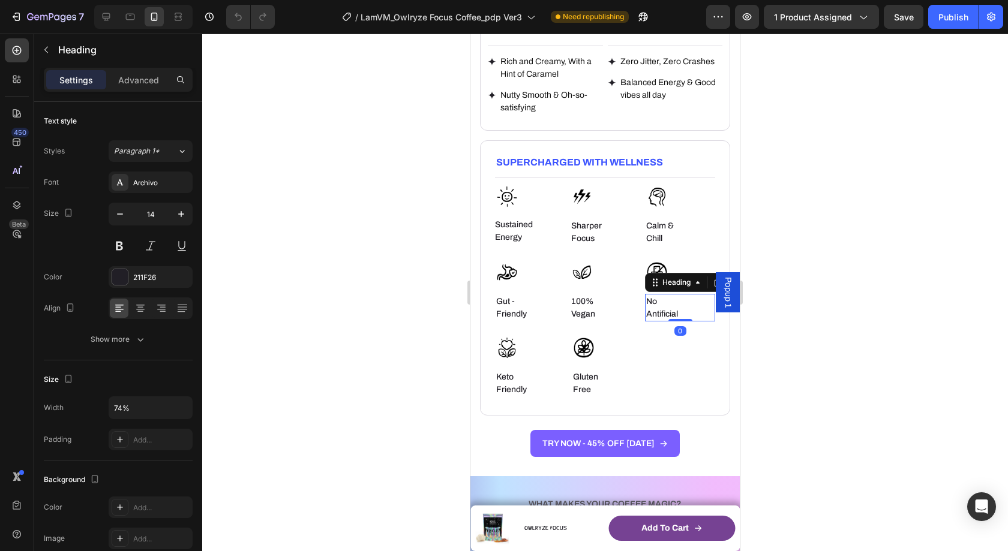
click at [652, 295] on h6 "No Antificial" at bounding box center [671, 308] width 52 height 28
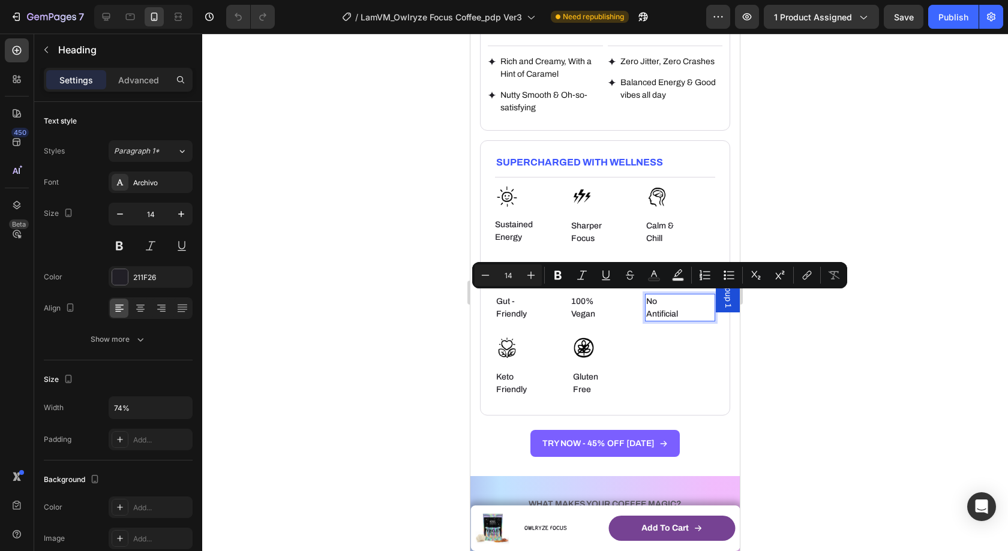
click at [656, 302] on p "No Antificial" at bounding box center [671, 307] width 50 height 25
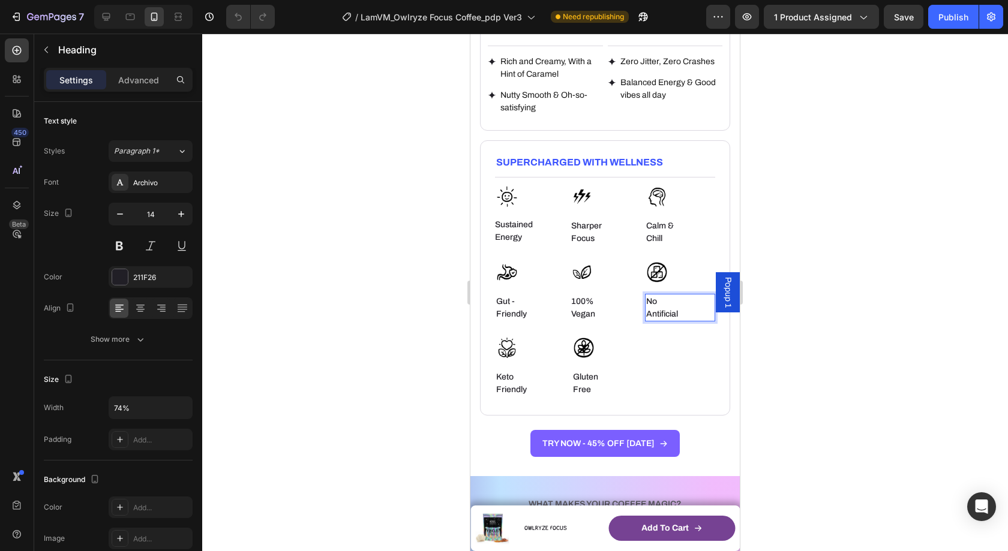
click at [656, 302] on p "No Antificial" at bounding box center [671, 307] width 50 height 25
click at [130, 21] on icon at bounding box center [130, 17] width 12 height 12
type input "16"
type input "82"
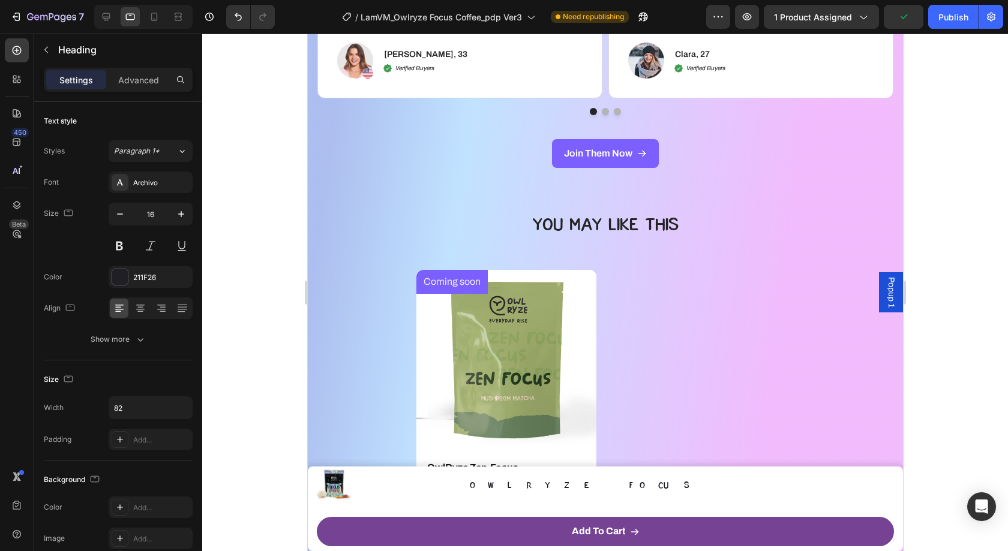
scroll to position [3601, 0]
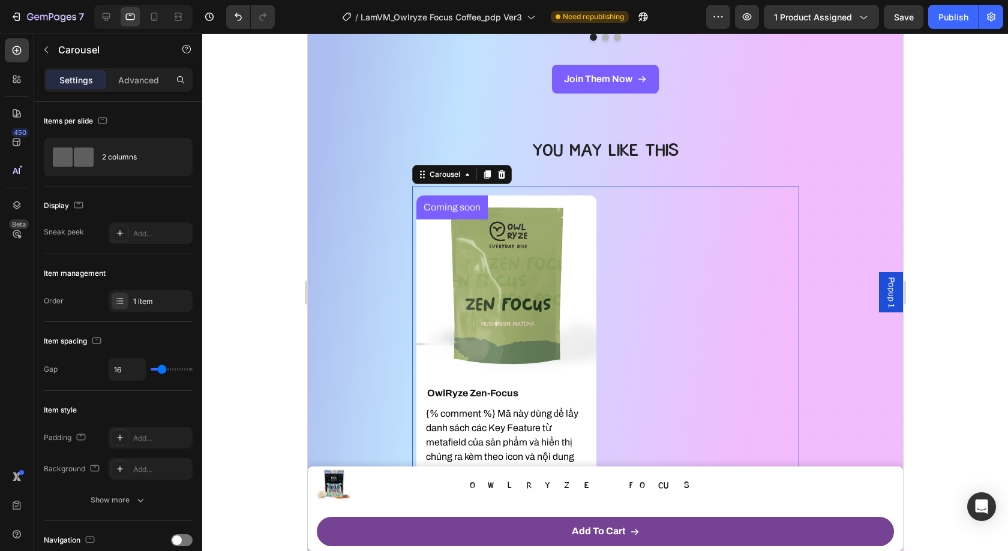
scroll to position [3708, 0]
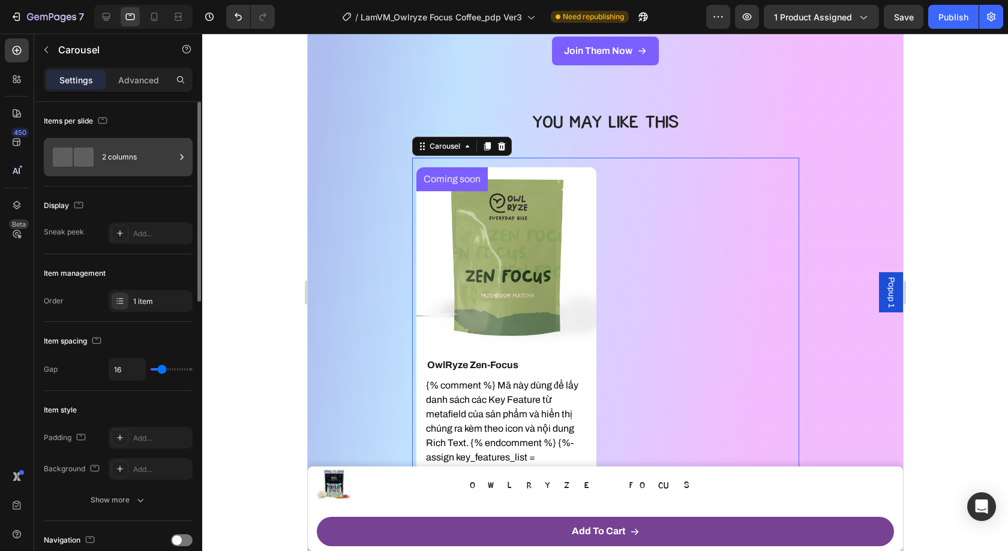
click at [135, 165] on div "2 columns" at bounding box center [138, 157] width 73 height 28
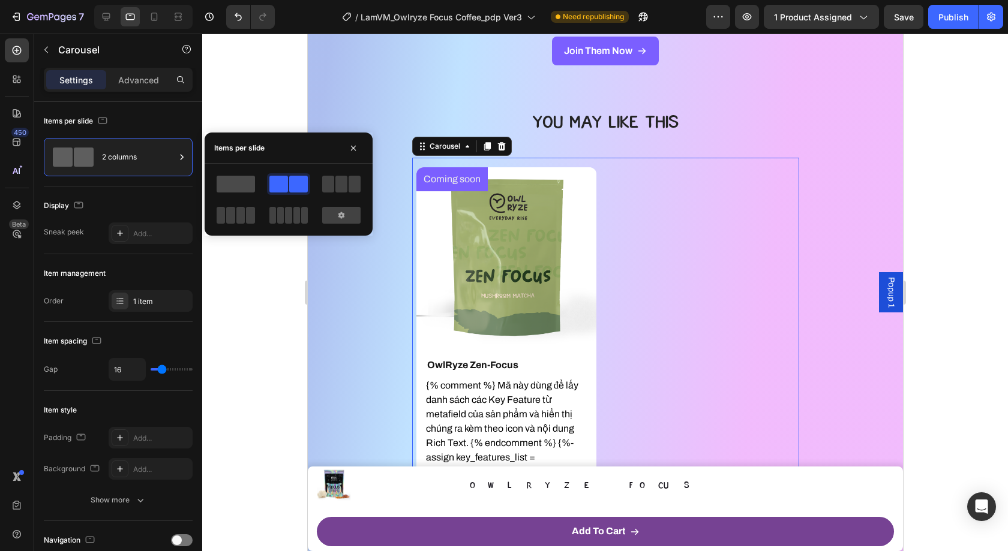
click at [223, 183] on span at bounding box center [236, 184] width 38 height 17
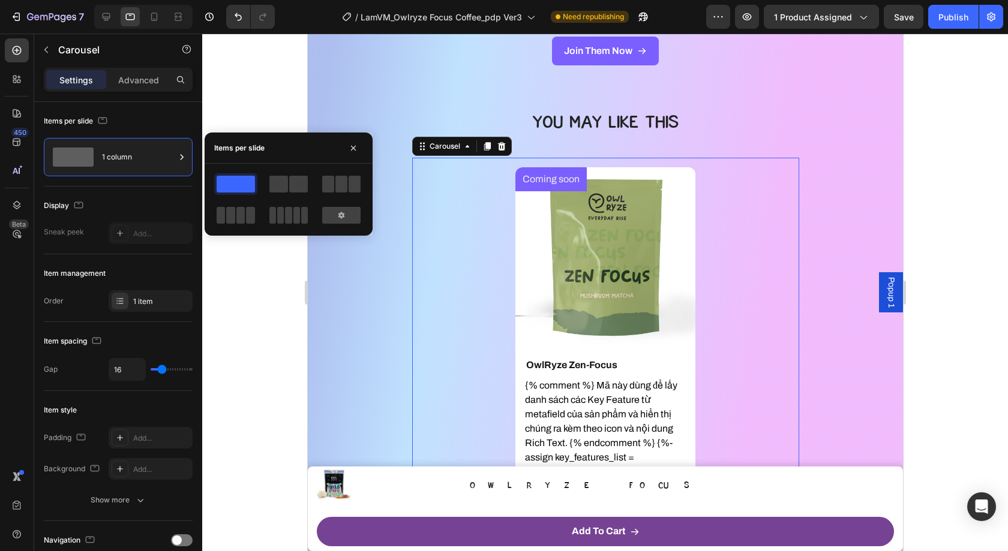
click at [249, 324] on div at bounding box center [605, 293] width 806 height 518
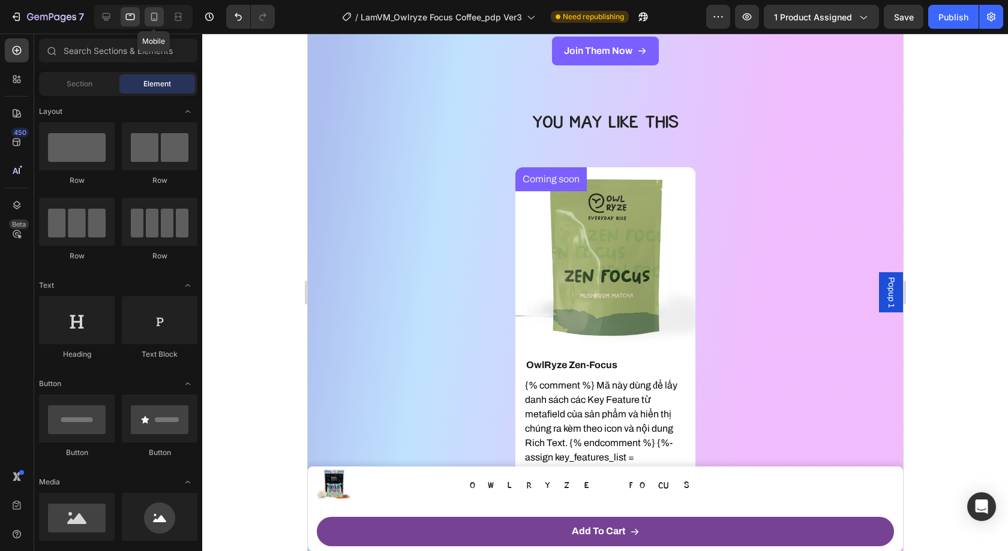
click at [158, 23] on div at bounding box center [154, 16] width 19 height 19
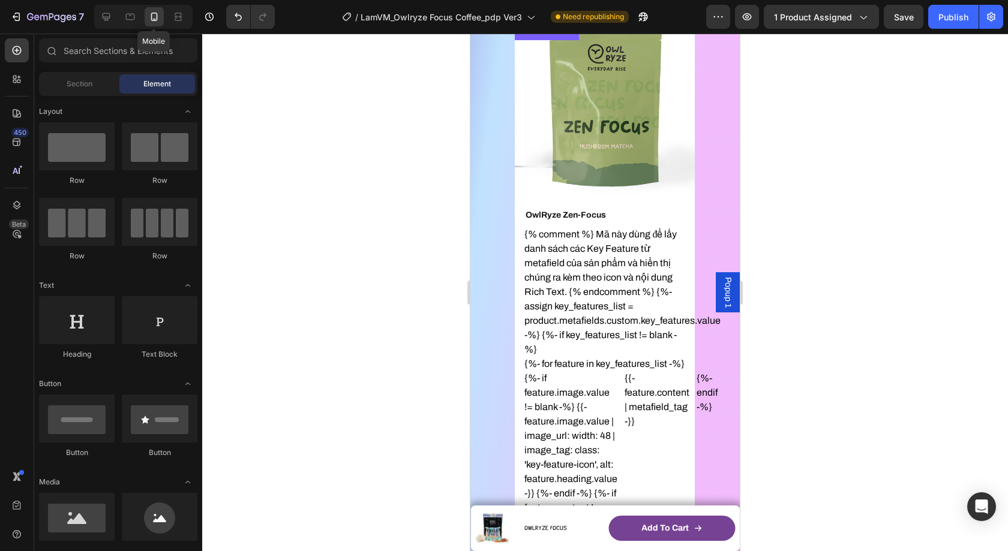
scroll to position [3710, 0]
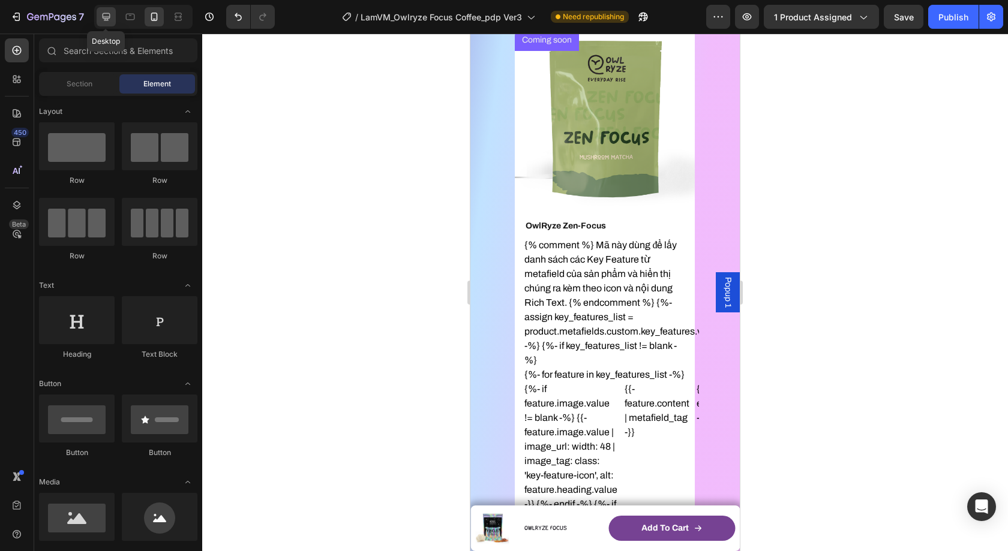
click at [104, 18] on icon at bounding box center [107, 17] width 8 height 8
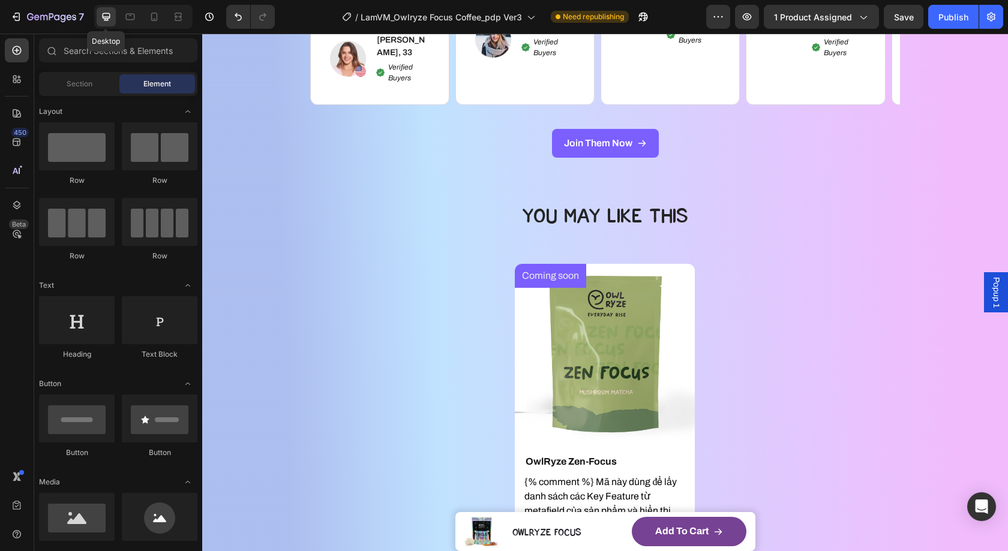
scroll to position [3791, 0]
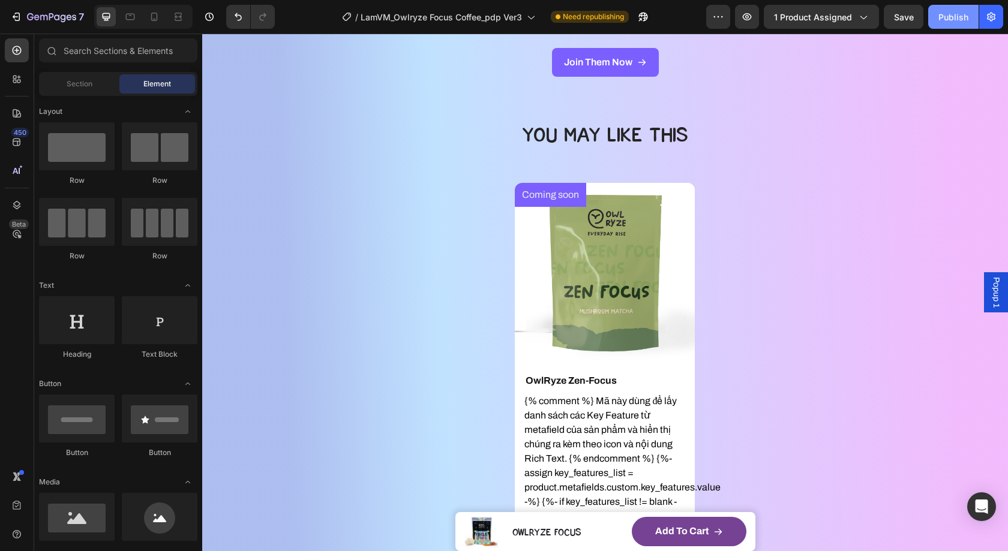
click at [968, 11] on button "Publish" at bounding box center [953, 17] width 50 height 24
click at [986, 503] on icon "Open Intercom Messenger" at bounding box center [981, 507] width 14 height 16
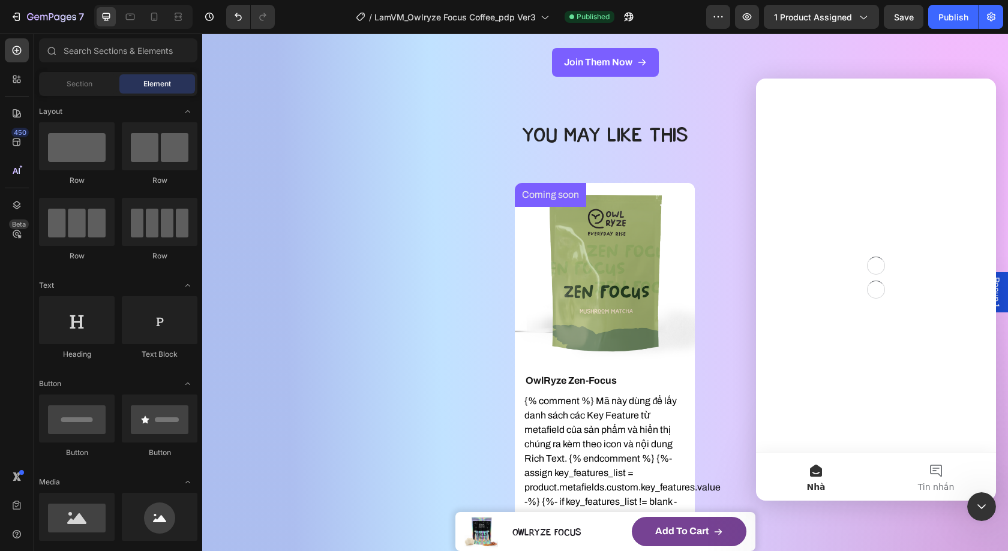
scroll to position [0, 0]
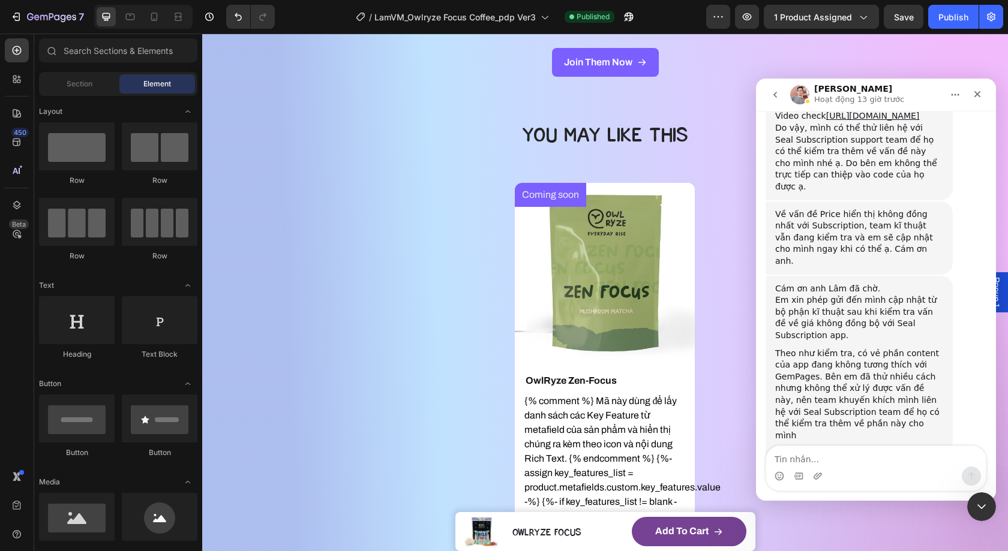
scroll to position [2239, 0]
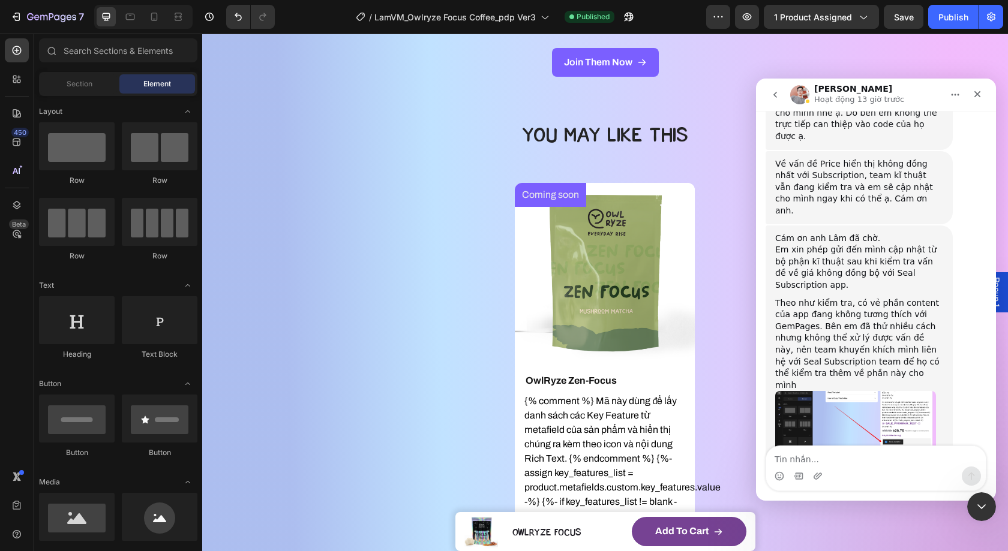
click at [855, 449] on textarea "Tin nhắn..." at bounding box center [876, 456] width 220 height 20
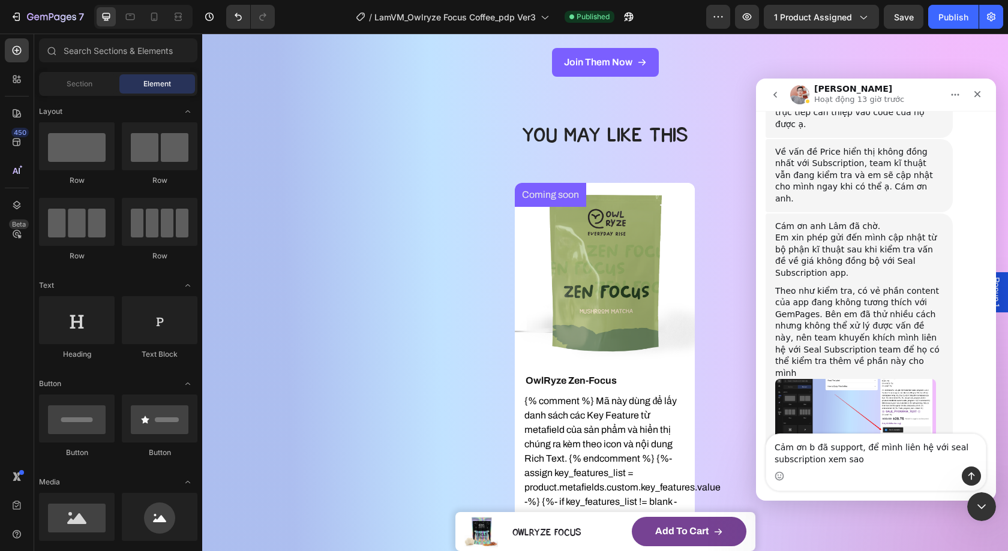
type textarea "Cảm ơn b đã support, để mình liên hệ với seal subscription xem sao"
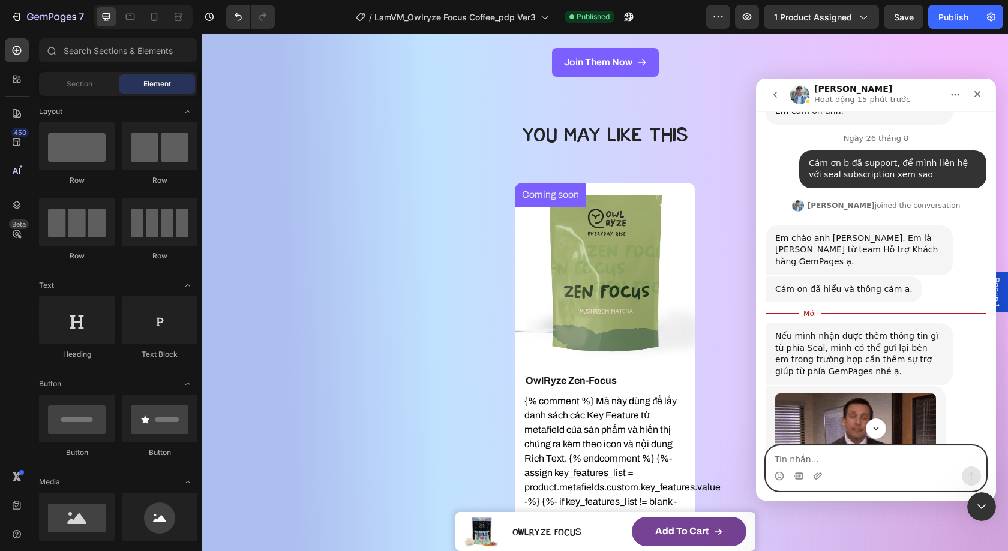
scroll to position [2680, 0]
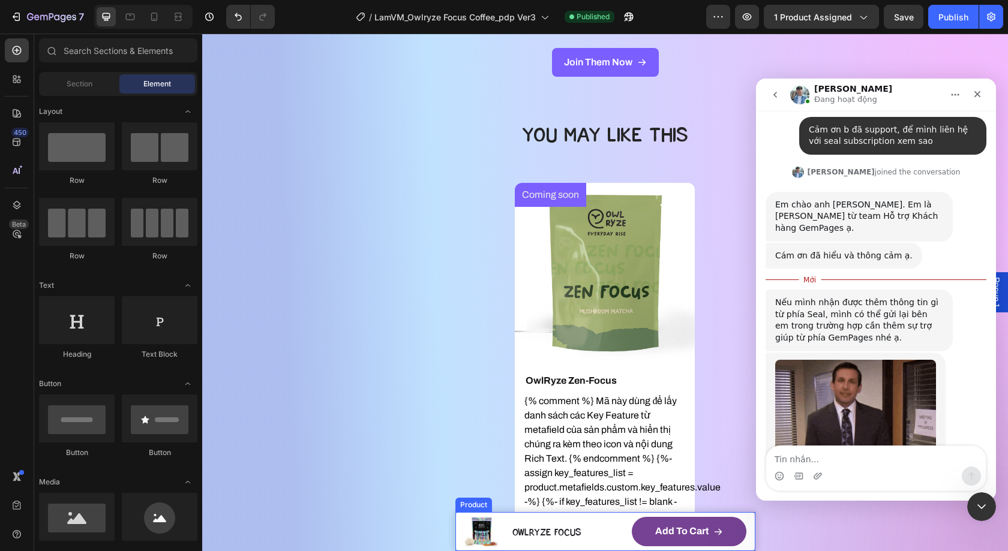
click at [460, 522] on div "Product Images OwlRyze Focus Product Title Row Add to cart Product Cart Button …" at bounding box center [605, 531] width 300 height 39
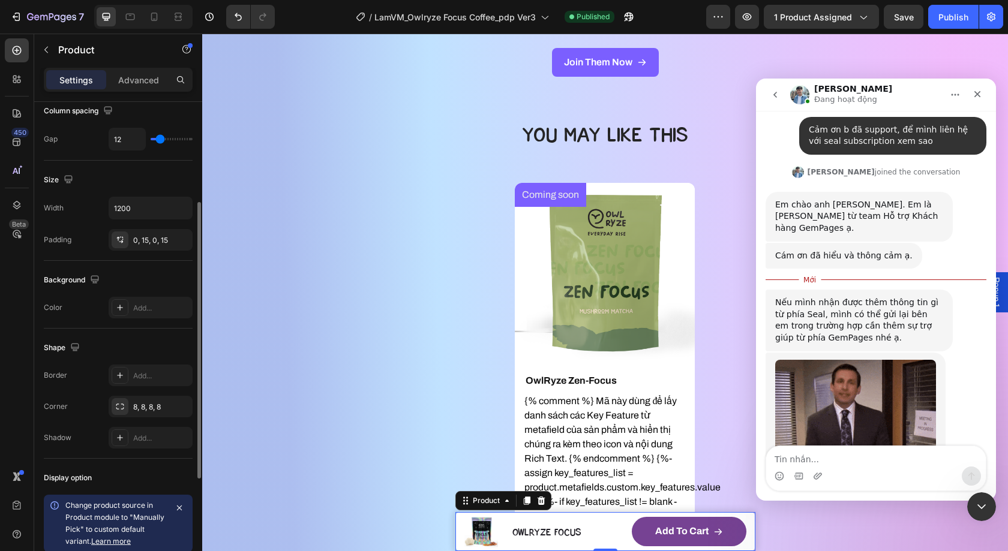
scroll to position [360, 0]
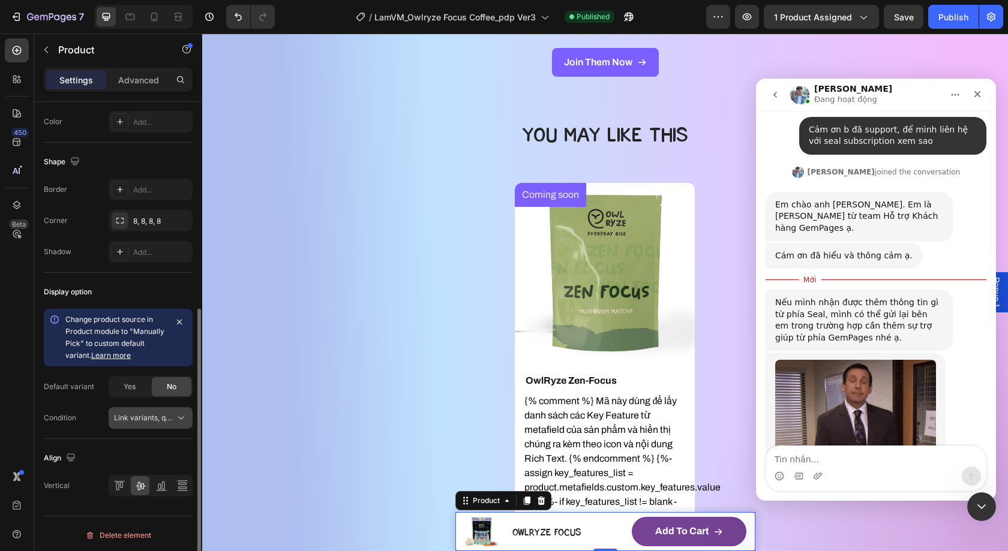
click at [140, 413] on span "Link variants, quantity <br> between same products" at bounding box center [144, 418] width 61 height 11
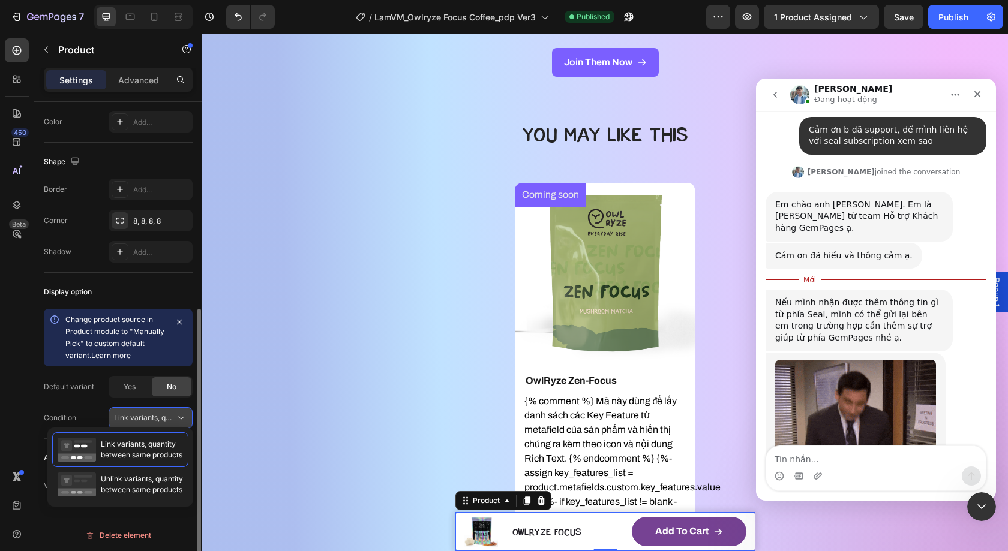
click at [140, 413] on span "Link variants, quantity <br> between same products" at bounding box center [144, 418] width 61 height 11
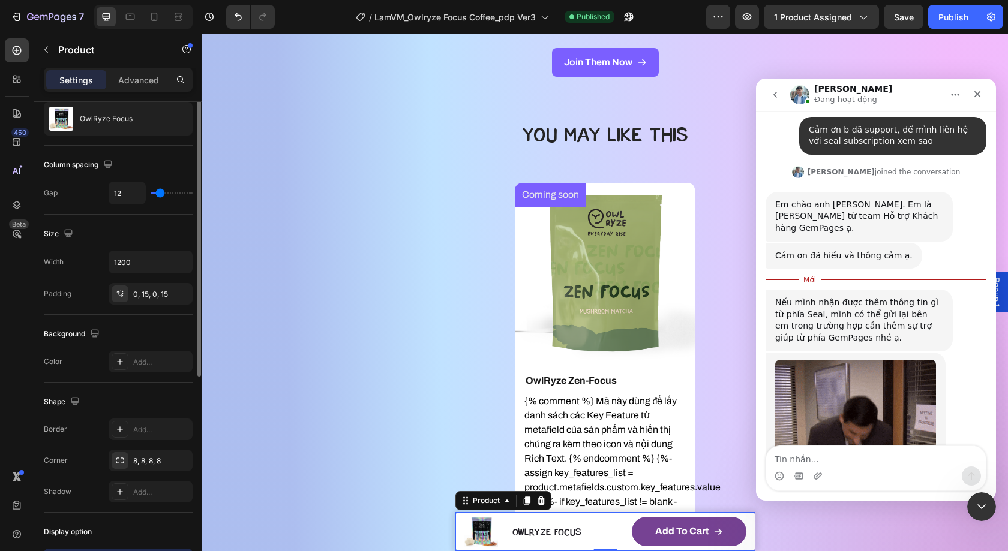
scroll to position [23, 0]
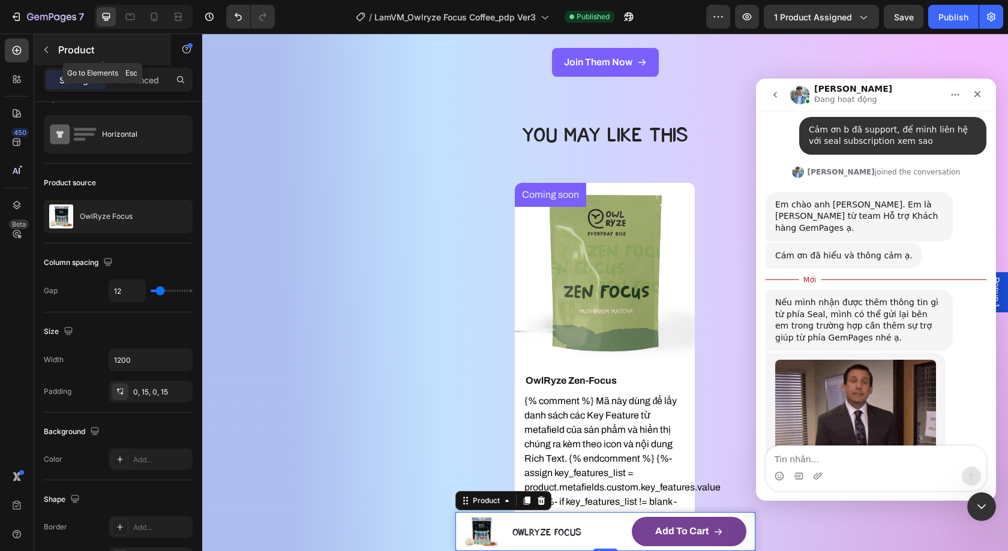
click at [76, 47] on p "Product" at bounding box center [109, 50] width 102 height 14
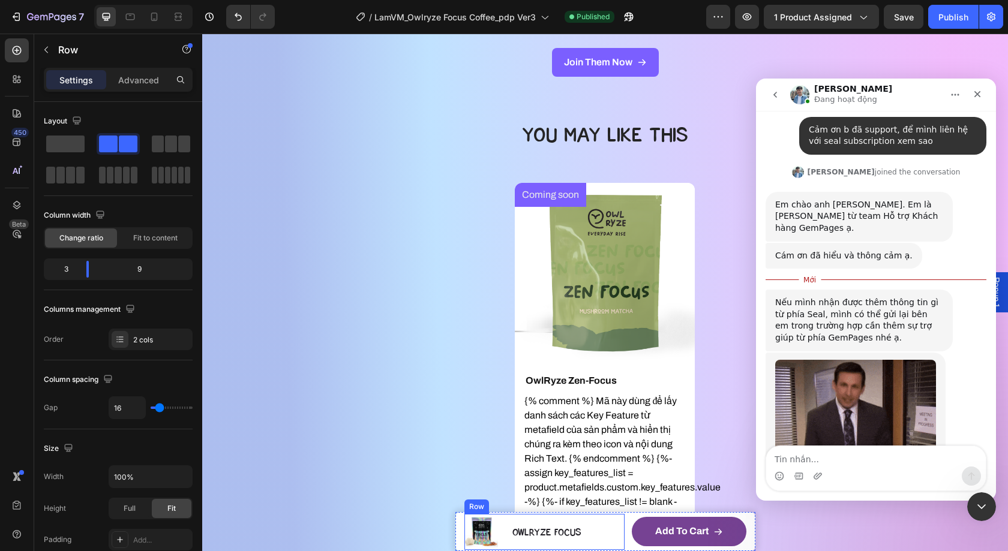
click at [603, 514] on div "OwlRyze Focus Product Title" at bounding box center [567, 532] width 113 height 36
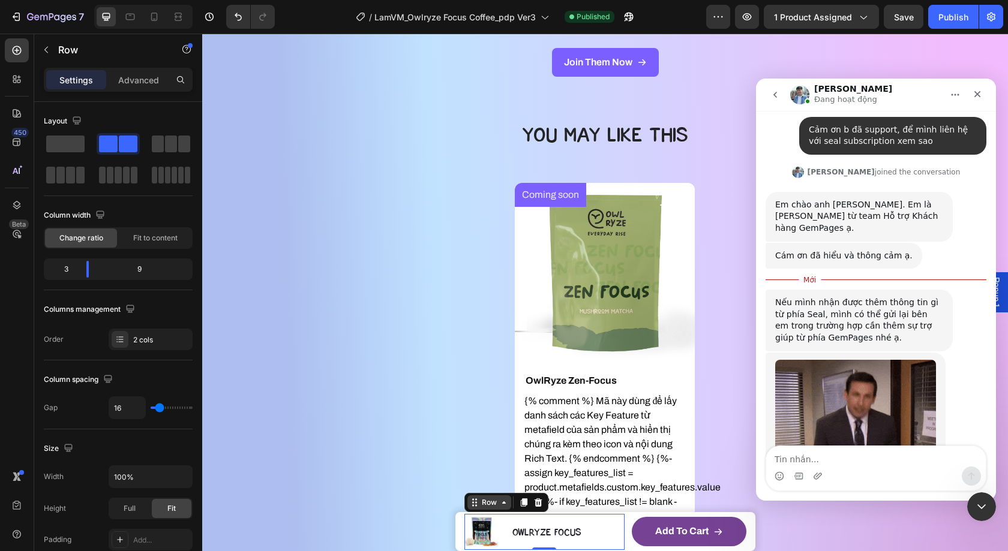
click at [492, 504] on div "Row" at bounding box center [489, 502] width 20 height 11
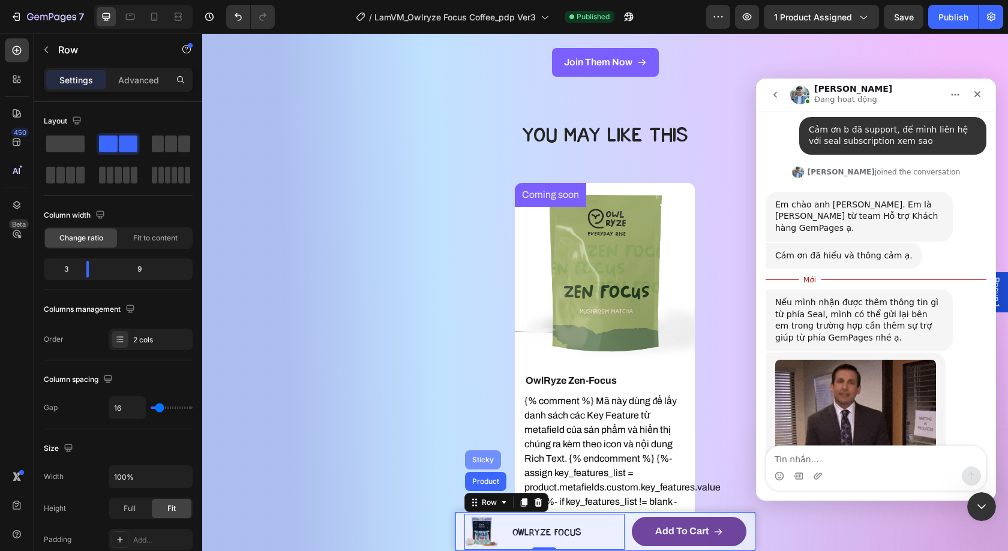
click at [482, 462] on div "Sticky" at bounding box center [483, 459] width 26 height 7
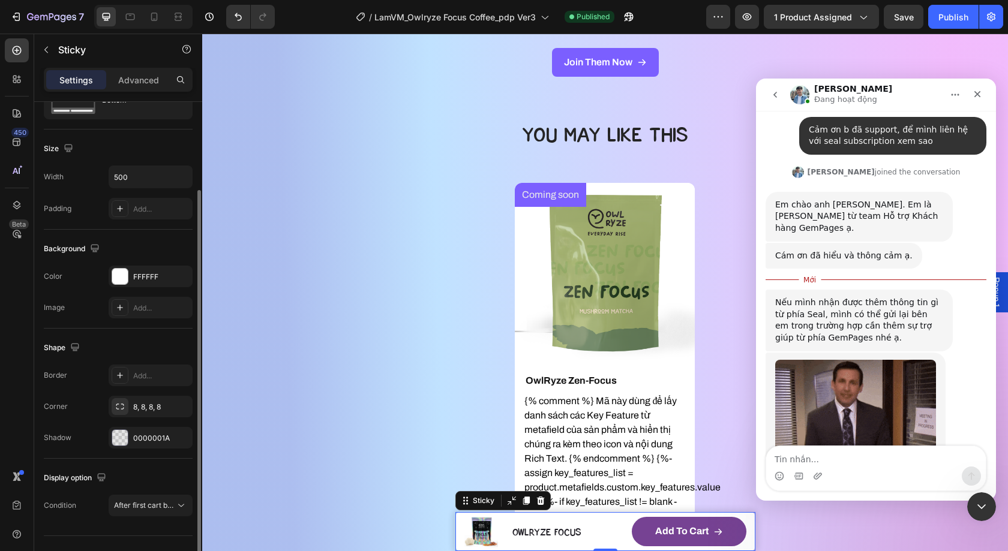
scroll to position [78, 0]
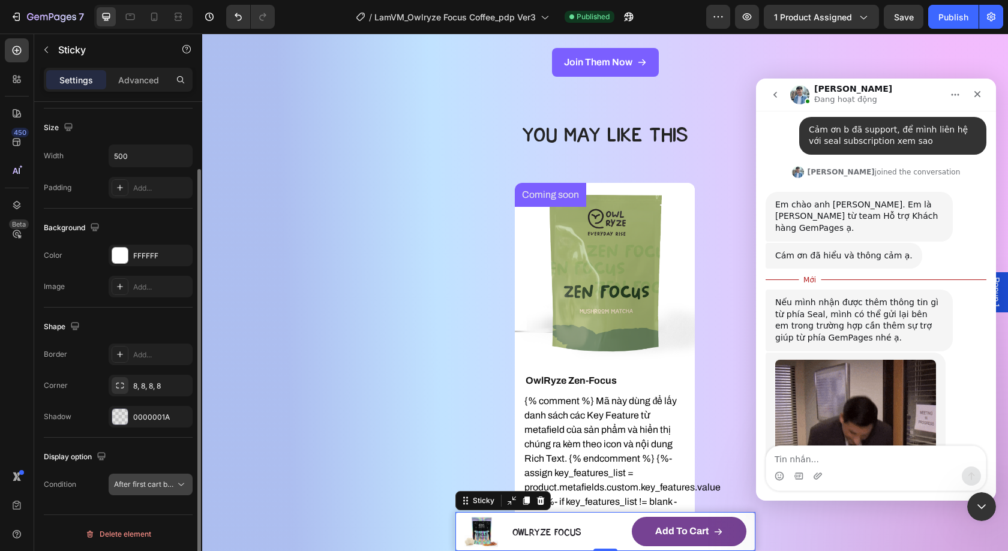
click at [134, 485] on span "After first cart button" at bounding box center [149, 484] width 71 height 9
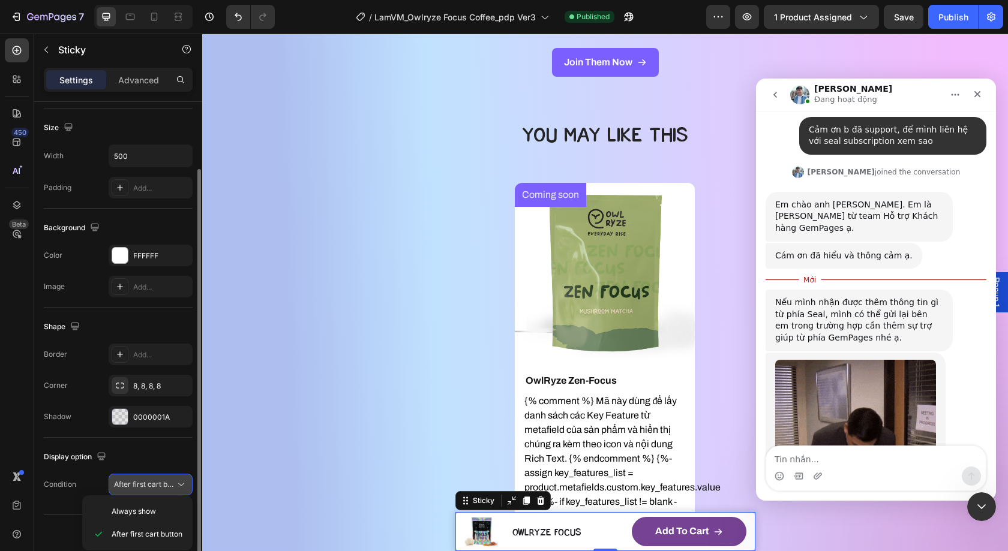
click at [134, 485] on span "After first cart button" at bounding box center [149, 484] width 71 height 9
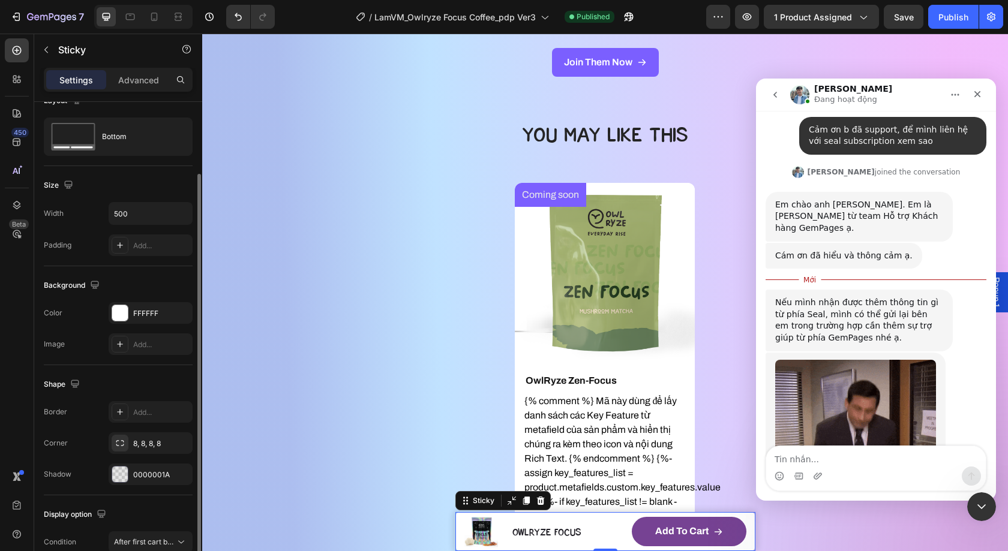
scroll to position [0, 0]
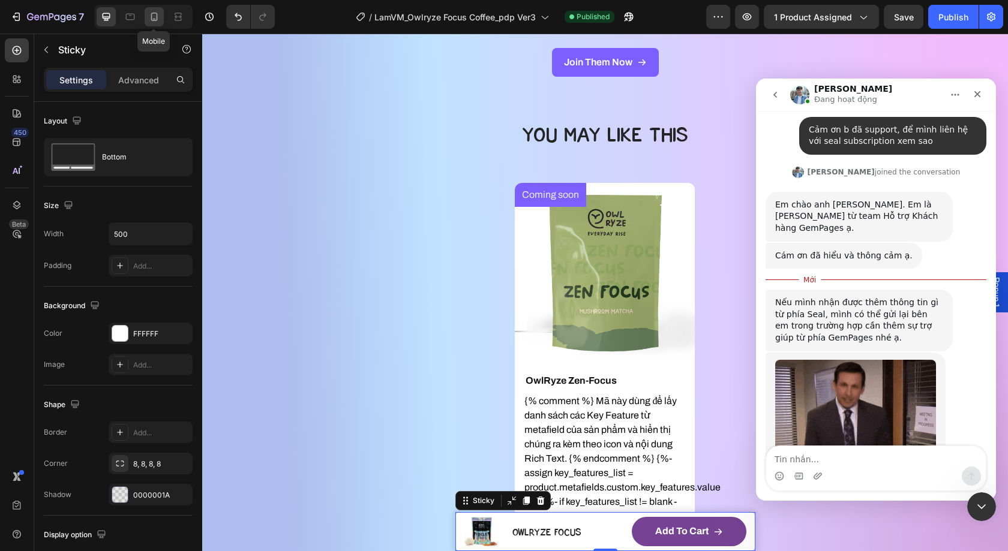
click at [155, 16] on icon at bounding box center [154, 17] width 12 height 12
type input "100%"
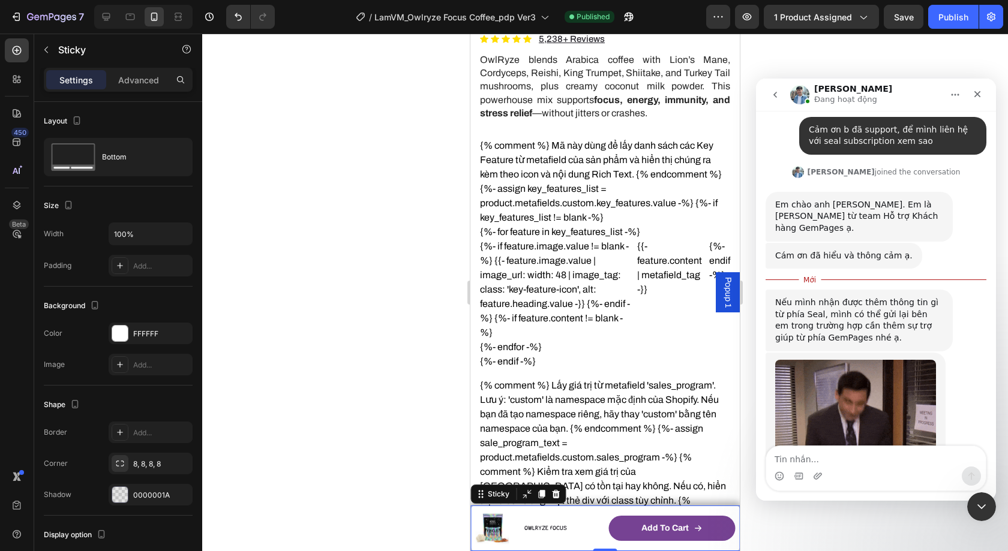
scroll to position [296, 0]
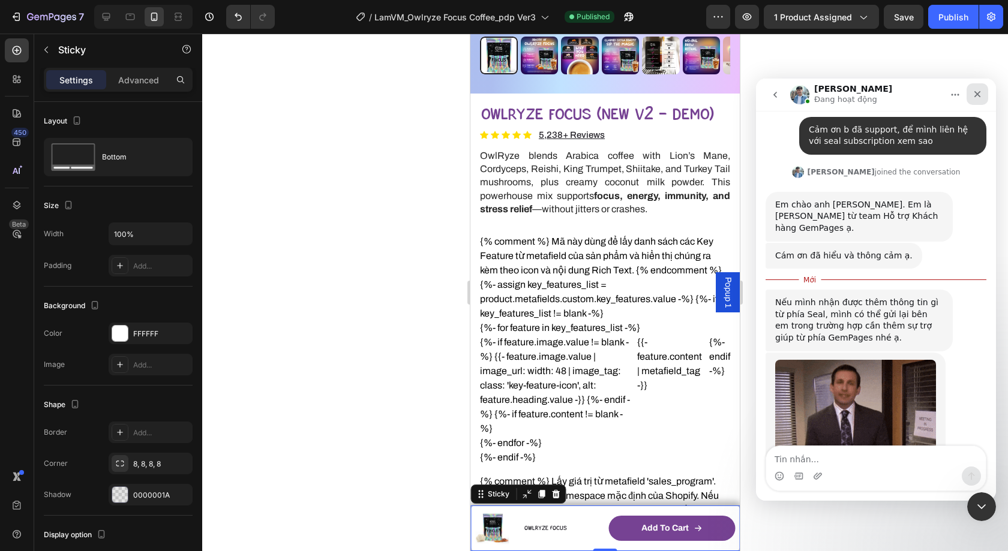
click at [978, 91] on icon "Đóng" at bounding box center [977, 94] width 10 height 10
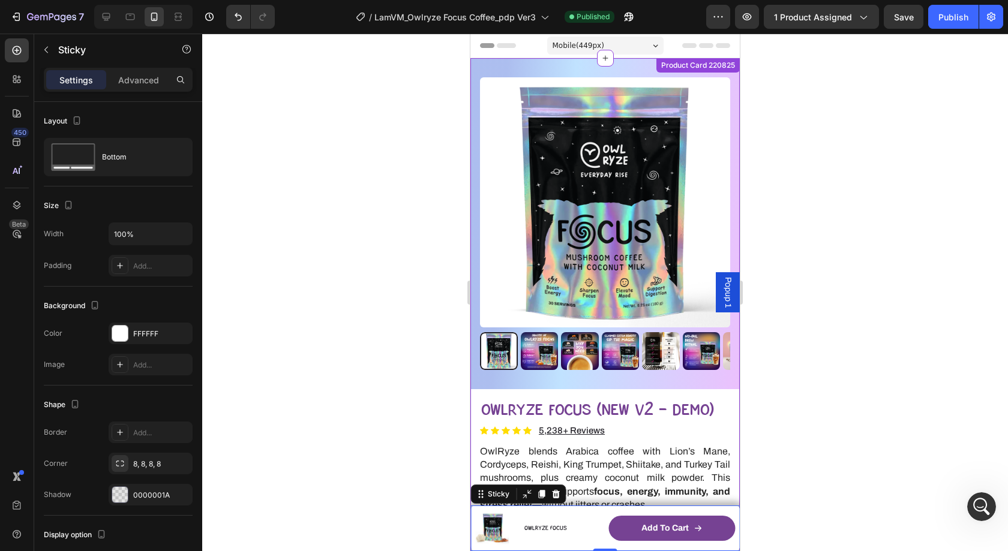
scroll to position [2660, 0]
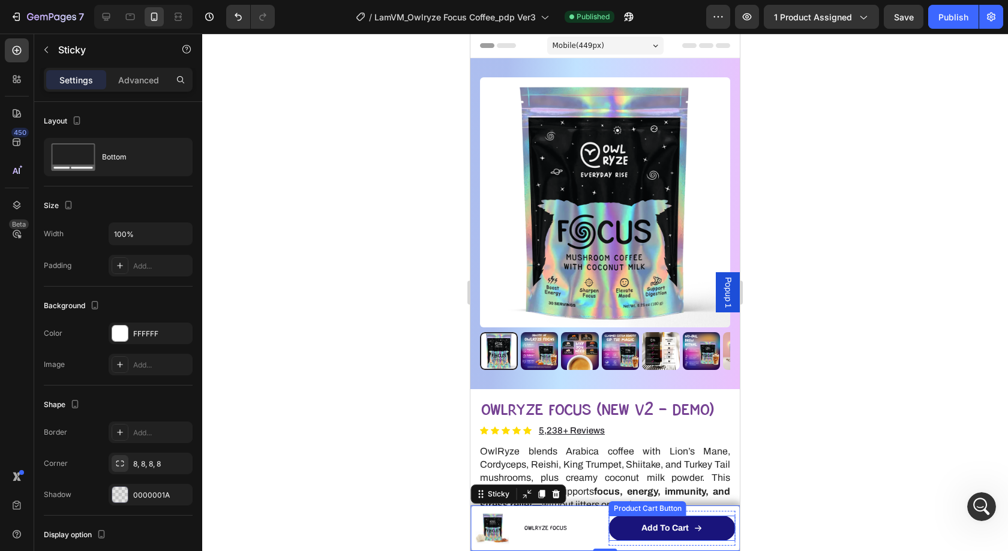
click at [660, 520] on button "Add to cart" at bounding box center [672, 528] width 127 height 25
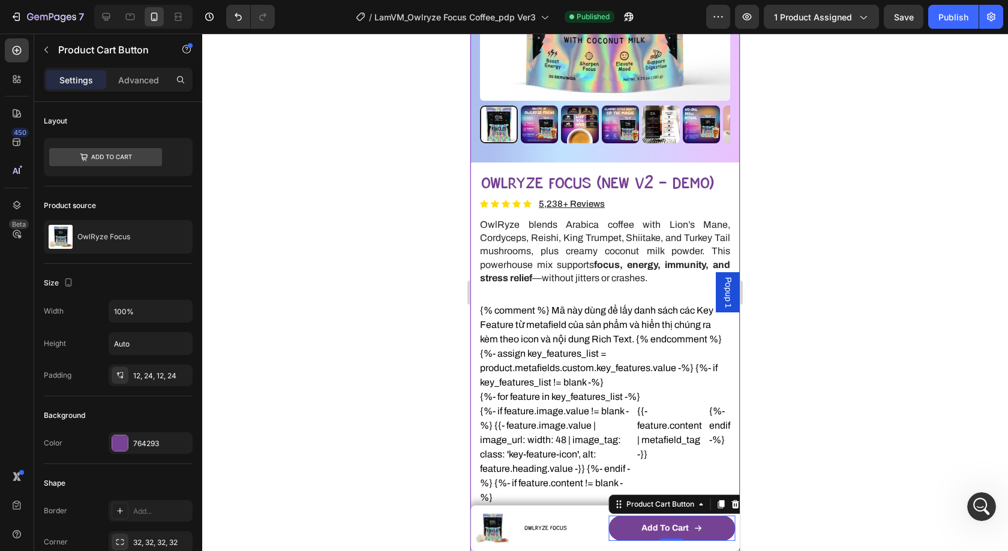
scroll to position [313, 0]
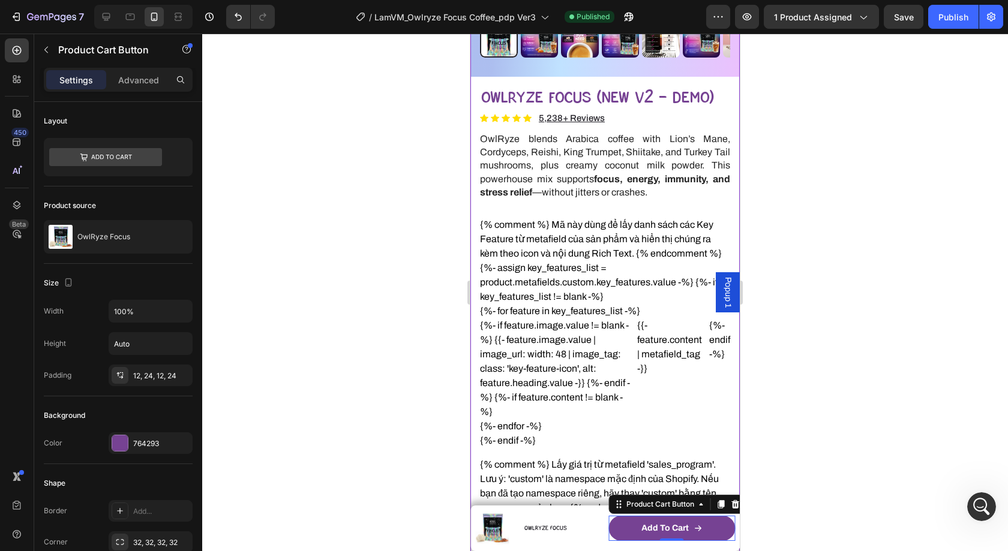
click at [585, 420] on div "{%- for feature in key_features_list -%} {%- if feature.image.value != blank -%…" at bounding box center [605, 369] width 250 height 130
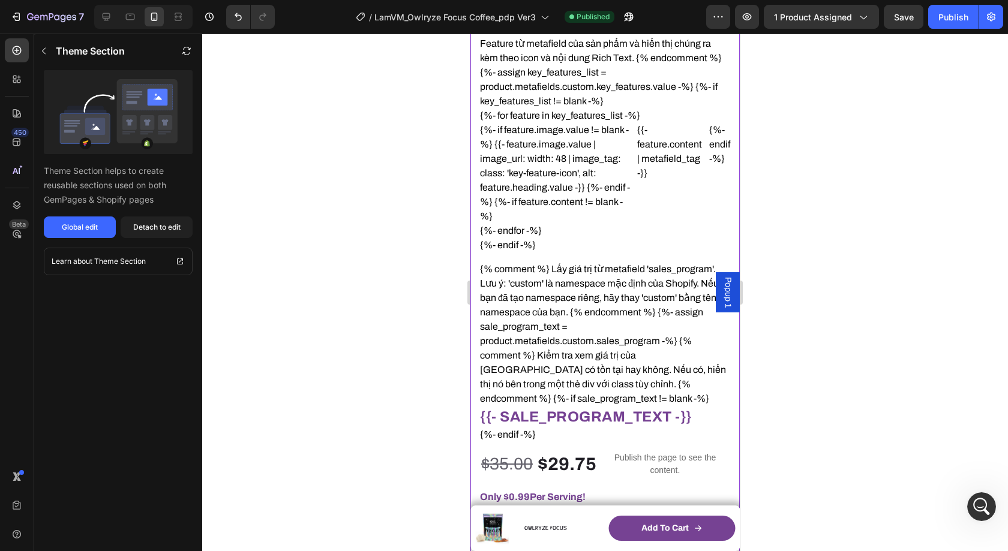
scroll to position [601, 0]
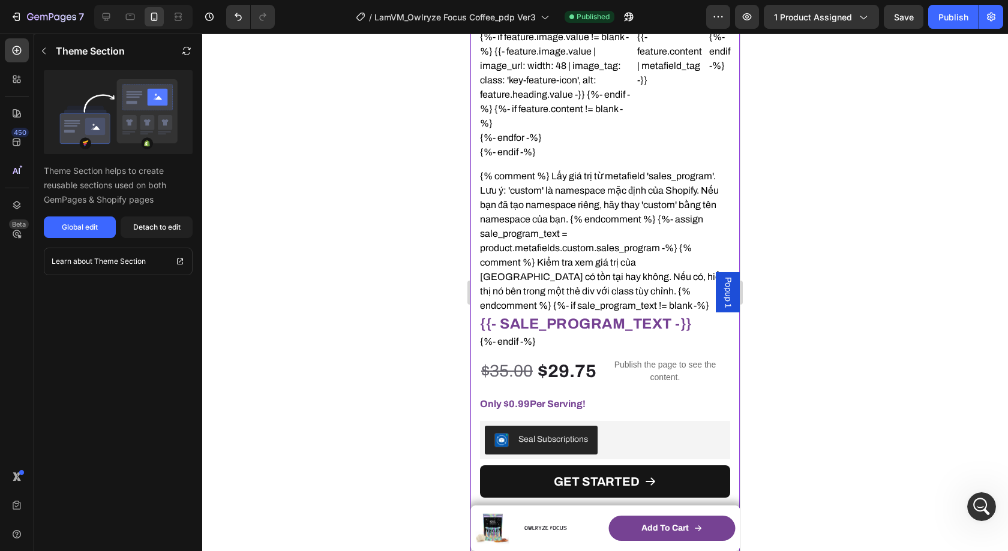
click at [551, 482] on button "GET STARTED" at bounding box center [605, 481] width 250 height 32
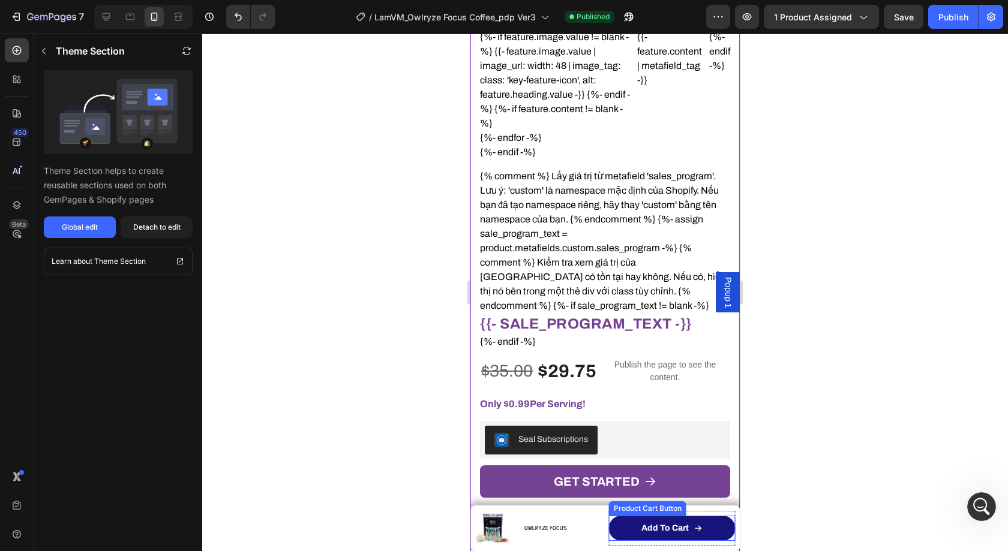
click at [626, 533] on button "Add to cart" at bounding box center [672, 528] width 127 height 25
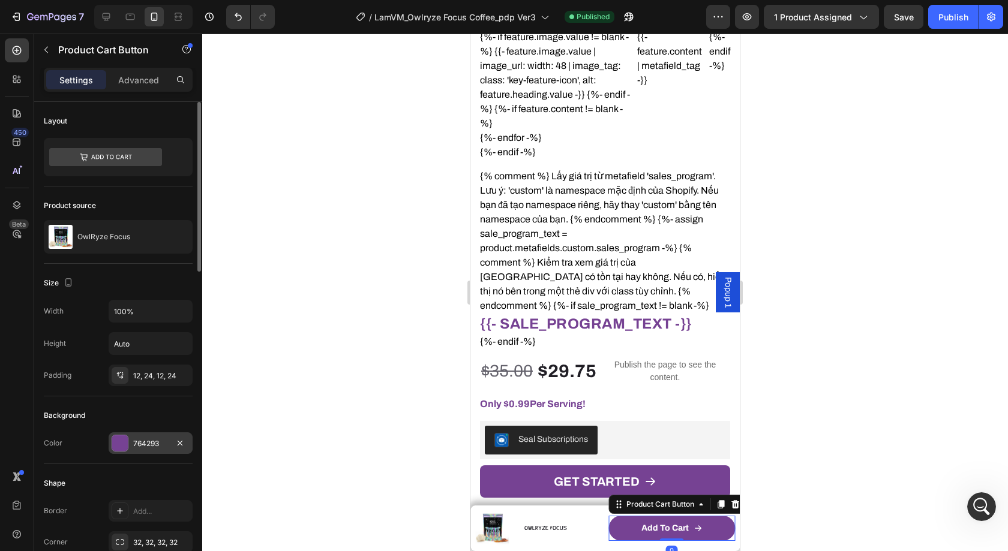
click at [122, 437] on div at bounding box center [120, 443] width 16 height 16
click at [64, 406] on div "Background" at bounding box center [118, 415] width 149 height 19
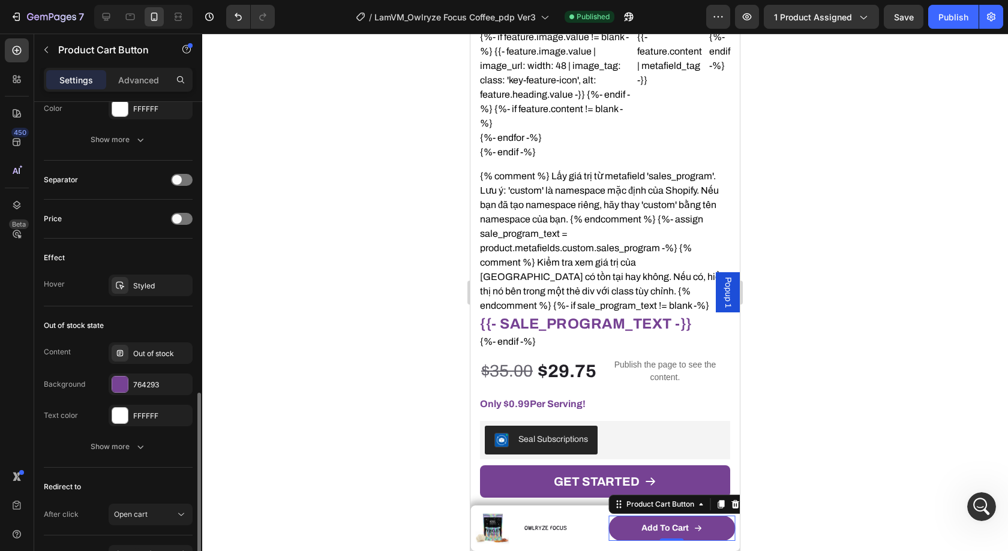
scroll to position [825, 0]
click at [124, 280] on icon at bounding box center [120, 285] width 10 height 10
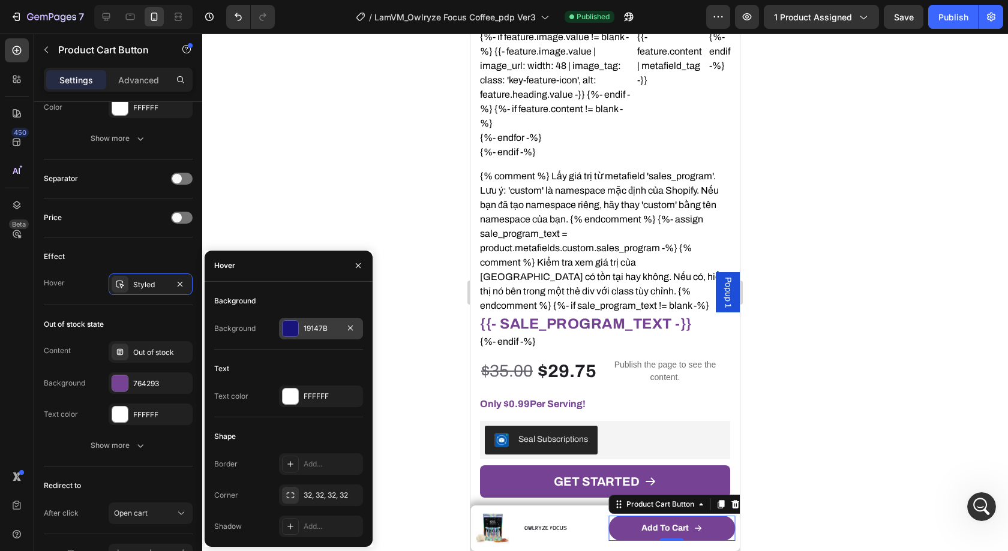
click at [290, 328] on div at bounding box center [291, 329] width 16 height 16
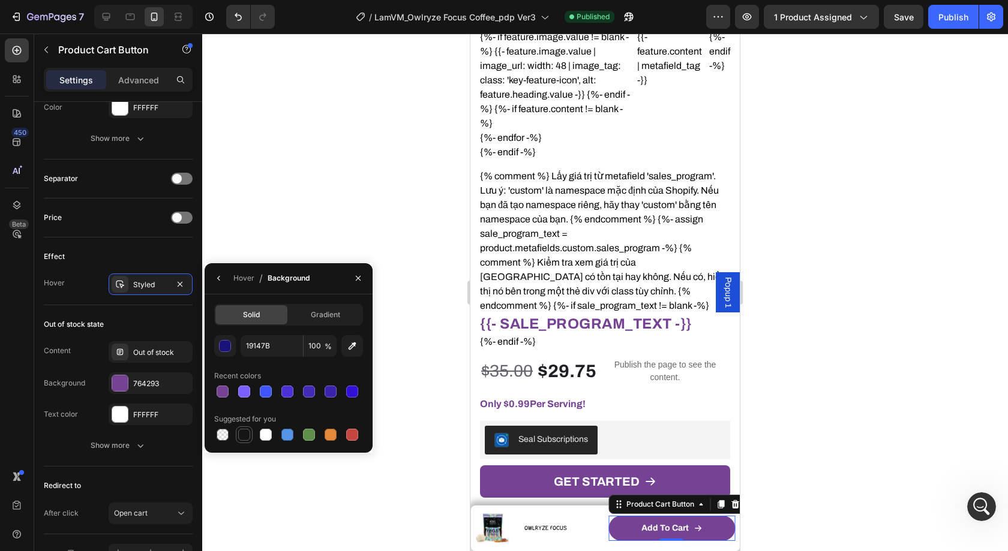
click at [241, 437] on div at bounding box center [244, 435] width 12 height 12
type input "151515"
click at [360, 274] on icon "button" at bounding box center [358, 279] width 10 height 10
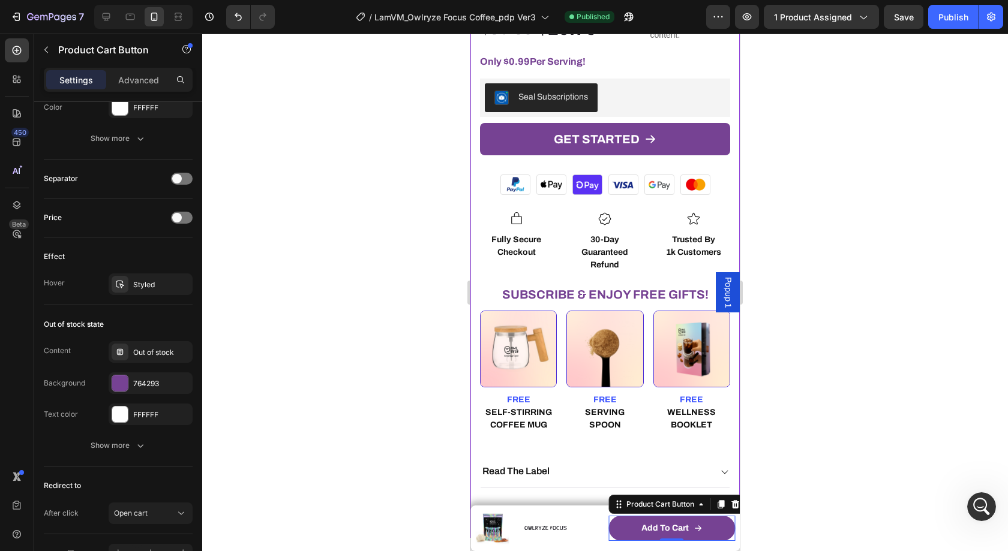
scroll to position [958, 0]
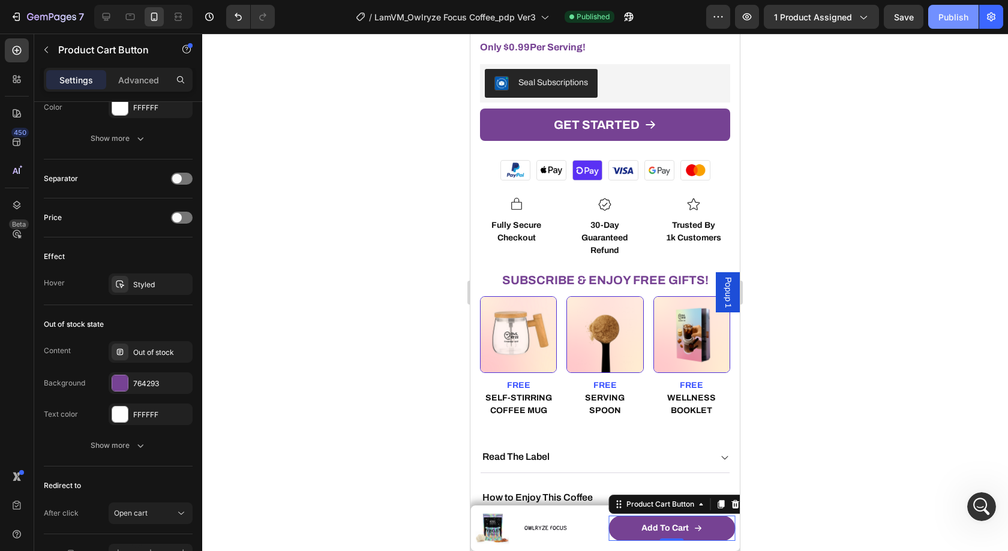
click at [966, 11] on div "Publish" at bounding box center [953, 17] width 30 height 13
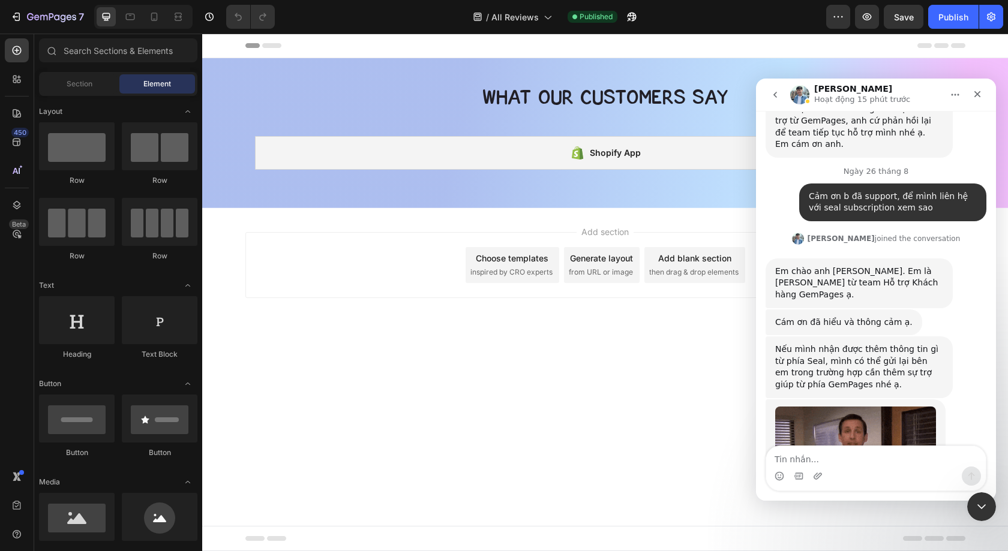
scroll to position [2660, 0]
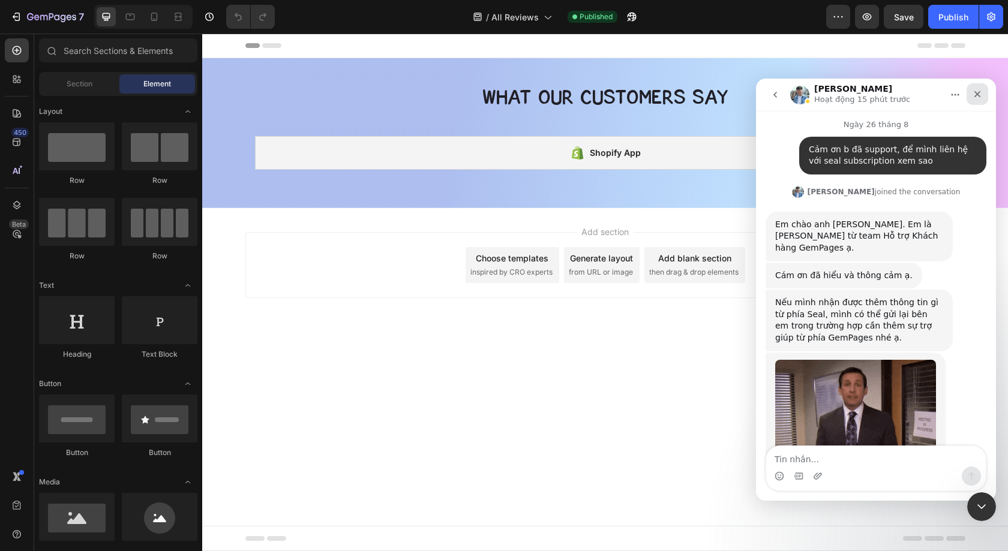
click at [981, 91] on icon "Đóng" at bounding box center [977, 94] width 10 height 10
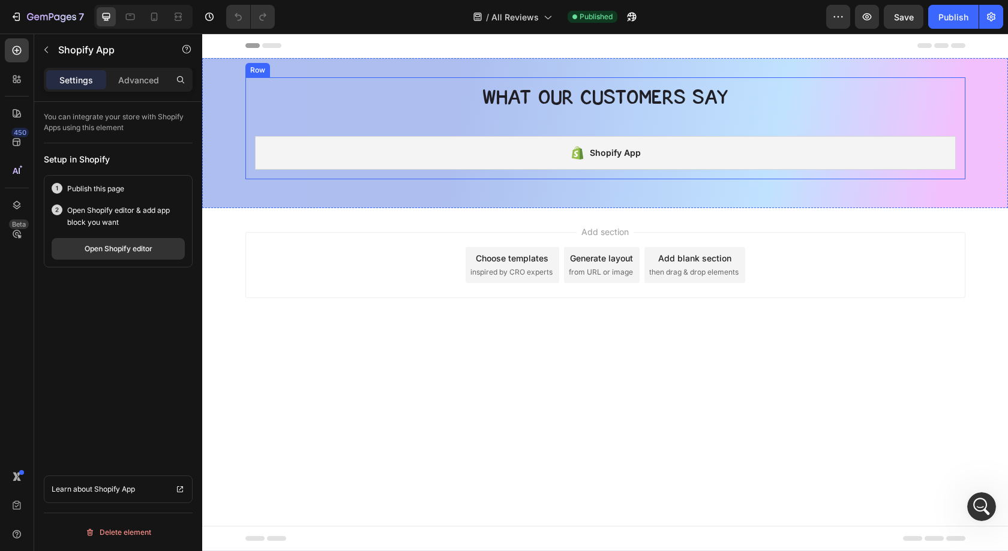
click at [753, 168] on div "Shopify App" at bounding box center [605, 153] width 701 height 34
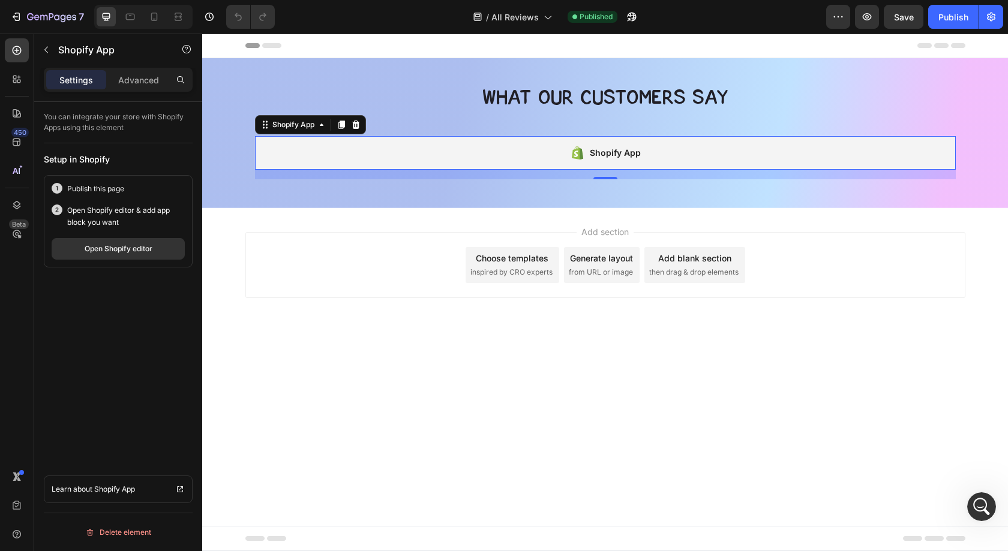
click at [686, 162] on div "Shopify App" at bounding box center [605, 153] width 701 height 34
click at [154, 251] on button "Open Shopify editor" at bounding box center [118, 249] width 133 height 22
